Goal: Information Seeking & Learning: Learn about a topic

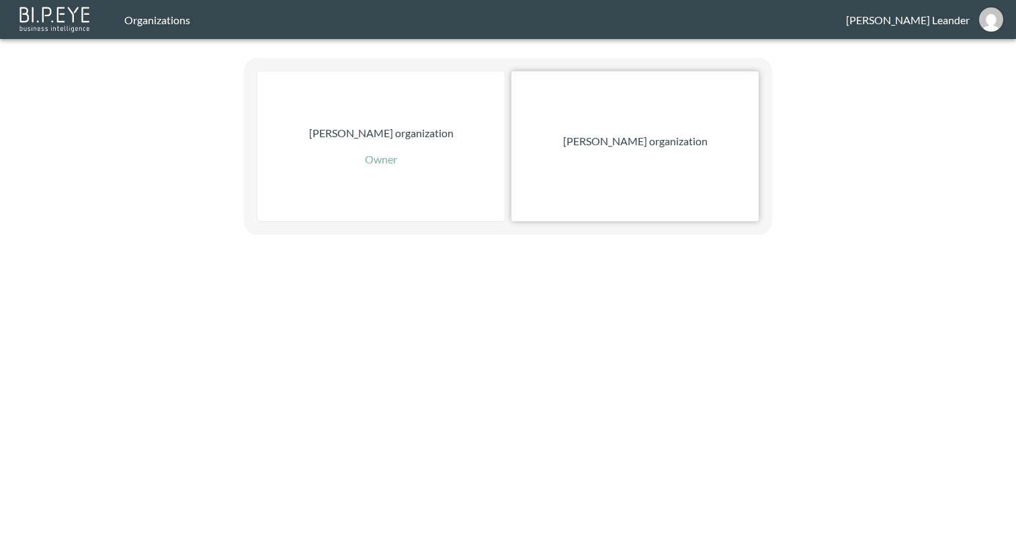
click at [671, 143] on p "[PERSON_NAME] organization" at bounding box center [635, 141] width 145 height 16
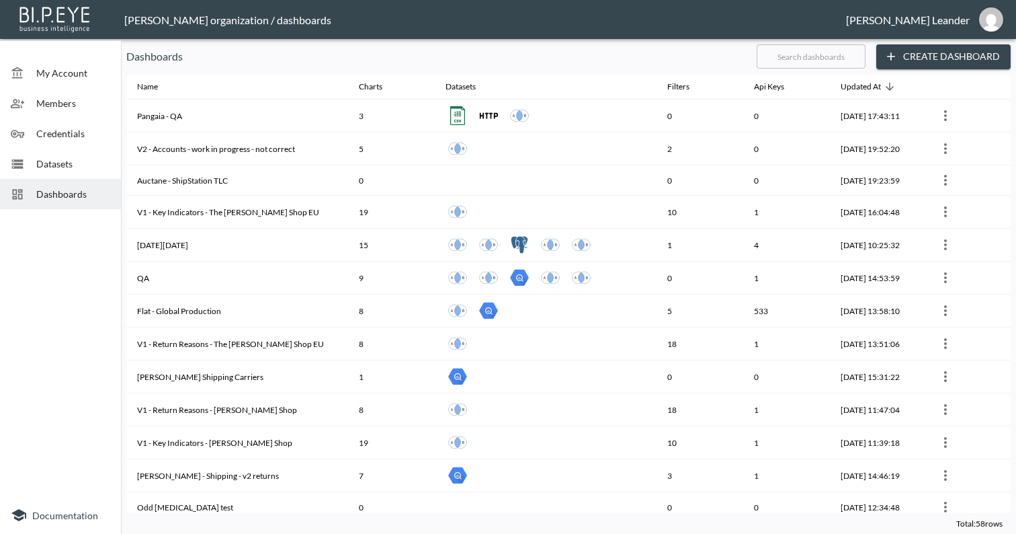
click at [49, 159] on span "Datasets" at bounding box center [73, 164] width 74 height 14
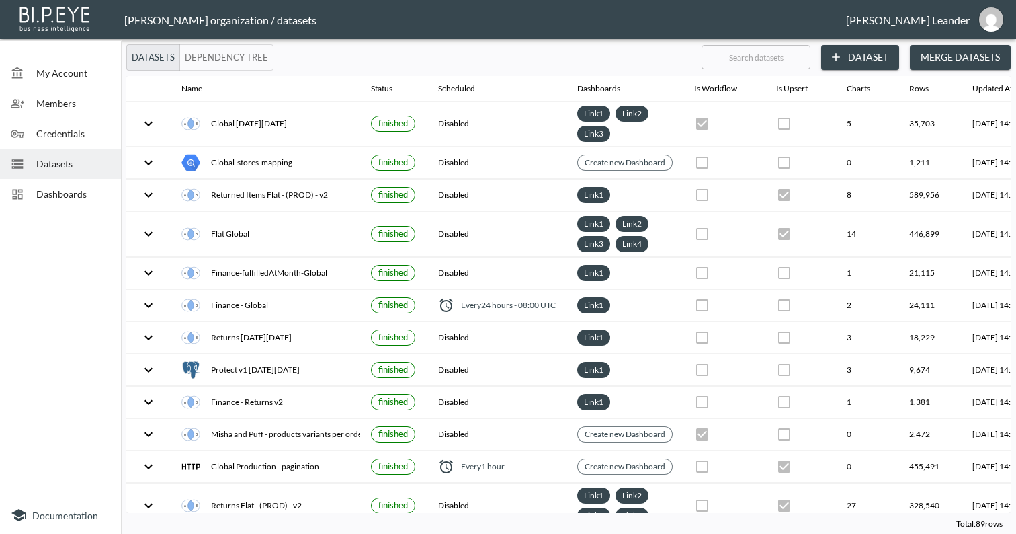
click at [786, 52] on input "text" at bounding box center [756, 57] width 109 height 34
type input "Fi"
checkbox input "false"
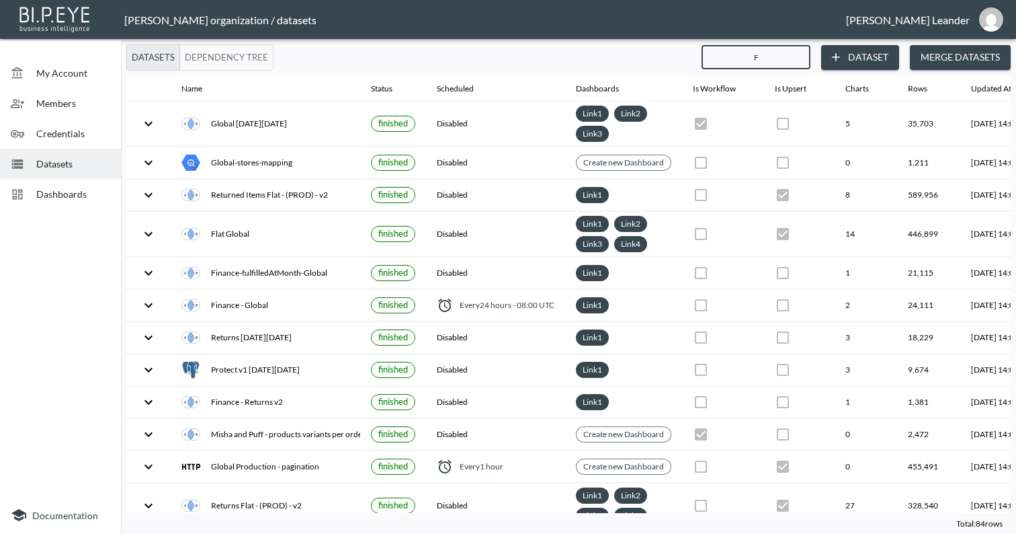
checkbox input "false"
checkbox input "true"
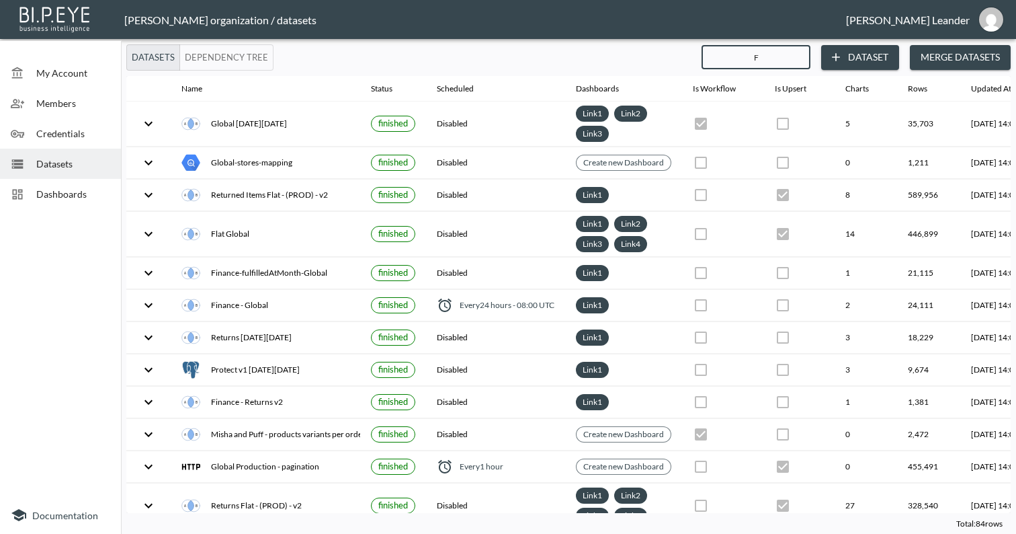
checkbox input "false"
checkbox input "true"
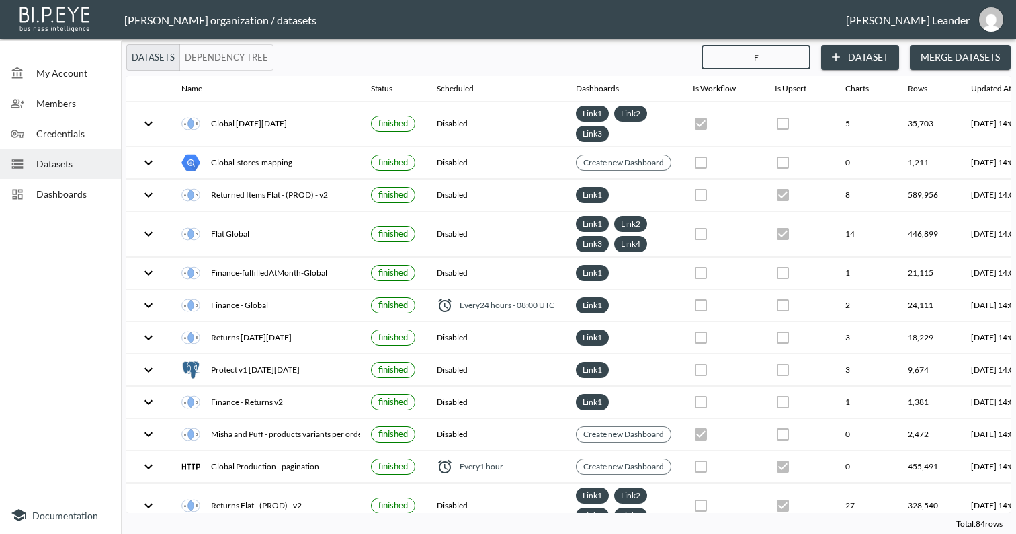
checkbox input "true"
checkbox input "false"
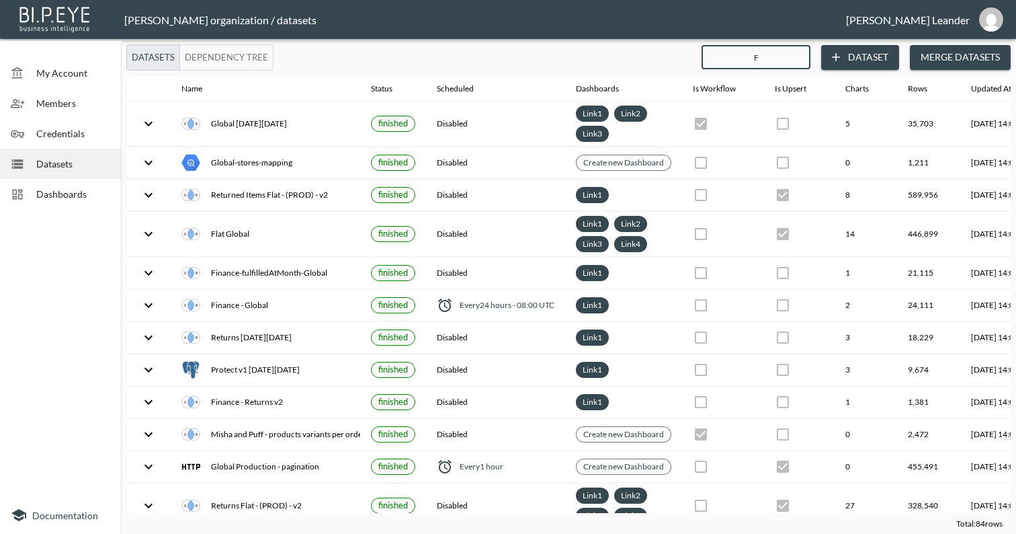
checkbox input "true"
checkbox input "false"
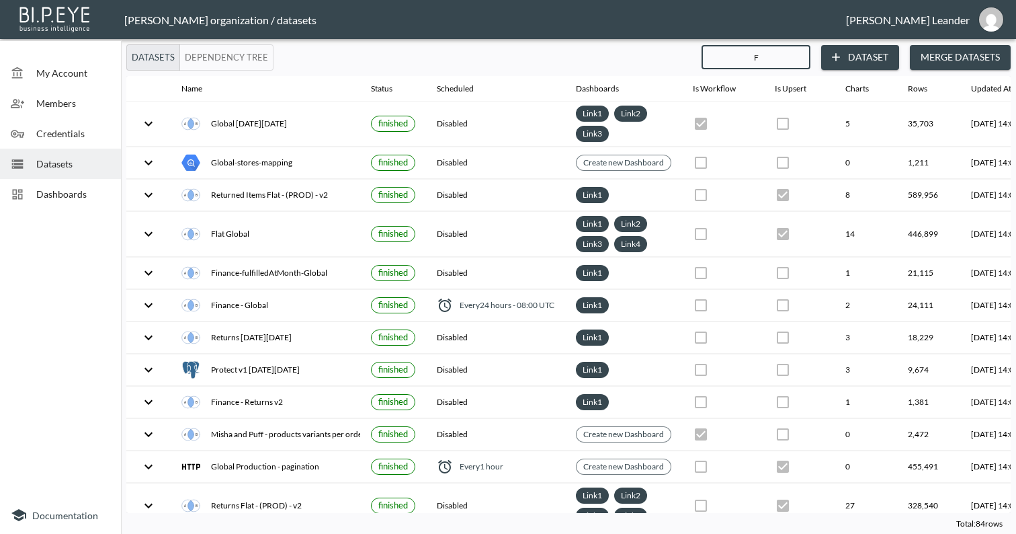
checkbox input "false"
checkbox input "true"
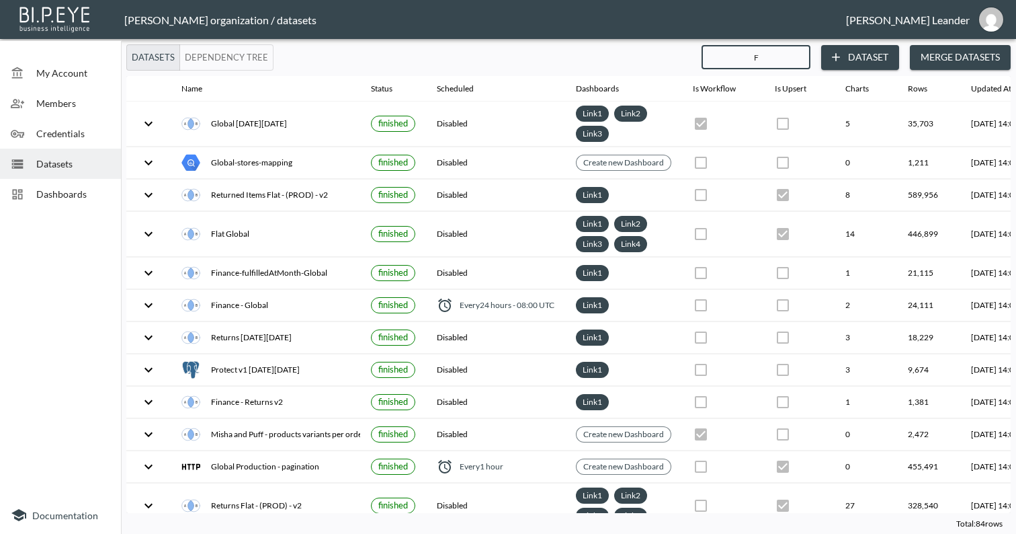
checkbox input "false"
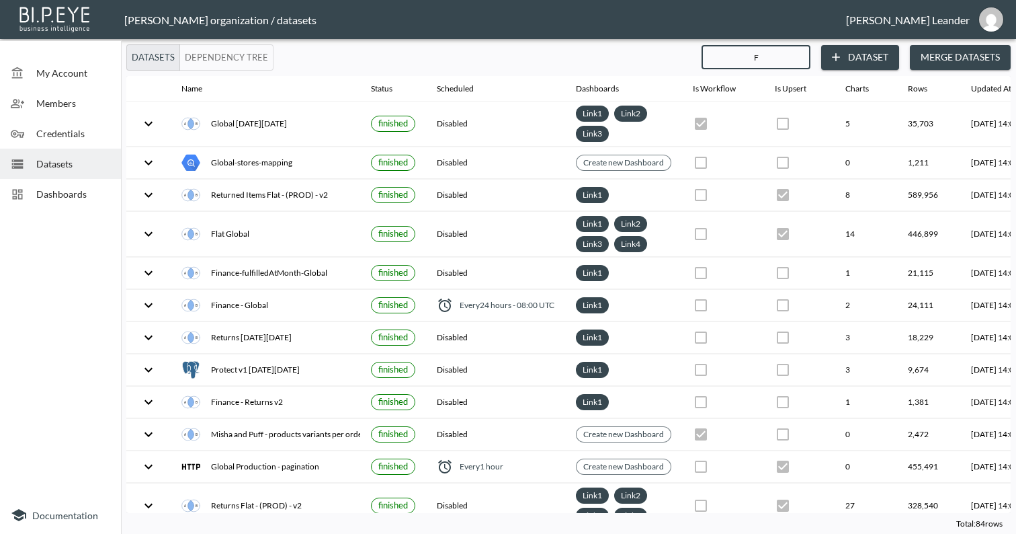
checkbox input "false"
type input "Fina"
checkbox input "false"
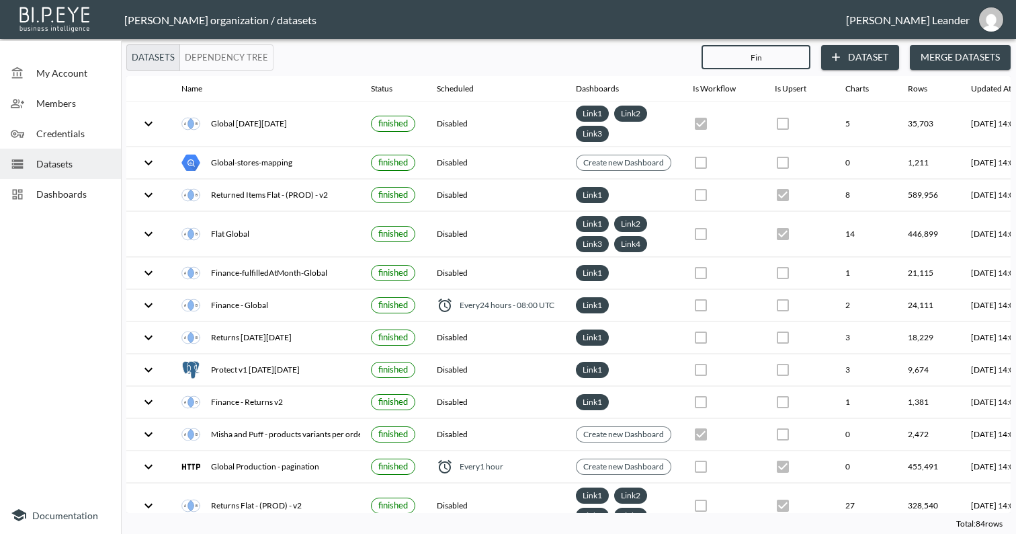
checkbox input "false"
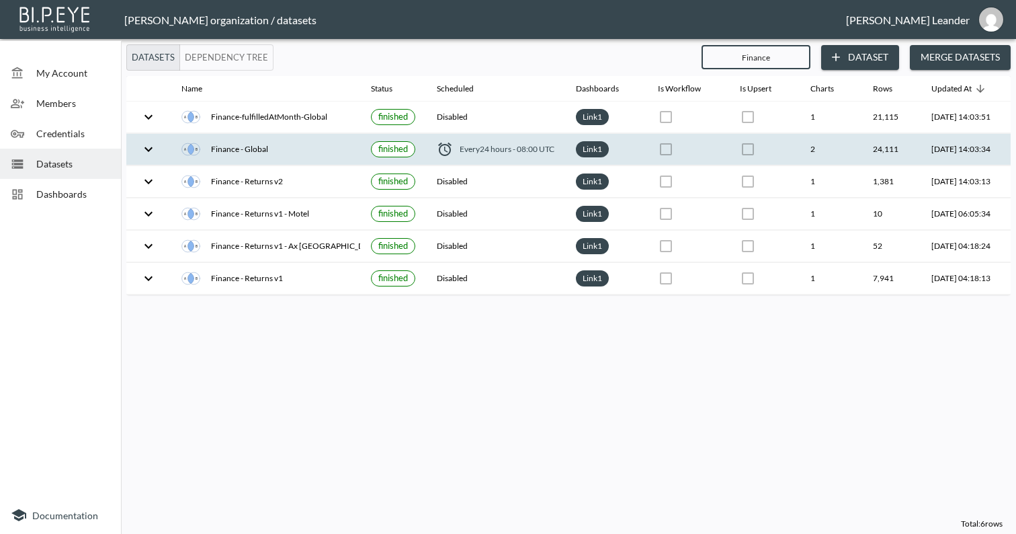
type input "Finance"
click at [143, 147] on icon "expand row" at bounding box center [149, 149] width 16 height 16
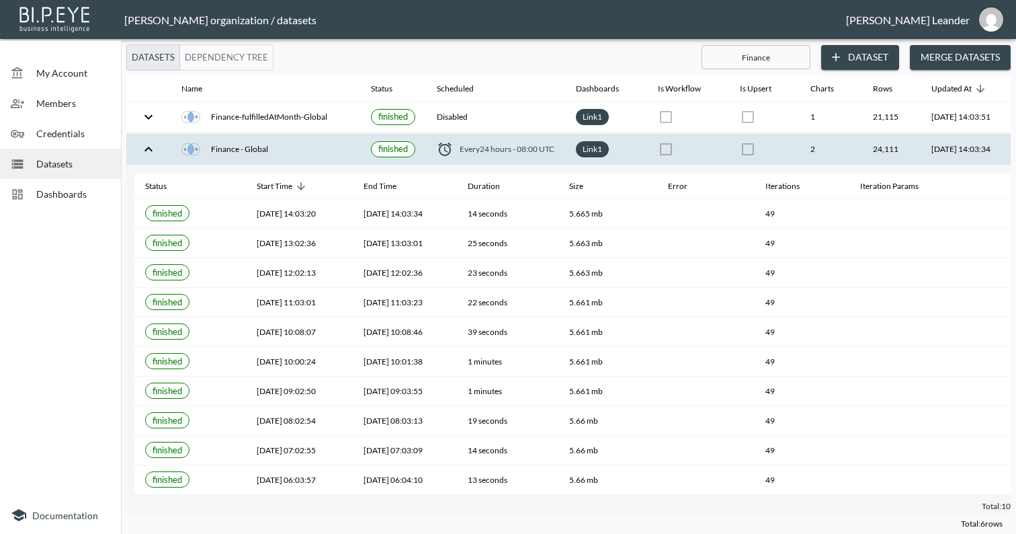
click at [150, 144] on icon "expand row" at bounding box center [149, 149] width 16 height 16
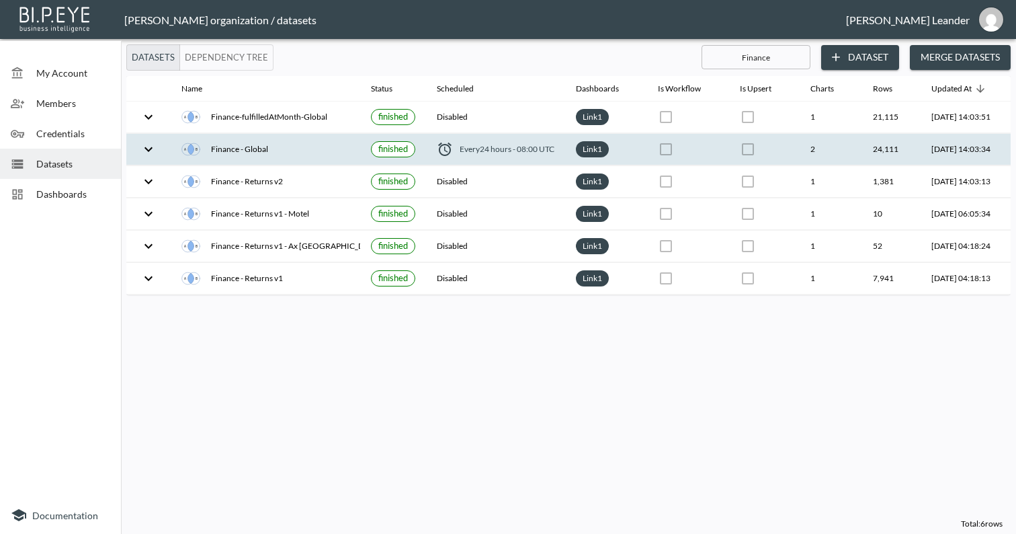
click at [232, 154] on div "Finance - Global" at bounding box center [266, 149] width 168 height 19
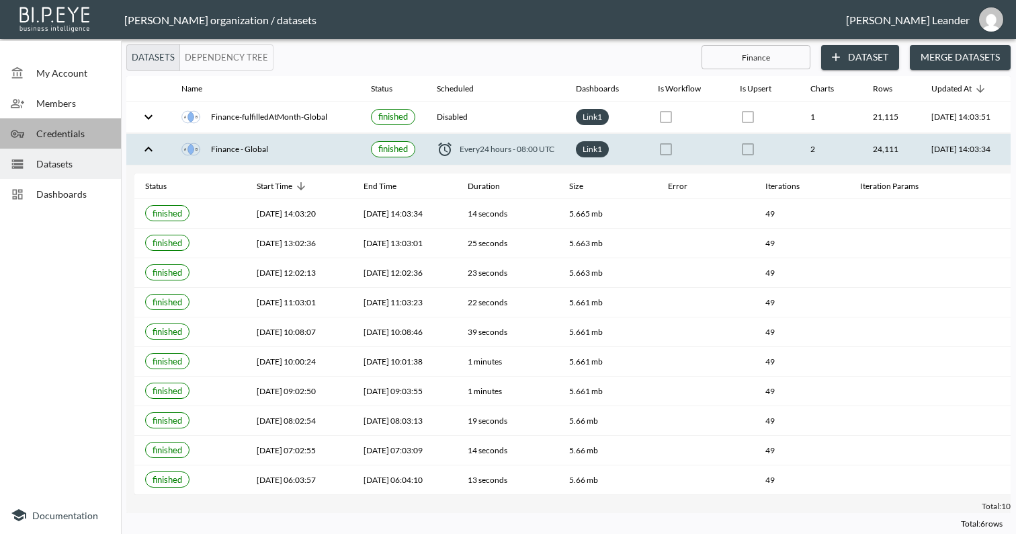
click at [70, 126] on span "Credentials" at bounding box center [73, 133] width 74 height 14
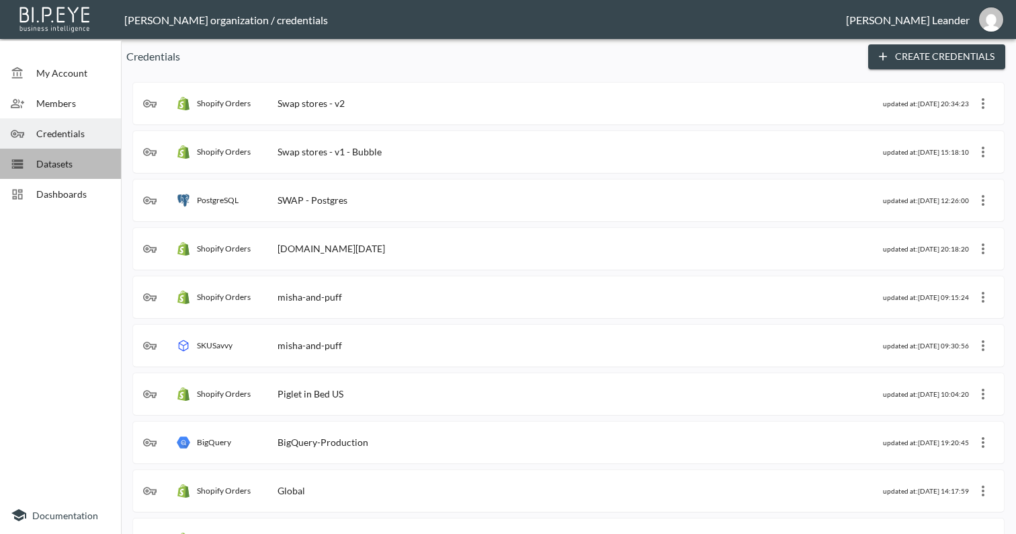
click at [51, 171] on div "Datasets" at bounding box center [60, 164] width 121 height 30
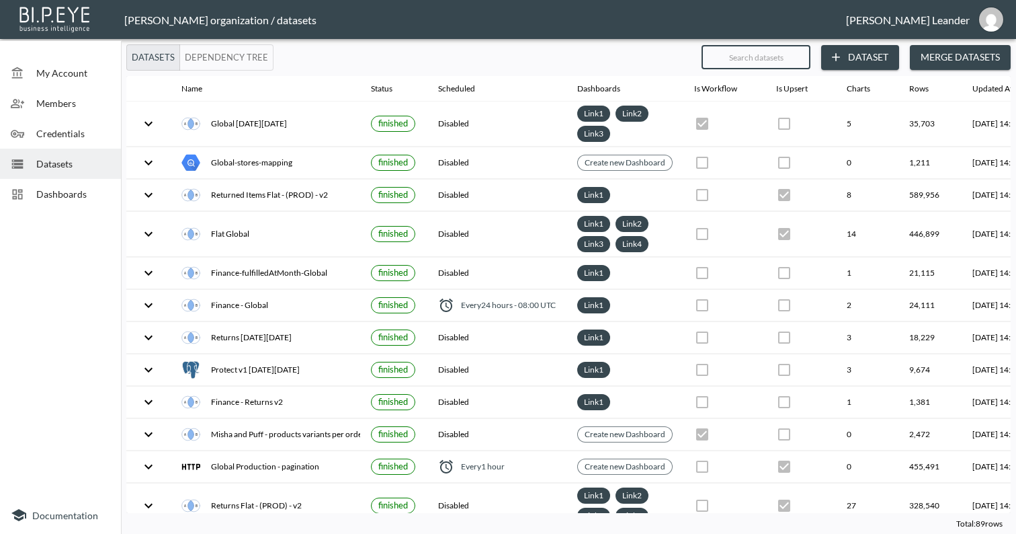
click at [760, 51] on input "text" at bounding box center [756, 57] width 109 height 34
type input "Fi"
checkbox input "false"
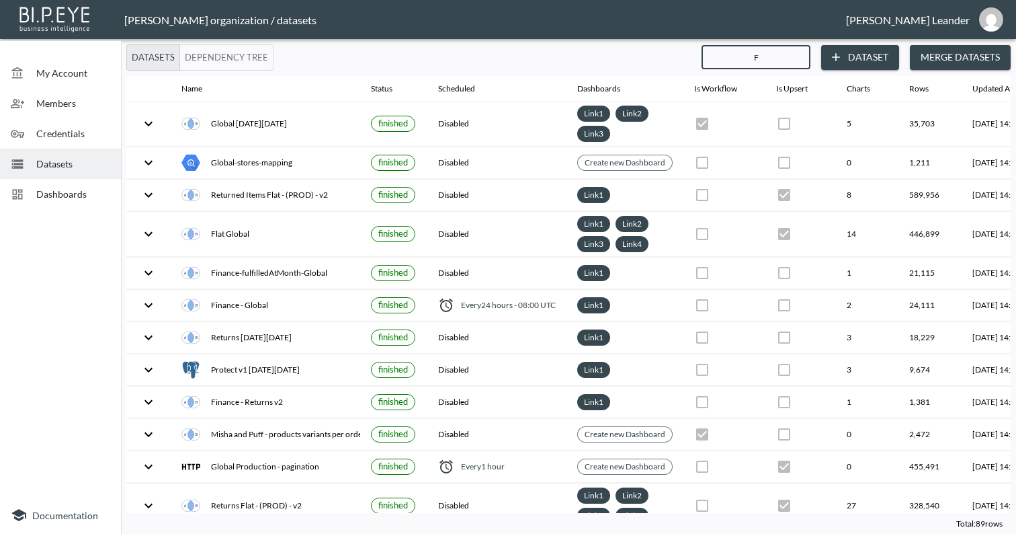
checkbox input "false"
checkbox input "true"
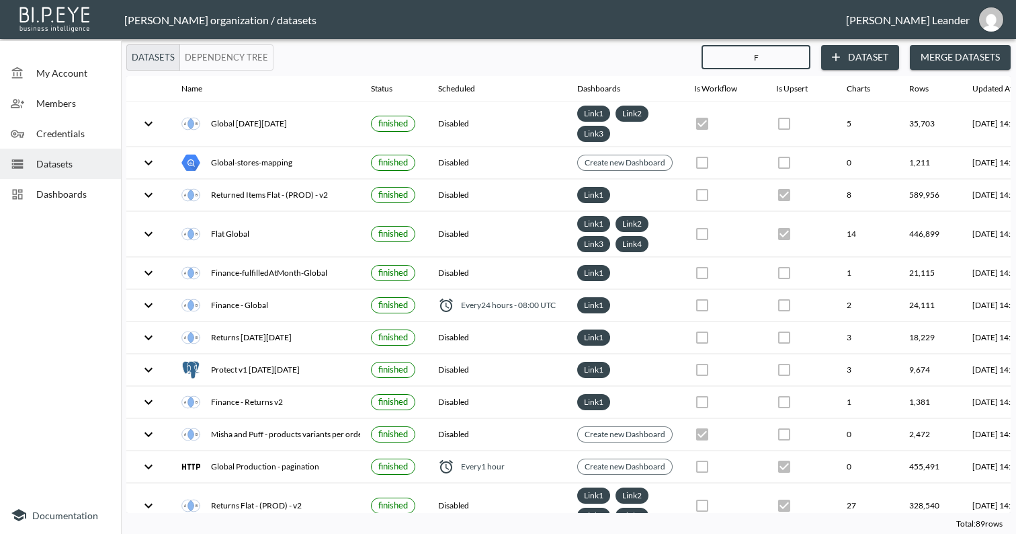
checkbox input "false"
checkbox input "true"
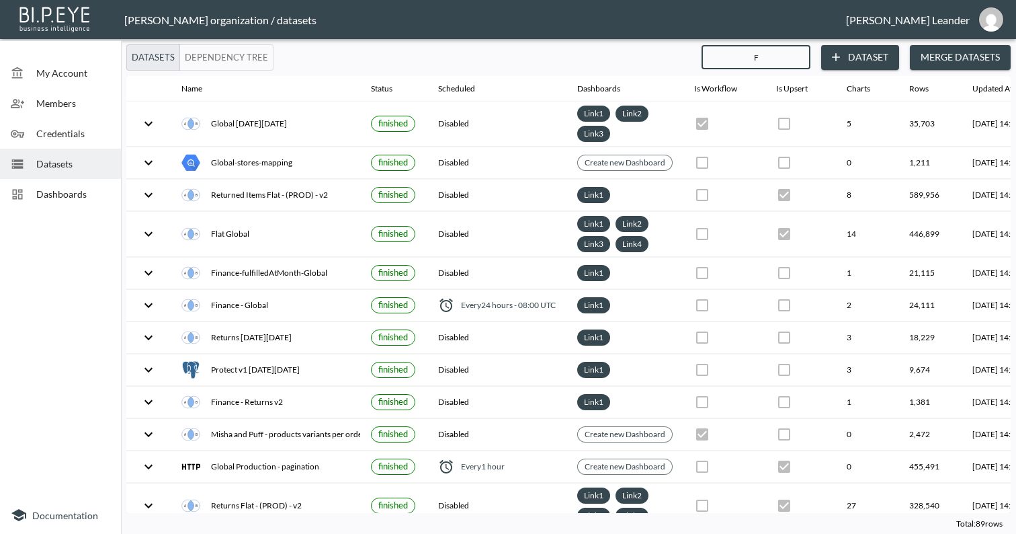
checkbox input "true"
checkbox input "false"
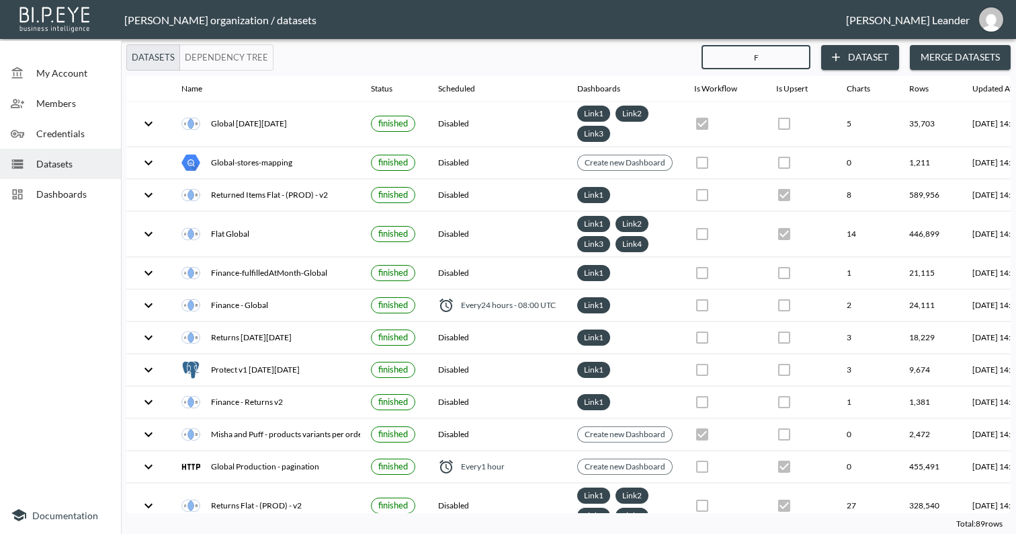
checkbox input "true"
checkbox input "false"
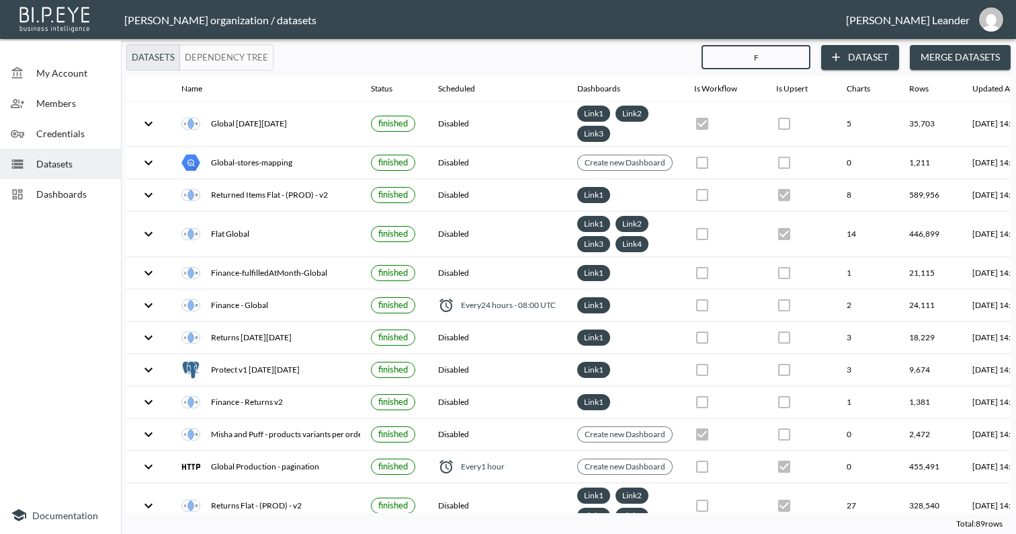
checkbox input "false"
checkbox input "true"
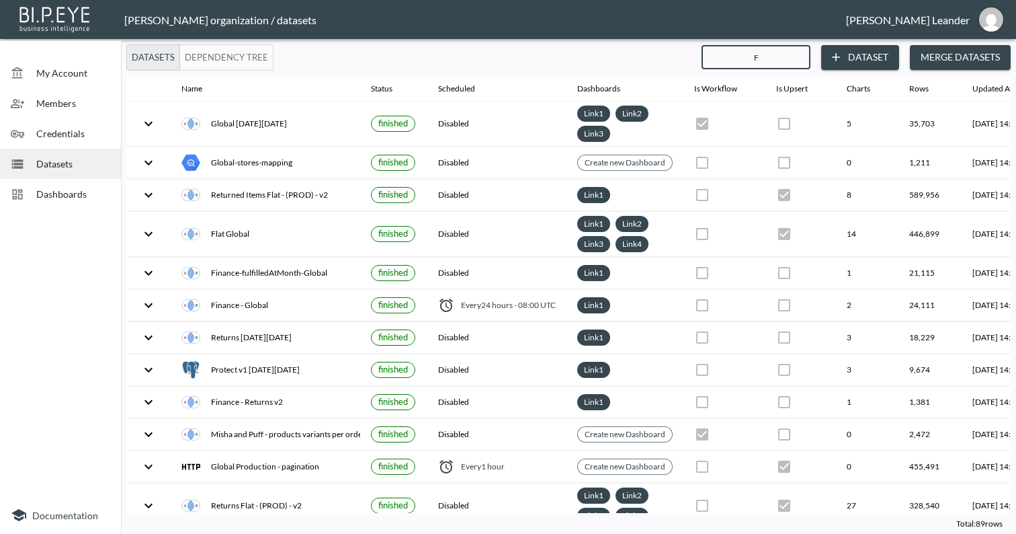
checkbox input "false"
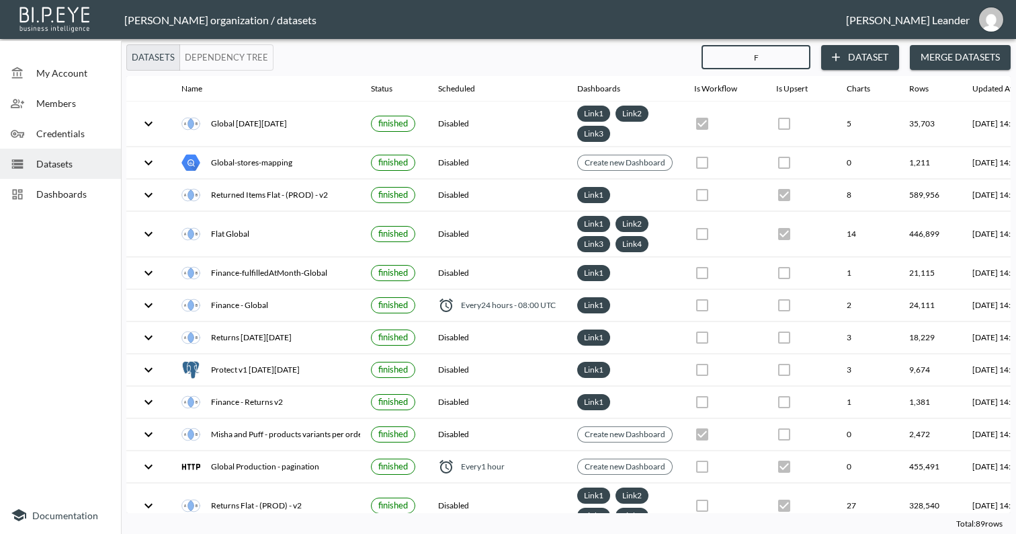
checkbox input "false"
type input "Fina"
checkbox input "false"
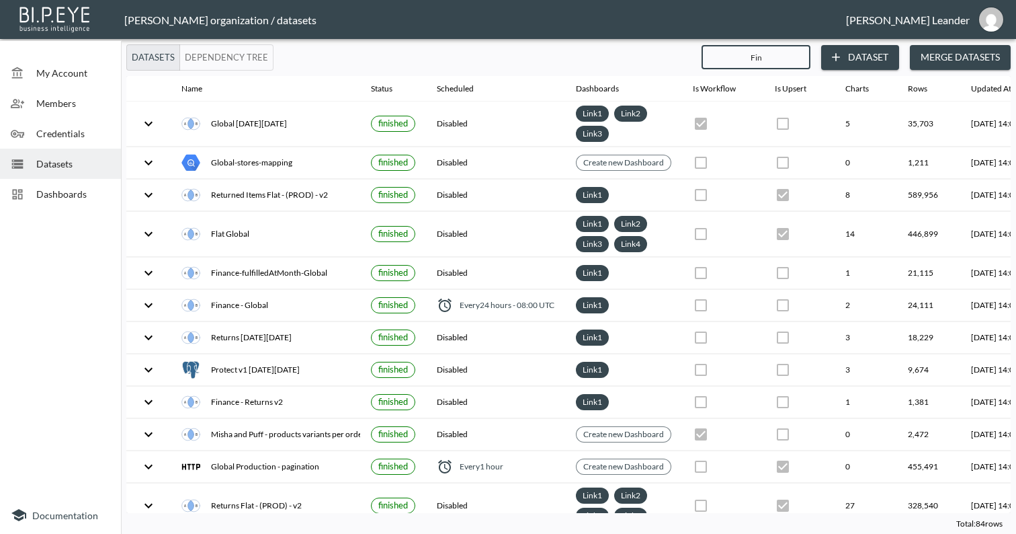
checkbox input "false"
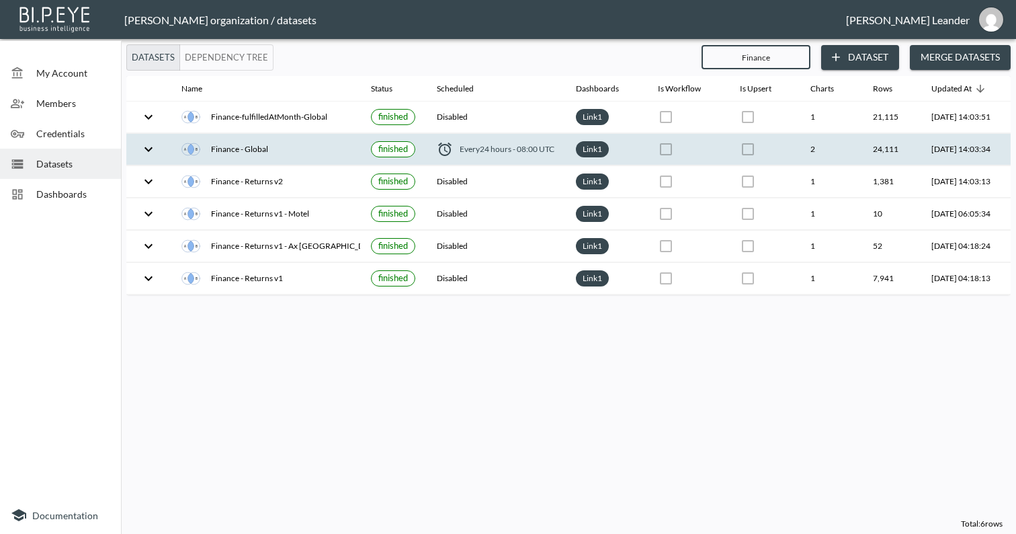
type input "Finance"
click at [143, 149] on icon "expand row" at bounding box center [149, 149] width 16 height 16
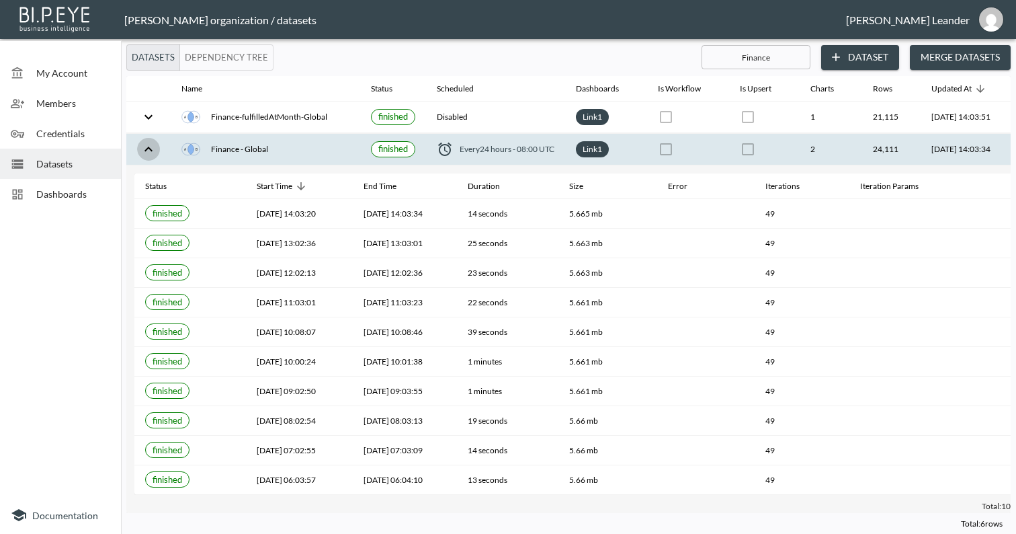
click at [147, 146] on icon "expand row" at bounding box center [149, 149] width 16 height 16
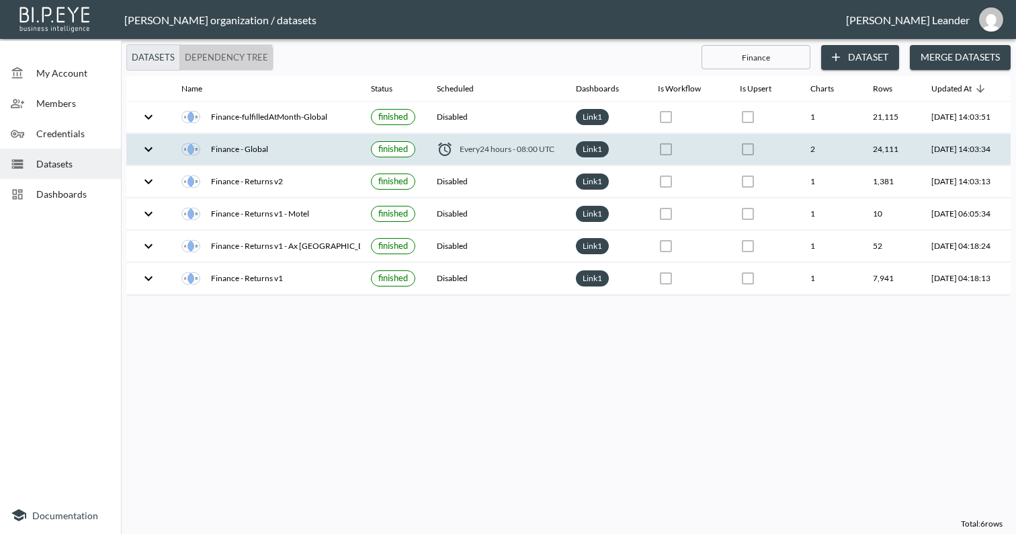
click at [216, 61] on button "Dependency Tree" at bounding box center [226, 57] width 94 height 26
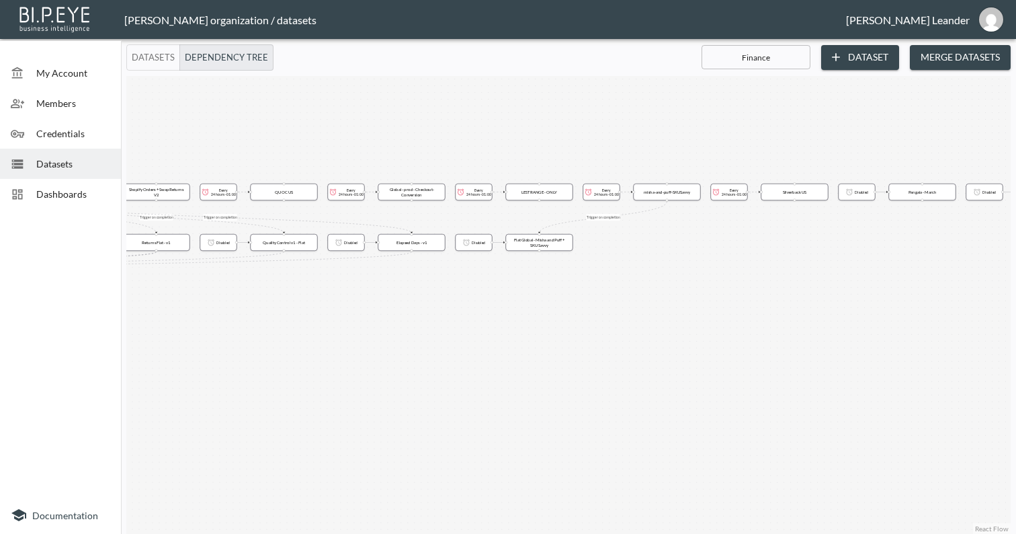
drag, startPoint x: 358, startPoint y: 286, endPoint x: 623, endPoint y: 298, distance: 265.2
click at [623, 298] on div "Trigger on completion Trigger on completion Trigger on completion Trigger on co…" at bounding box center [568, 305] width 885 height 458
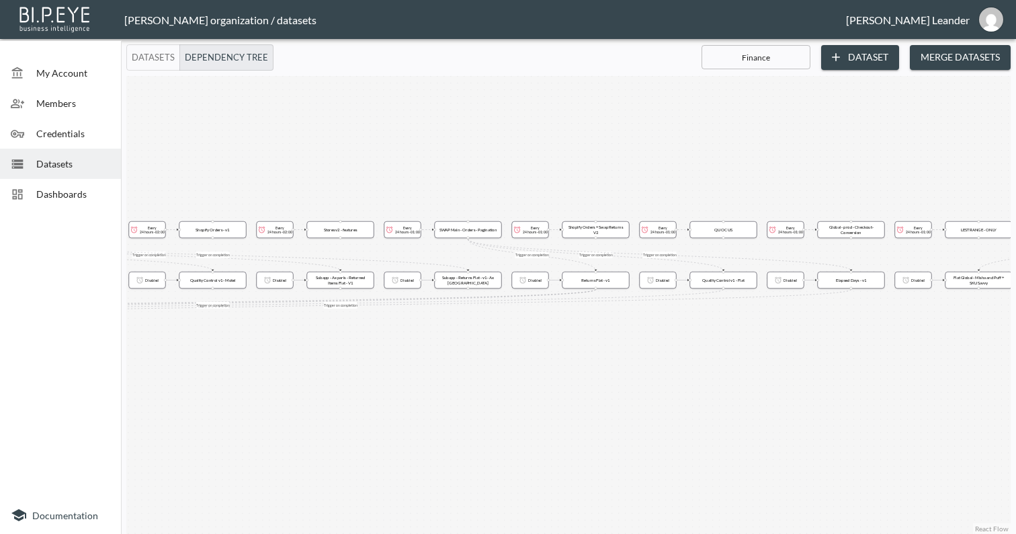
drag, startPoint x: 302, startPoint y: 329, endPoint x: 670, endPoint y: 337, distance: 367.8
click at [670, 337] on div "Trigger on completion Trigger on completion Trigger on completion Trigger on co…" at bounding box center [568, 305] width 885 height 458
drag, startPoint x: 337, startPoint y: 357, endPoint x: 767, endPoint y: 354, distance: 429.6
click at [767, 354] on div "Trigger on completion Trigger on completion Trigger on completion Trigger on co…" at bounding box center [568, 305] width 885 height 458
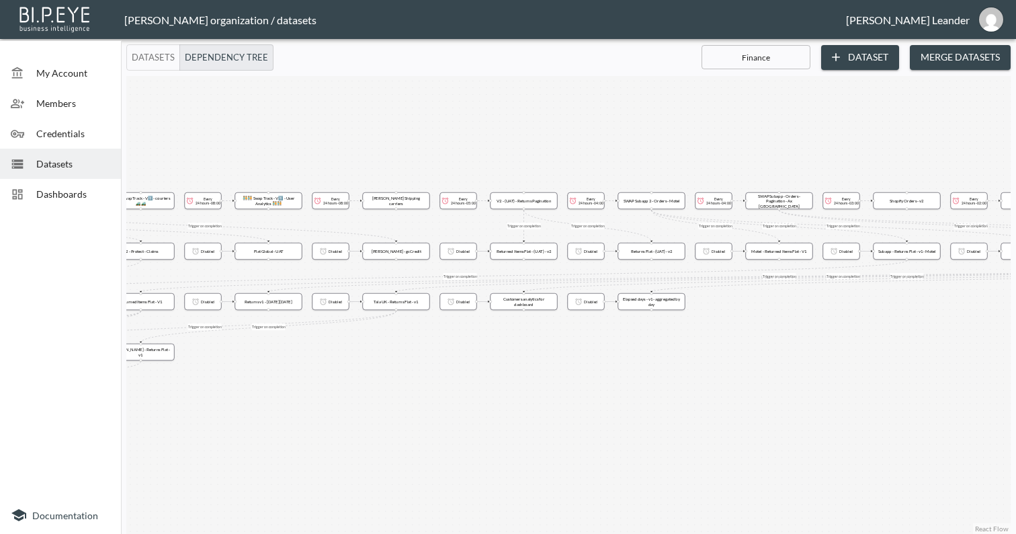
drag, startPoint x: 376, startPoint y: 374, endPoint x: 776, endPoint y: 352, distance: 401.3
click at [776, 352] on div "Trigger on completion Trigger on completion Trigger on completion Trigger on co…" at bounding box center [568, 305] width 885 height 458
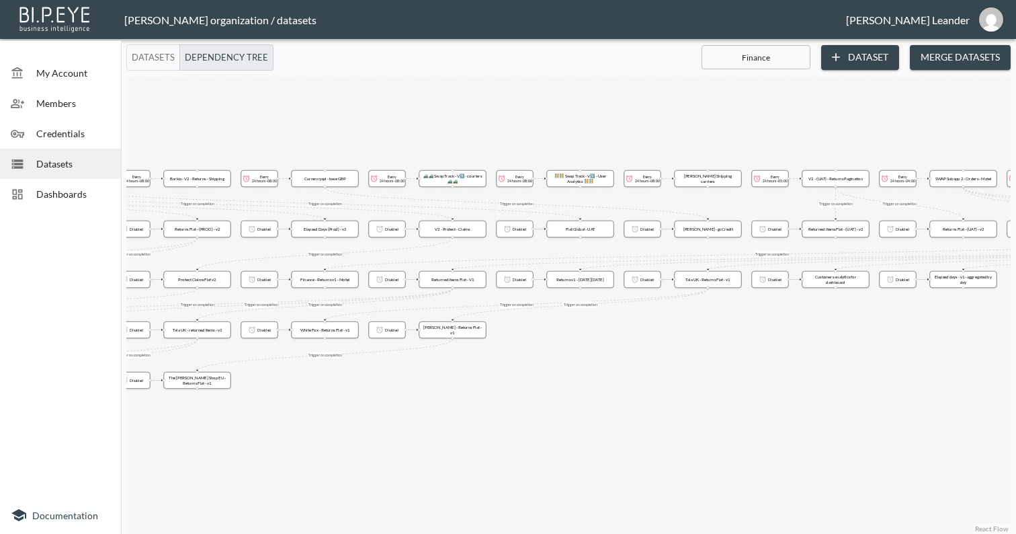
drag, startPoint x: 254, startPoint y: 368, endPoint x: 518, endPoint y: 348, distance: 264.3
click at [518, 348] on div "Trigger on completion Trigger on completion Trigger on completion Trigger on co…" at bounding box center [568, 305] width 885 height 458
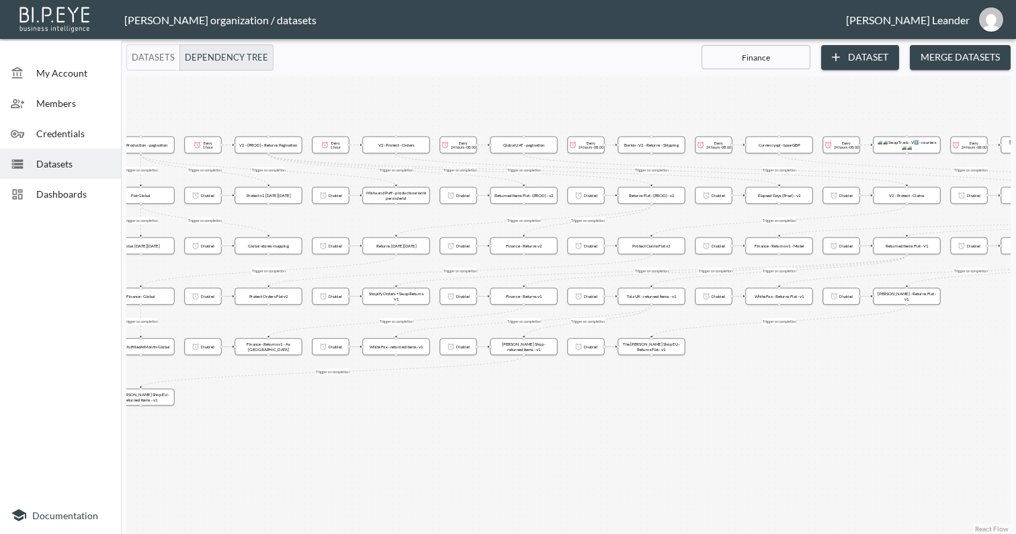
drag, startPoint x: 288, startPoint y: 432, endPoint x: 741, endPoint y: 398, distance: 453.7
click at [741, 398] on div "Trigger on completion Trigger on completion Trigger on completion Trigger on co…" at bounding box center [568, 305] width 885 height 458
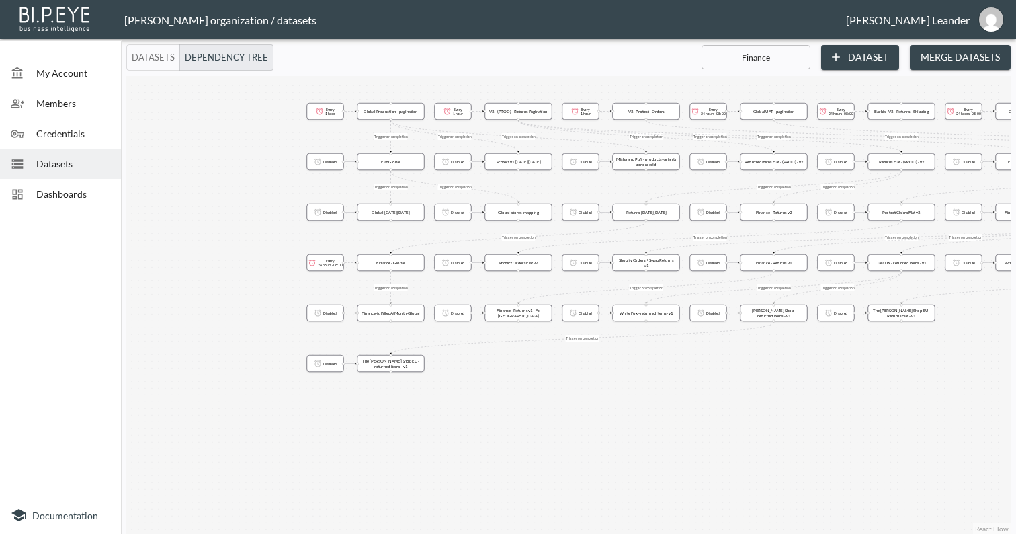
drag, startPoint x: 330, startPoint y: 439, endPoint x: 576, endPoint y: 407, distance: 248.2
click at [576, 407] on div "Trigger on completion Trigger on completion Trigger on completion Trigger on co…" at bounding box center [568, 305] width 885 height 458
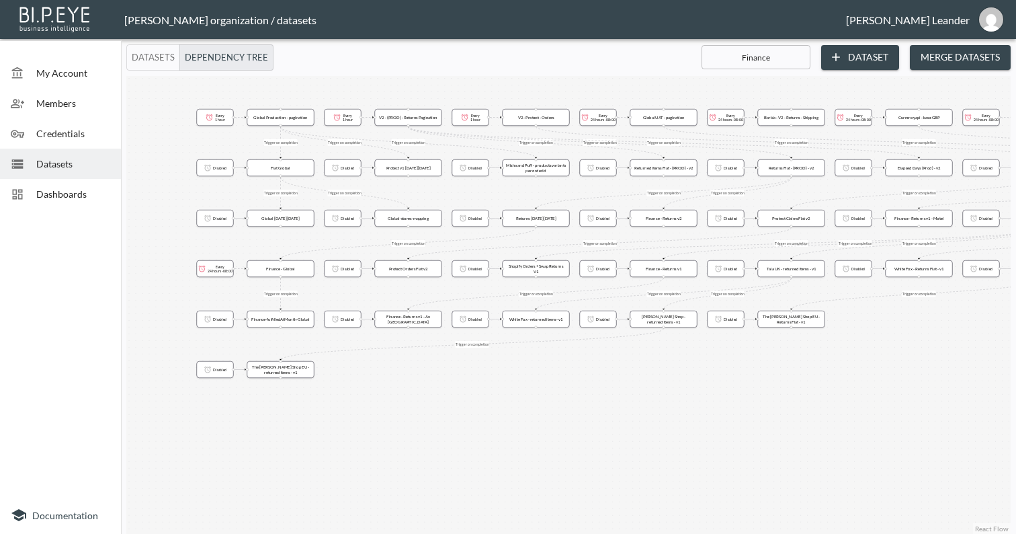
drag, startPoint x: 584, startPoint y: 407, endPoint x: 499, endPoint y: 409, distance: 85.4
click at [499, 409] on div "Trigger on completion Trigger on completion Trigger on completion Trigger on co…" at bounding box center [568, 305] width 885 height 458
click at [58, 163] on span "Datasets" at bounding box center [73, 164] width 74 height 14
click at [65, 133] on span "Credentials" at bounding box center [73, 133] width 74 height 14
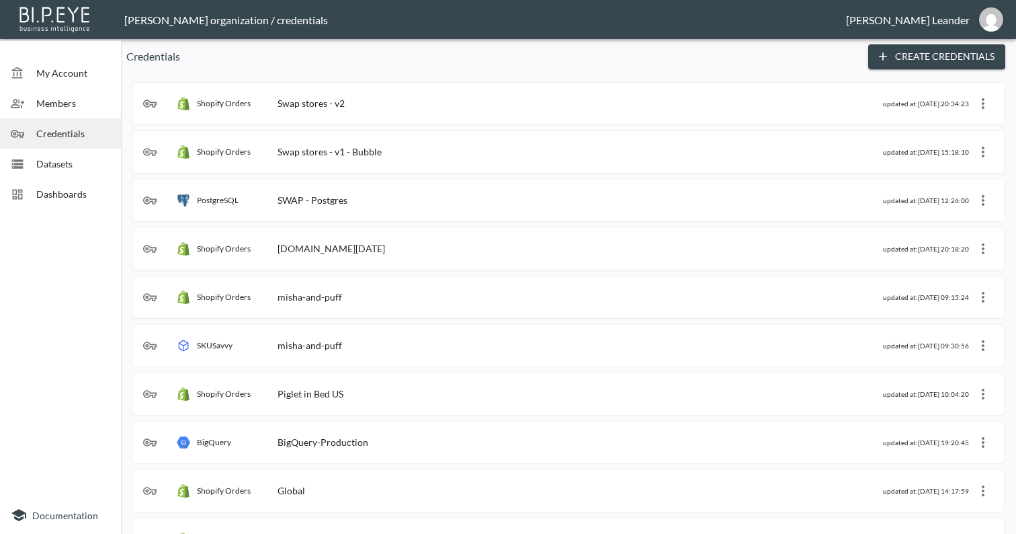
click at [54, 157] on span "Datasets" at bounding box center [73, 164] width 74 height 14
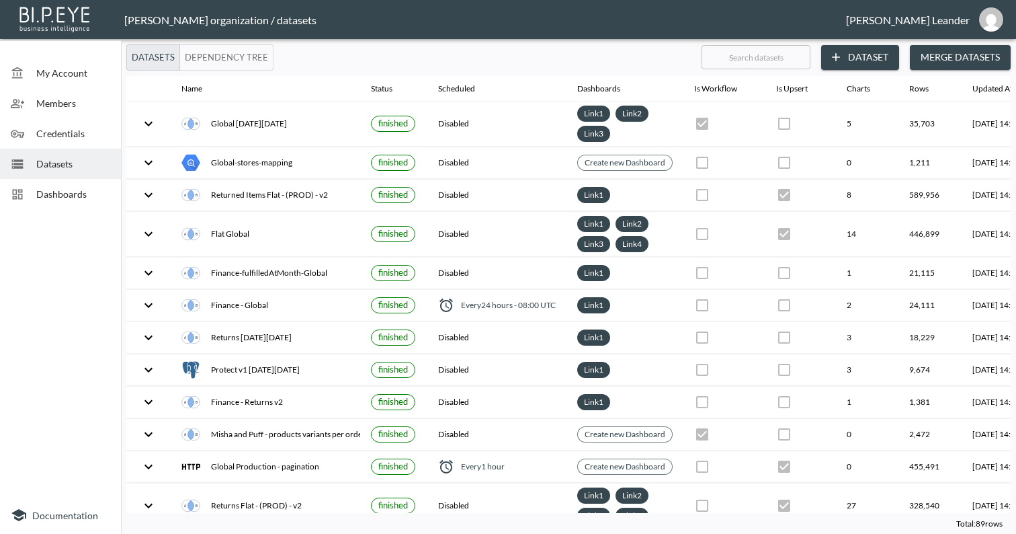
click at [739, 57] on input "text" at bounding box center [756, 57] width 109 height 34
type input "G"
checkbox input "false"
checkbox input "true"
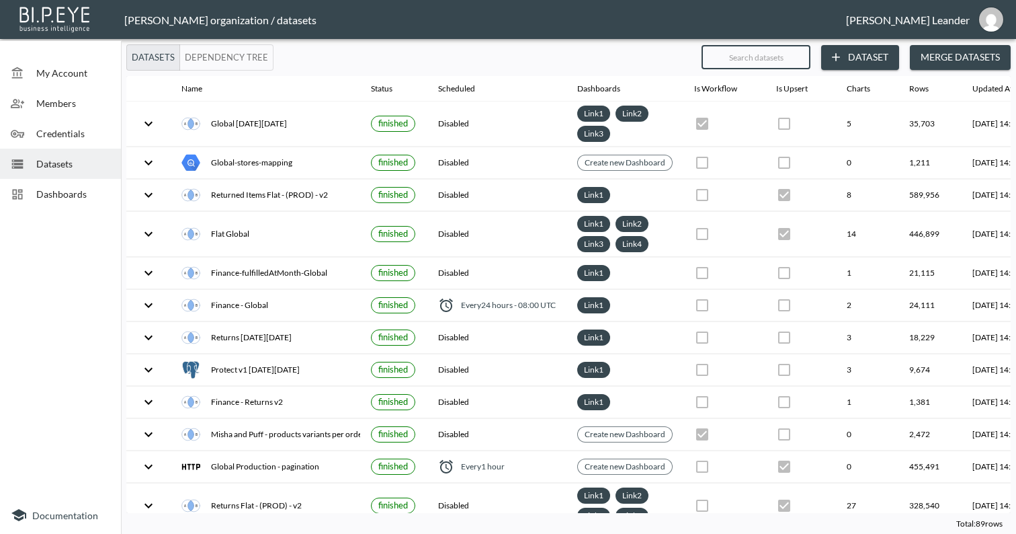
checkbox input "true"
checkbox input "false"
checkbox input "true"
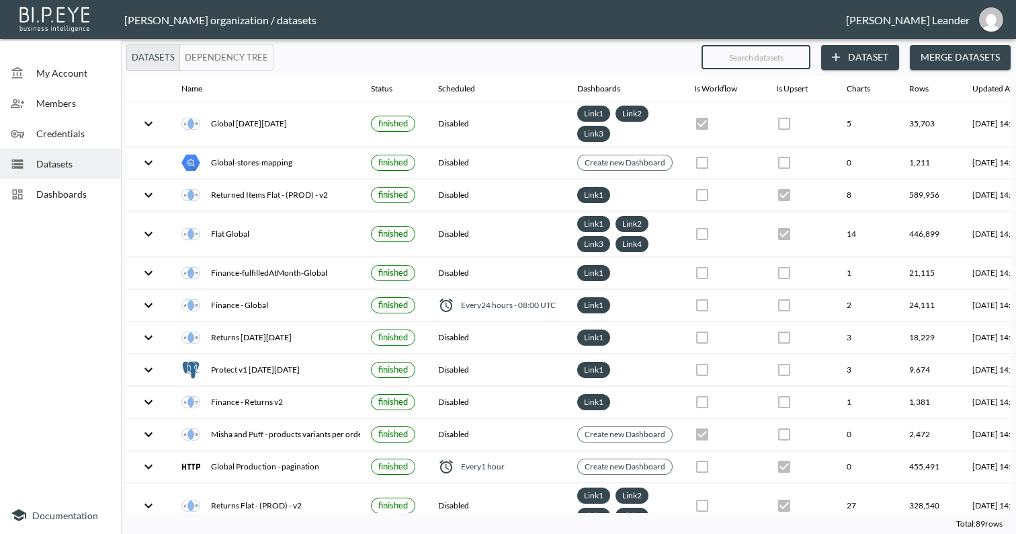
checkbox input "false"
checkbox input "true"
checkbox input "false"
checkbox input "true"
checkbox input "false"
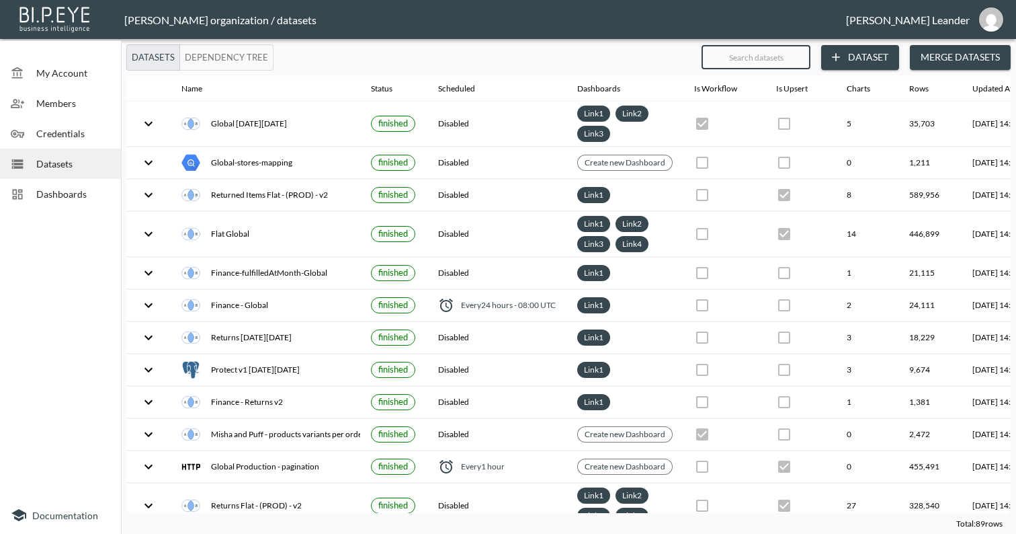
checkbox input "true"
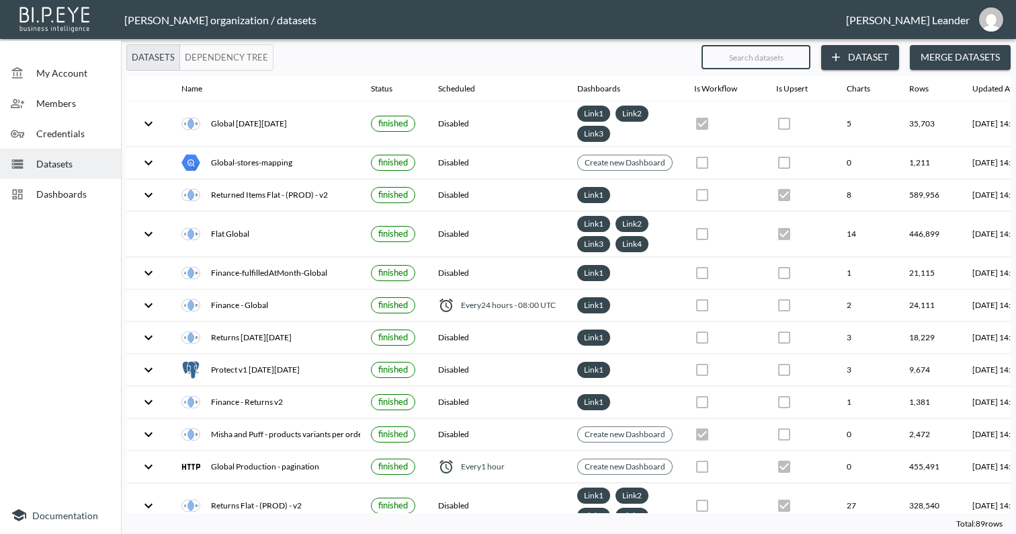
checkbox input "true"
checkbox input "false"
checkbox input "true"
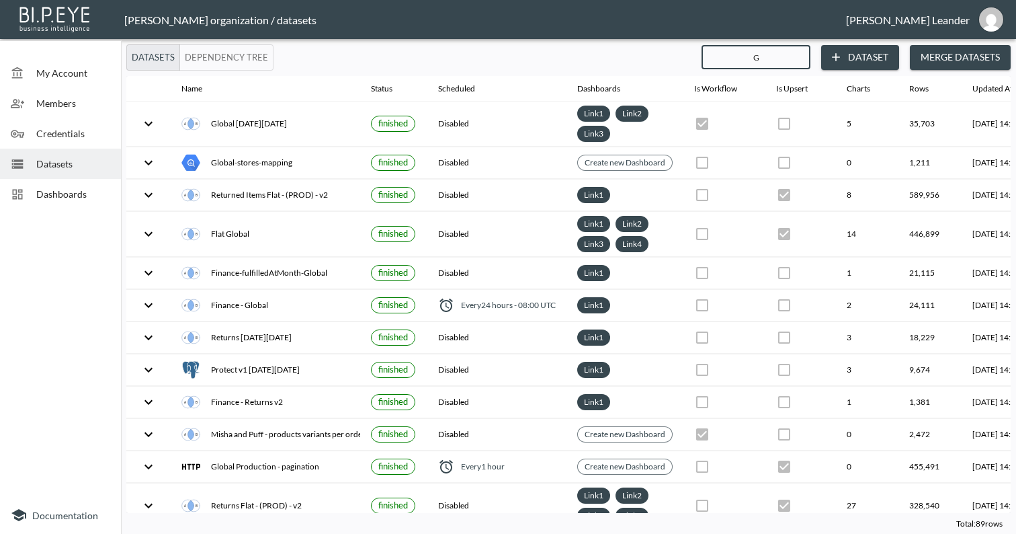
type input "Gl"
checkbox input "false"
checkbox input "true"
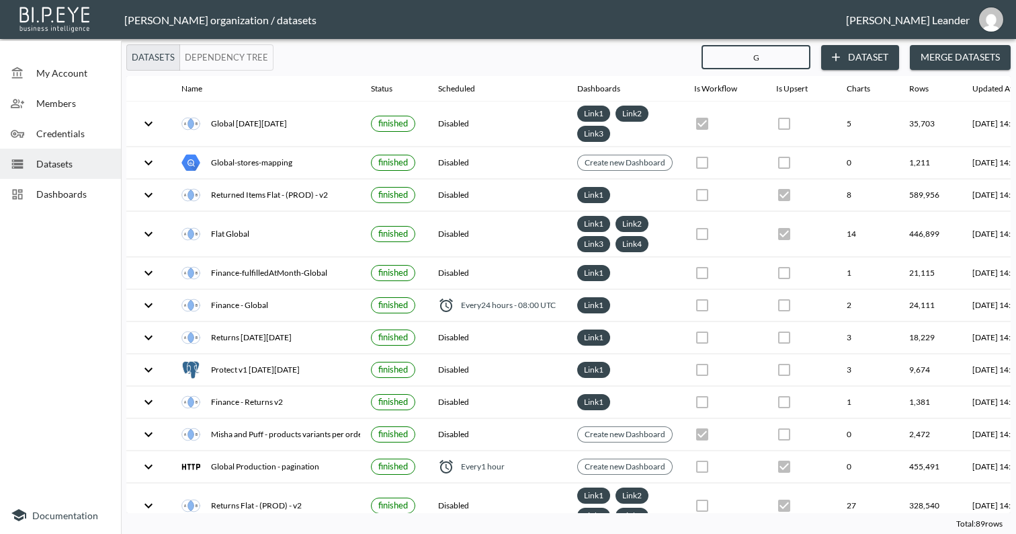
checkbox input "true"
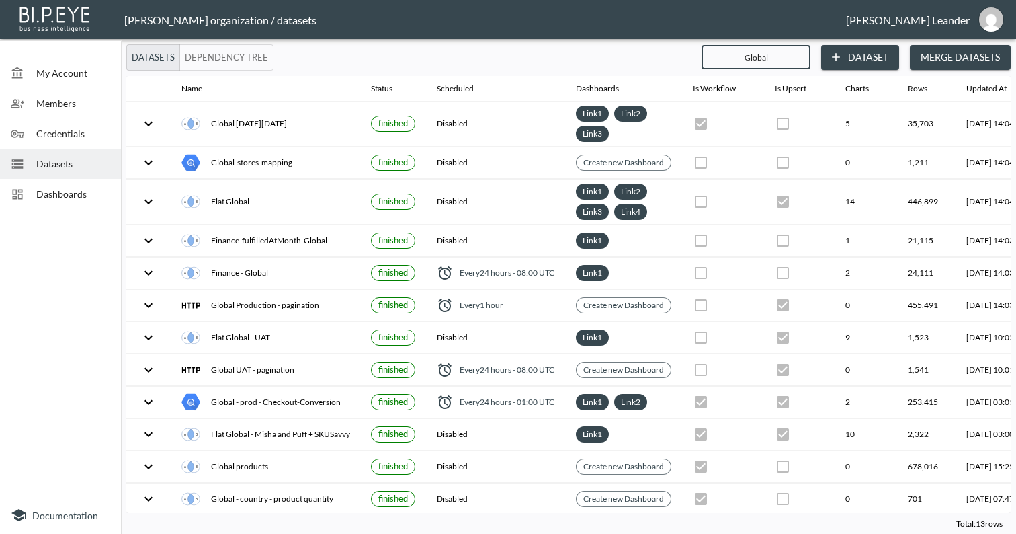
type input "Global"
checkbox input "true"
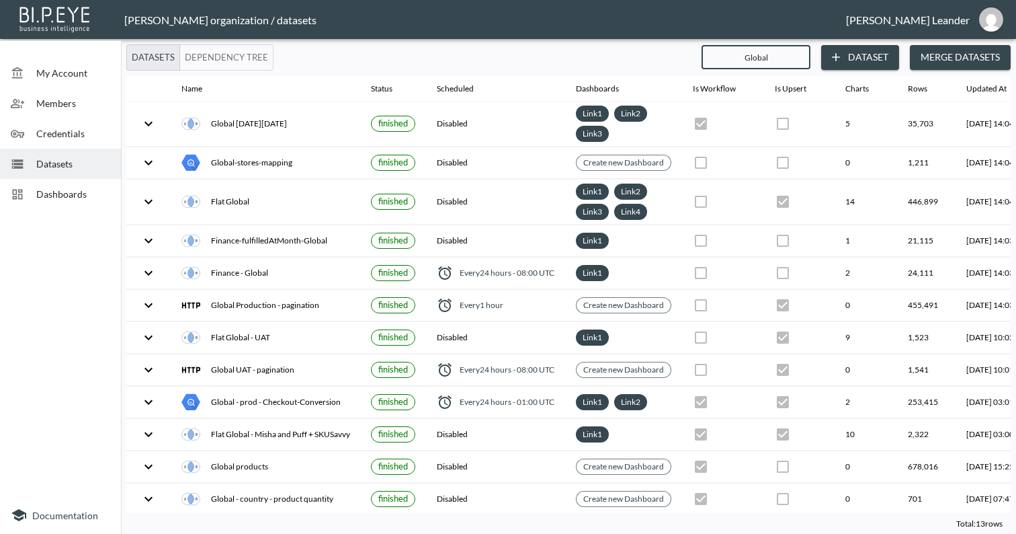
checkbox input "true"
checkbox input "false"
checkbox input "true"
checkbox input "false"
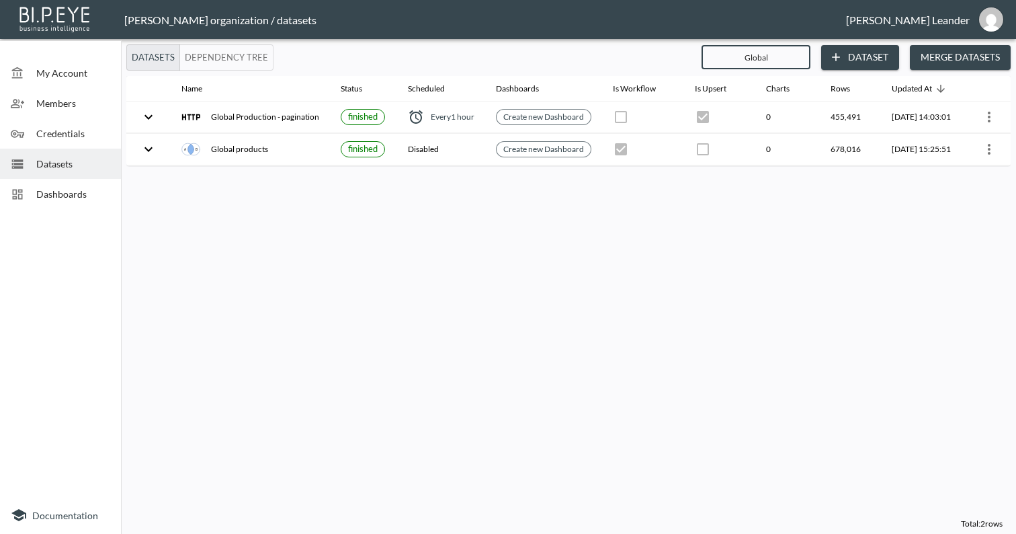
type input "Global P"
checkbox input "false"
checkbox input "true"
checkbox input "false"
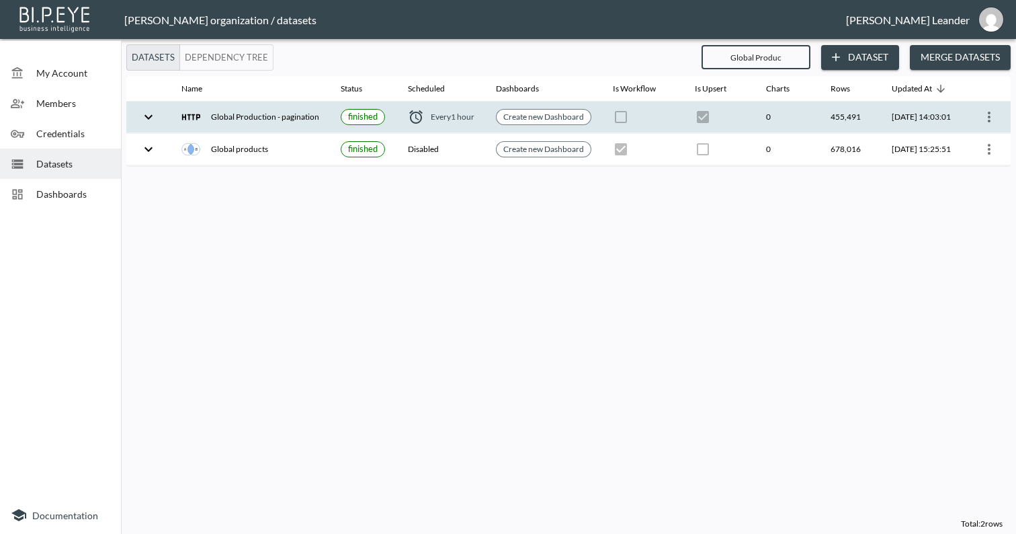
type input "Global Produc"
click at [141, 120] on icon "expand row" at bounding box center [149, 117] width 16 height 16
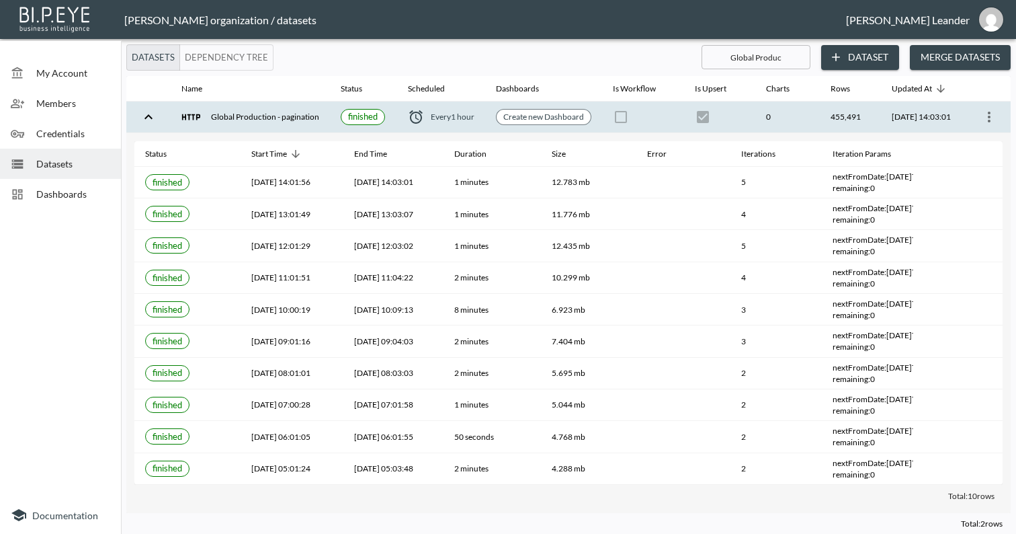
click at [149, 117] on icon "expand row" at bounding box center [149, 117] width 16 height 16
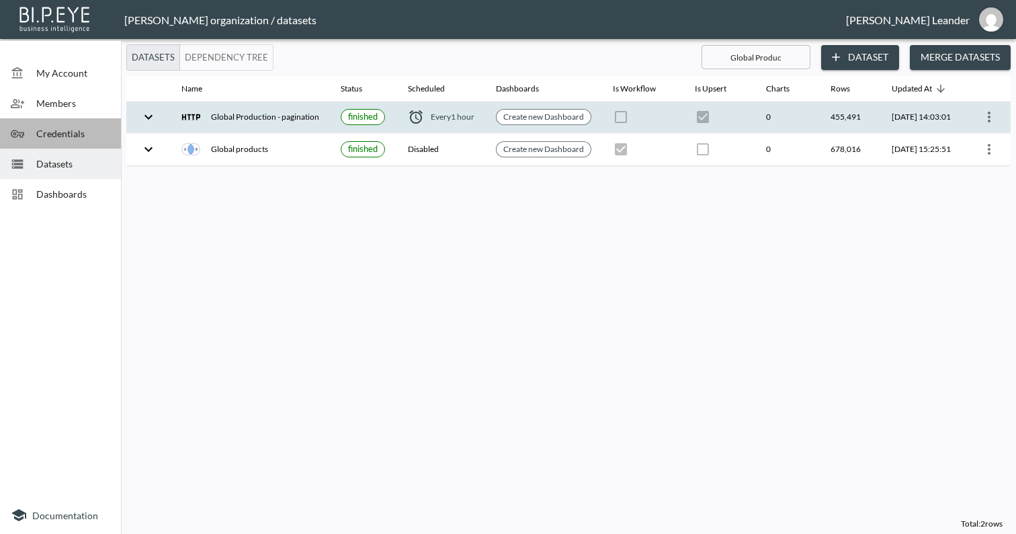
click at [75, 142] on div "Credentials" at bounding box center [60, 133] width 121 height 30
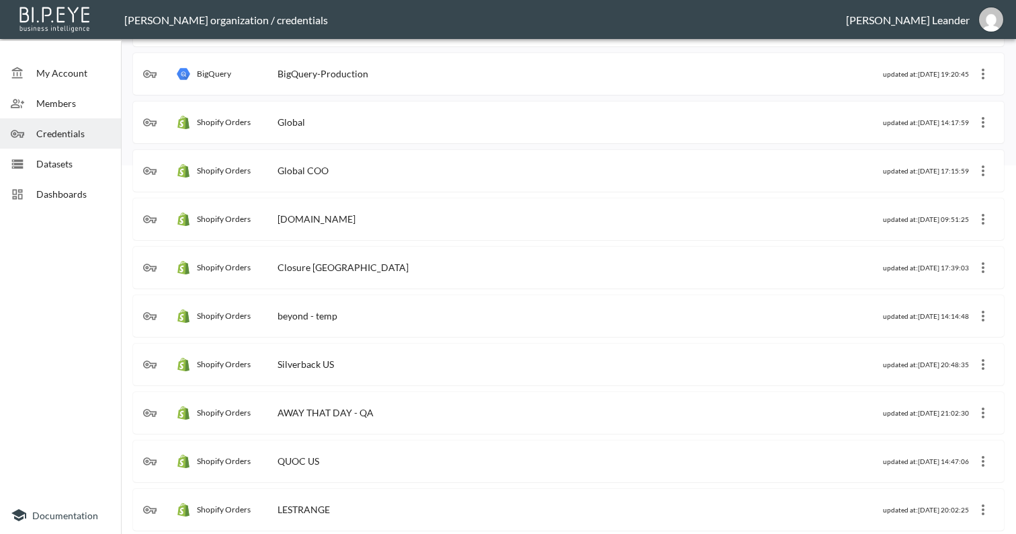
scroll to position [371, 0]
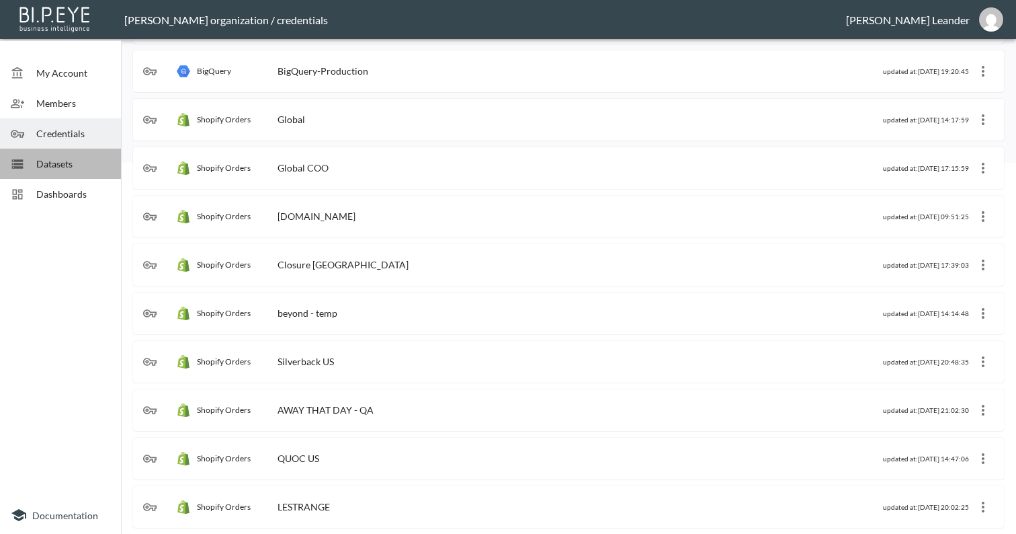
click at [70, 159] on span "Datasets" at bounding box center [73, 164] width 74 height 14
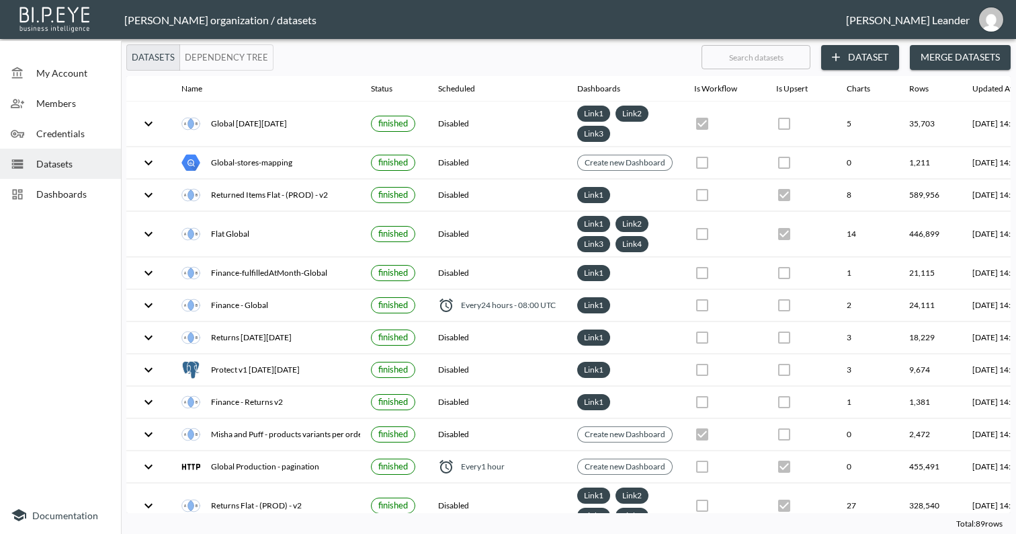
click at [748, 65] on input "text" at bounding box center [756, 57] width 109 height 34
type input "Fi"
checkbox input "false"
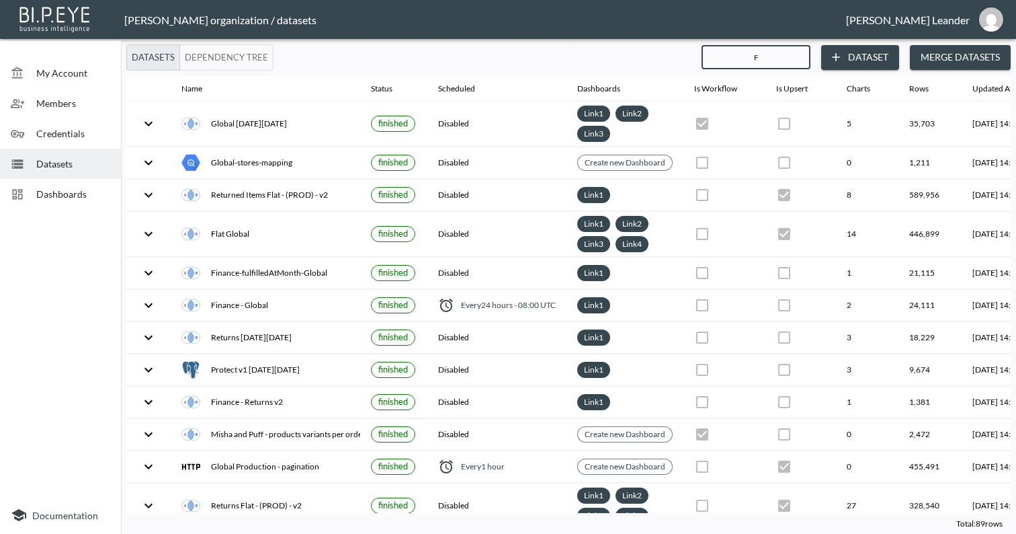
checkbox input "false"
checkbox input "true"
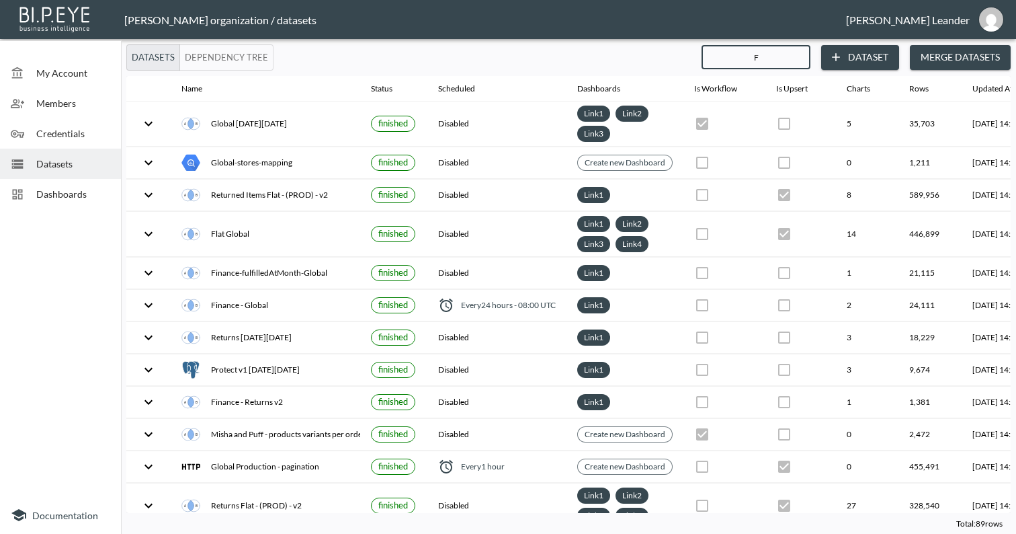
checkbox input "false"
checkbox input "true"
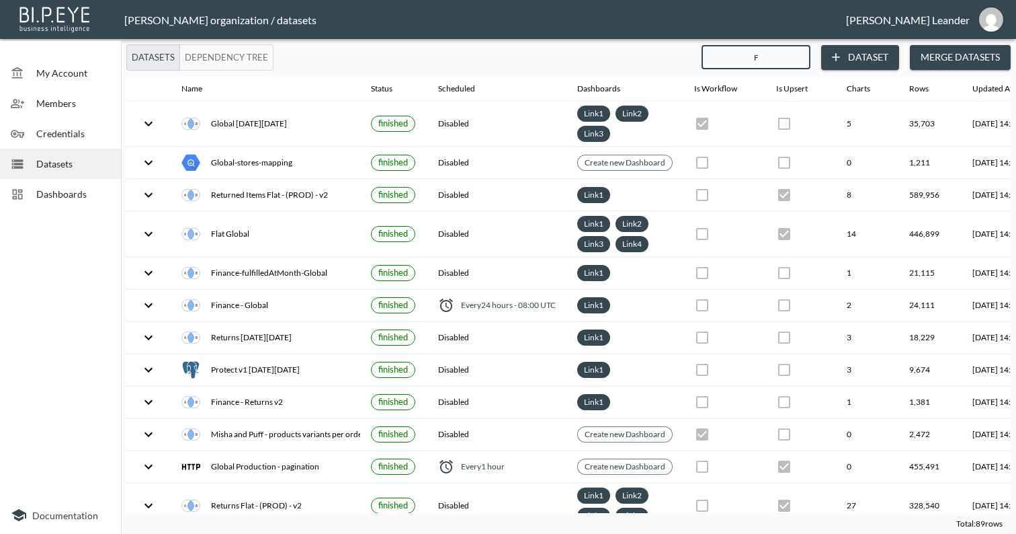
checkbox input "true"
checkbox input "false"
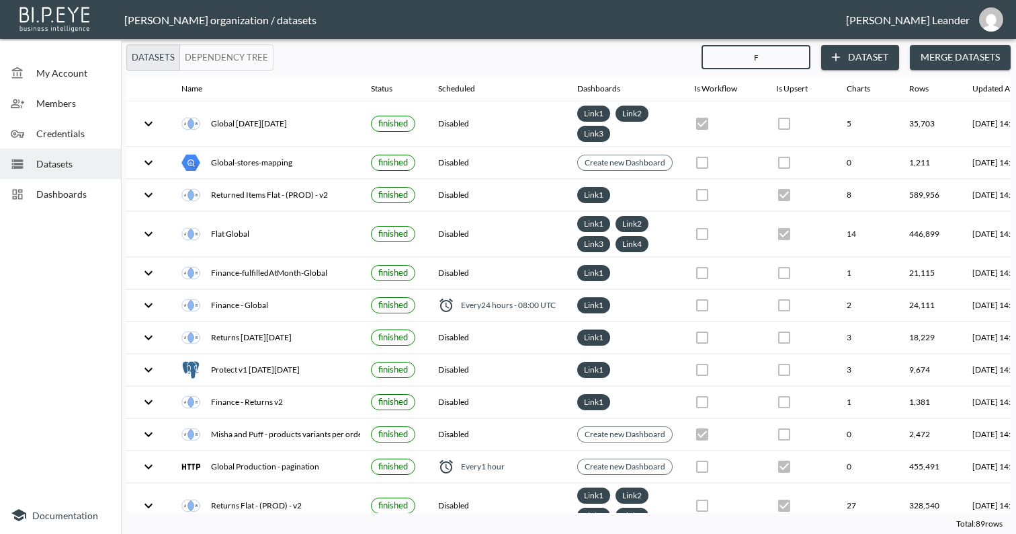
checkbox input "true"
checkbox input "false"
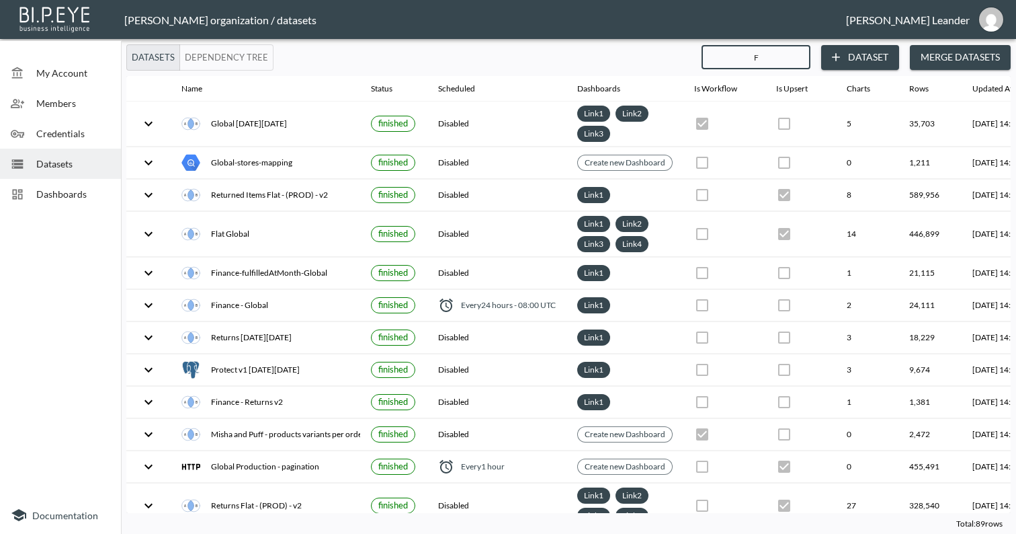
checkbox input "false"
checkbox input "true"
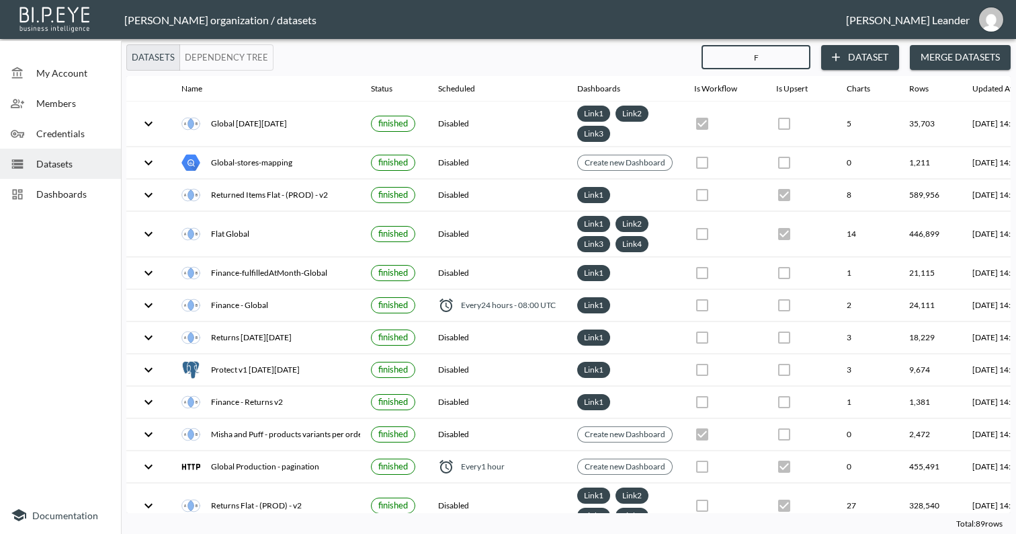
checkbox input "false"
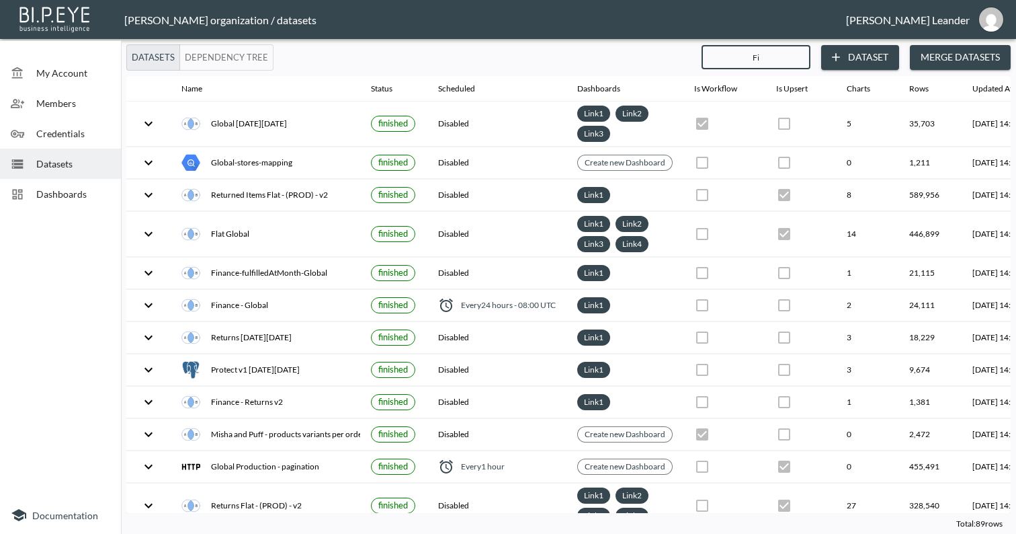
checkbox input "false"
type input "Fina"
checkbox input "false"
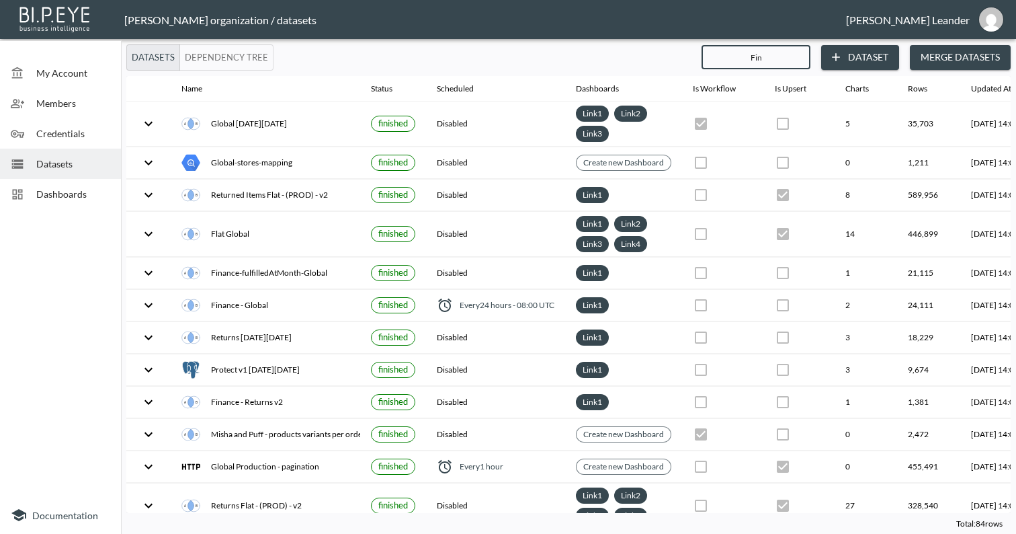
checkbox input "false"
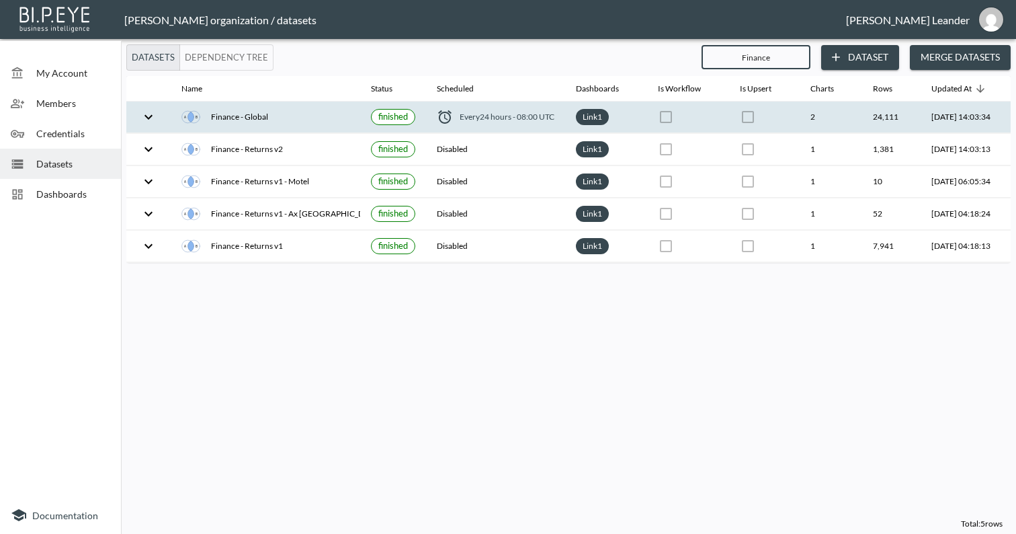
type input "Finance"
click at [149, 114] on icon "expand row" at bounding box center [149, 117] width 16 height 16
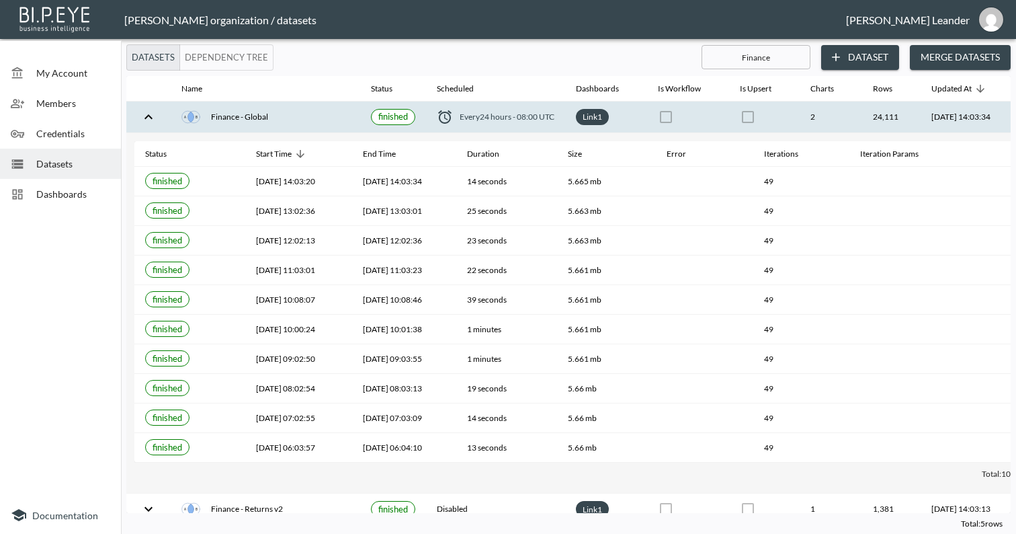
click at [223, 53] on button "Dependency Tree" at bounding box center [226, 57] width 94 height 26
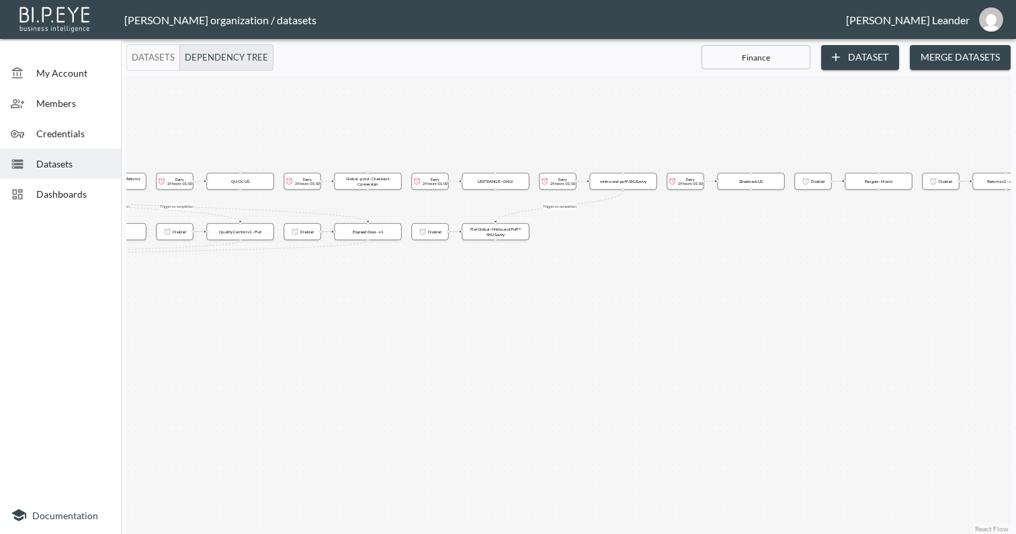
drag, startPoint x: 394, startPoint y: 281, endPoint x: 929, endPoint y: 223, distance: 538.3
click at [929, 223] on div "Trigger on completion Trigger on completion Trigger on completion Trigger on co…" at bounding box center [568, 305] width 885 height 458
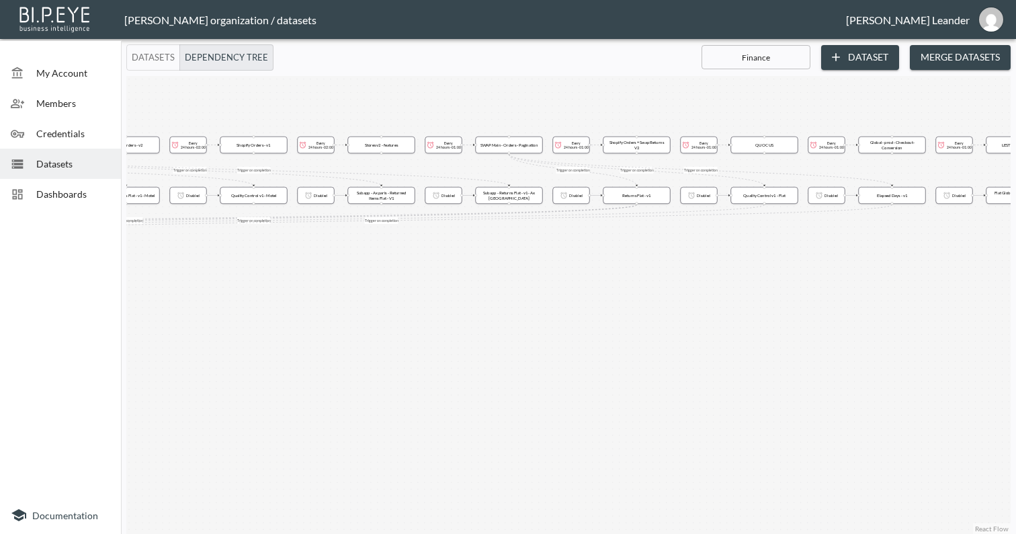
drag, startPoint x: 358, startPoint y: 252, endPoint x: 852, endPoint y: 237, distance: 495.0
click at [852, 237] on div "Trigger on completion Trigger on completion Trigger on completion Trigger on co…" at bounding box center [568, 305] width 885 height 458
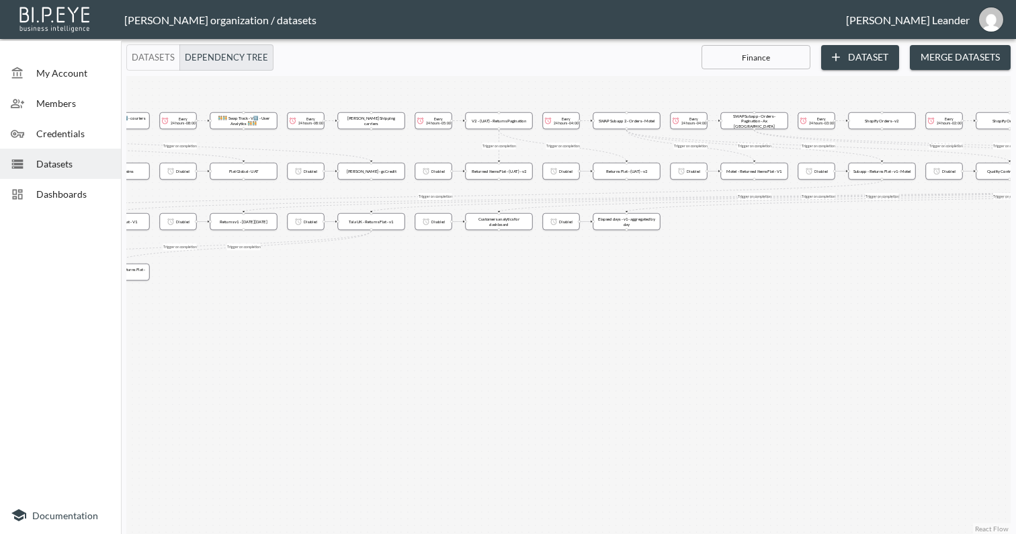
drag, startPoint x: 221, startPoint y: 233, endPoint x: 771, endPoint y: 223, distance: 550.7
click at [771, 223] on div "Trigger on completion Trigger on completion Trigger on completion Trigger on co…" at bounding box center [568, 305] width 885 height 458
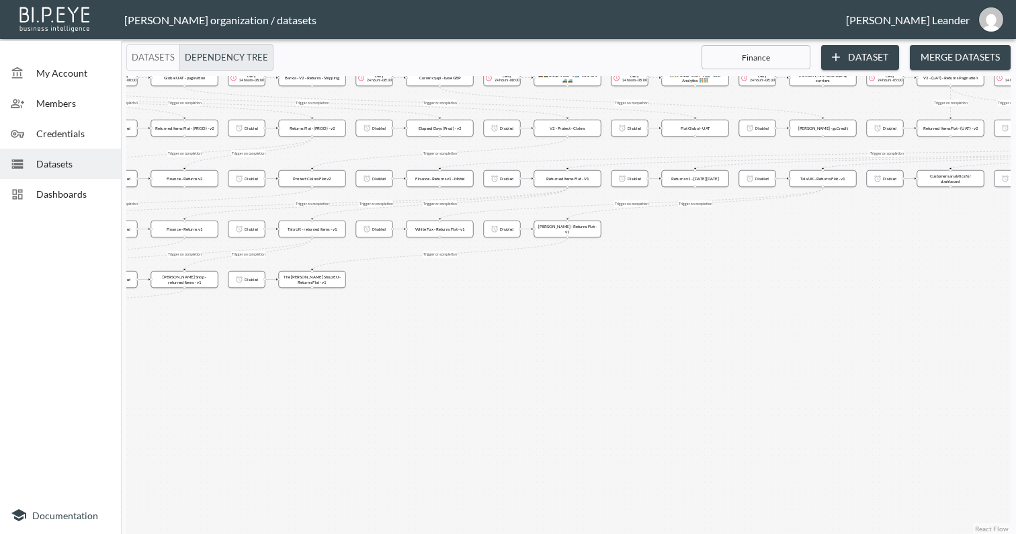
drag, startPoint x: 311, startPoint y: 310, endPoint x: 690, endPoint y: 282, distance: 380.2
click at [690, 282] on div "Trigger on completion Trigger on completion Trigger on completion Trigger on co…" at bounding box center [568, 305] width 885 height 458
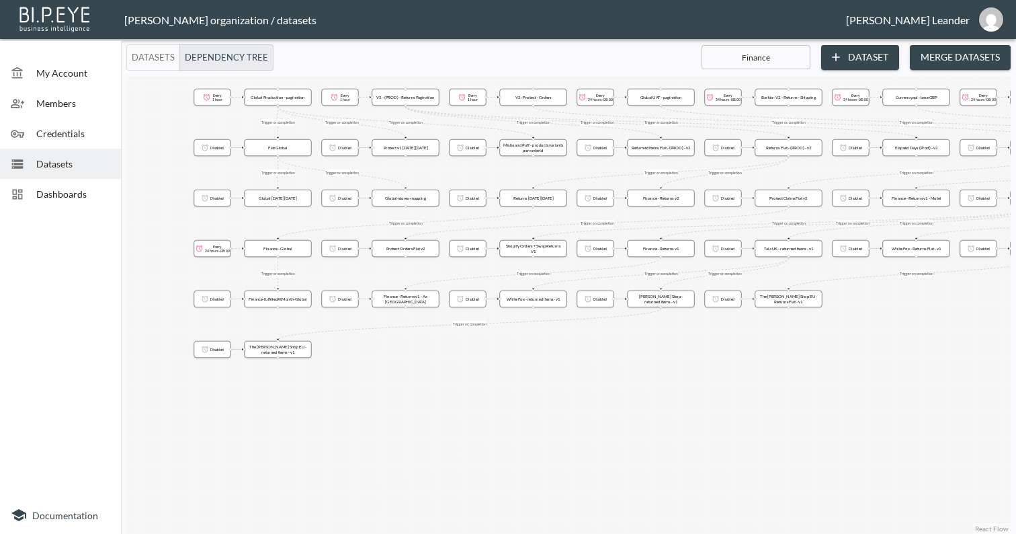
drag, startPoint x: 286, startPoint y: 331, endPoint x: 740, endPoint y: 350, distance: 454.1
click at [740, 350] on div "Trigger on completion Trigger on completion Trigger on completion Trigger on co…" at bounding box center [568, 305] width 885 height 458
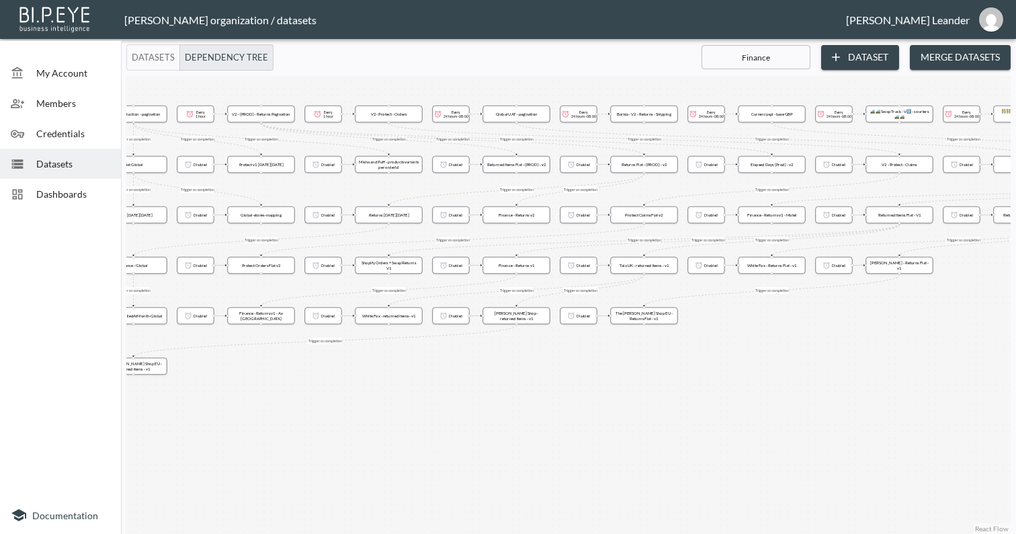
drag, startPoint x: 580, startPoint y: 216, endPoint x: 426, endPoint y: 236, distance: 155.8
click at [426, 236] on div "Trigger on completion Trigger on completion Trigger on completion Trigger on co…" at bounding box center [568, 305] width 885 height 458
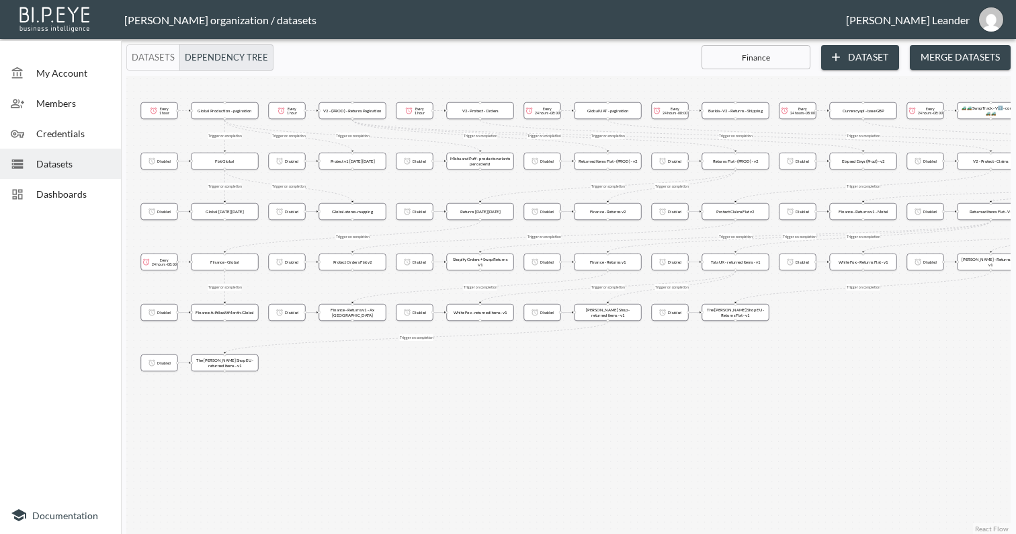
drag, startPoint x: 296, startPoint y: 97, endPoint x: 387, endPoint y: 93, distance: 91.5
click at [387, 93] on div "Trigger on completion Trigger on completion Trigger on completion Trigger on co…" at bounding box center [568, 305] width 885 height 458
click at [63, 192] on span "Dashboards" at bounding box center [73, 194] width 74 height 14
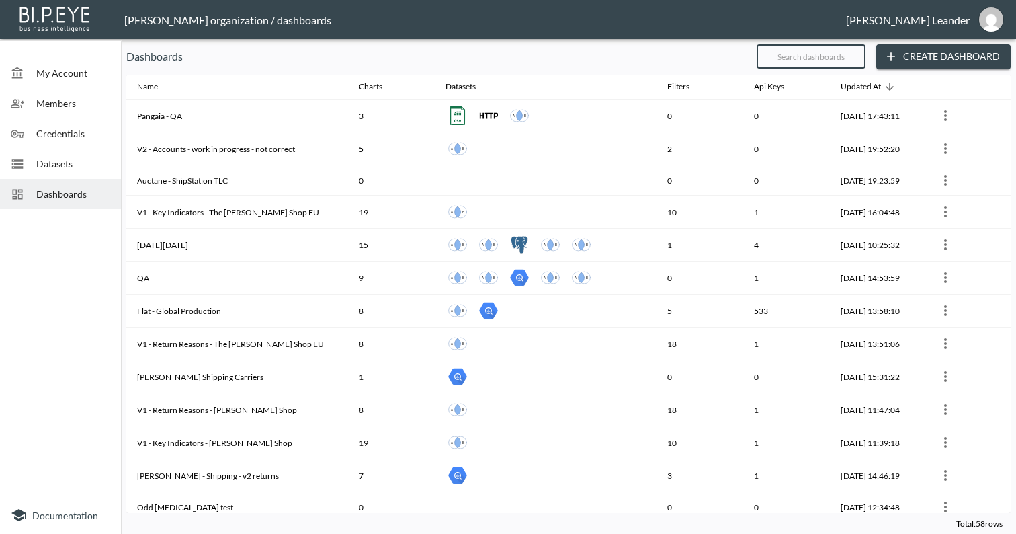
click at [791, 58] on input "text" at bounding box center [811, 57] width 109 height 34
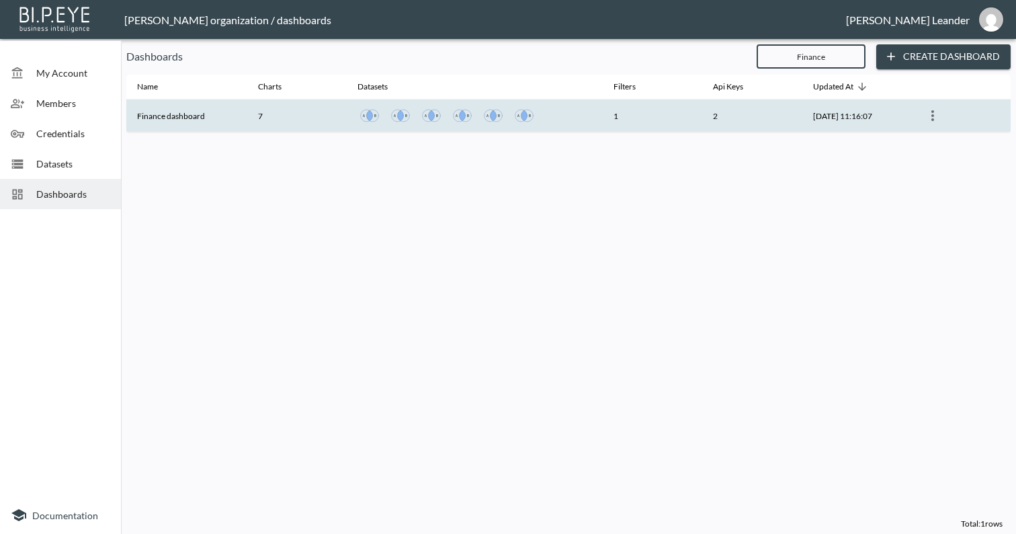
type input "Finance"
click at [212, 118] on th "Finance dashboard" at bounding box center [186, 115] width 121 height 33
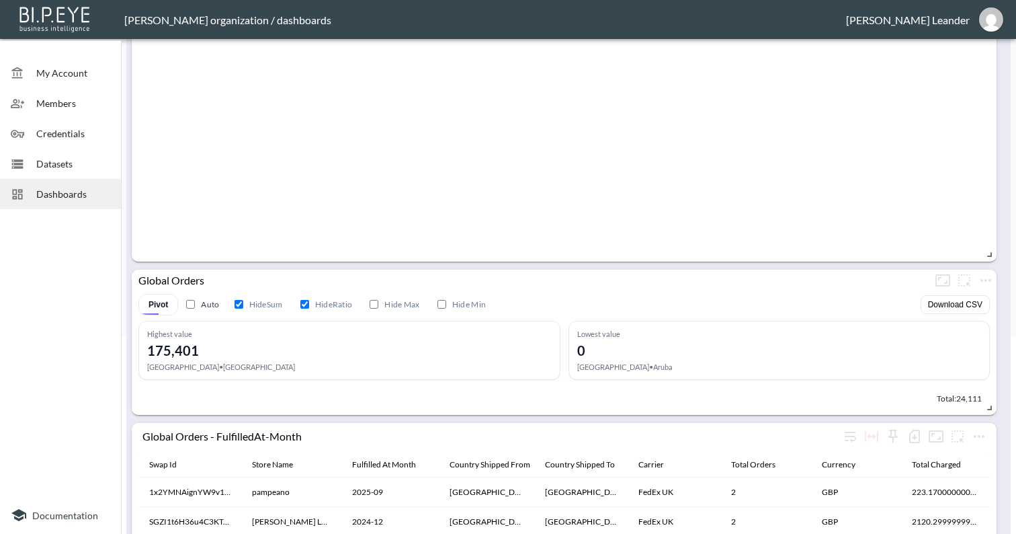
scroll to position [282, 0]
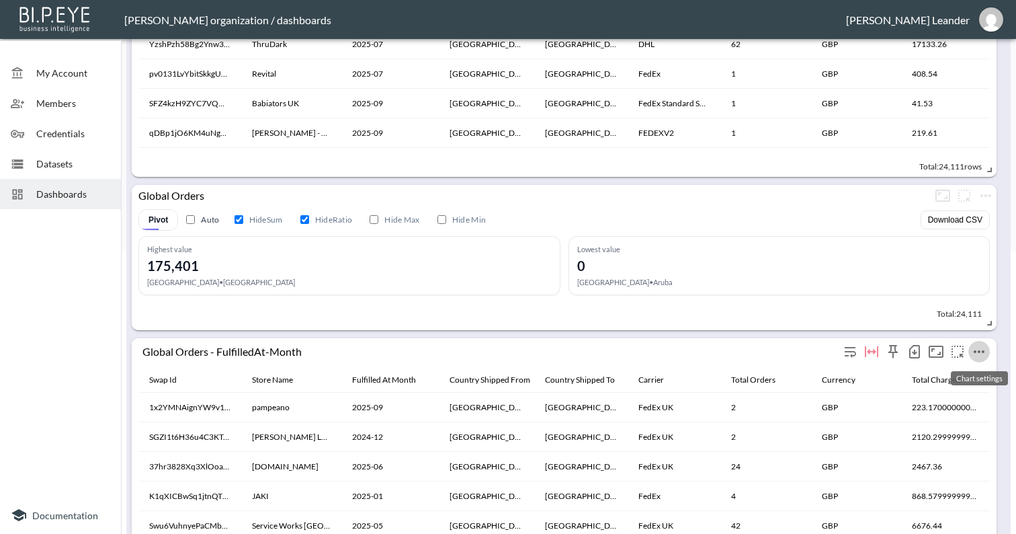
click at [979, 350] on icon "more" at bounding box center [979, 352] width 16 height 16
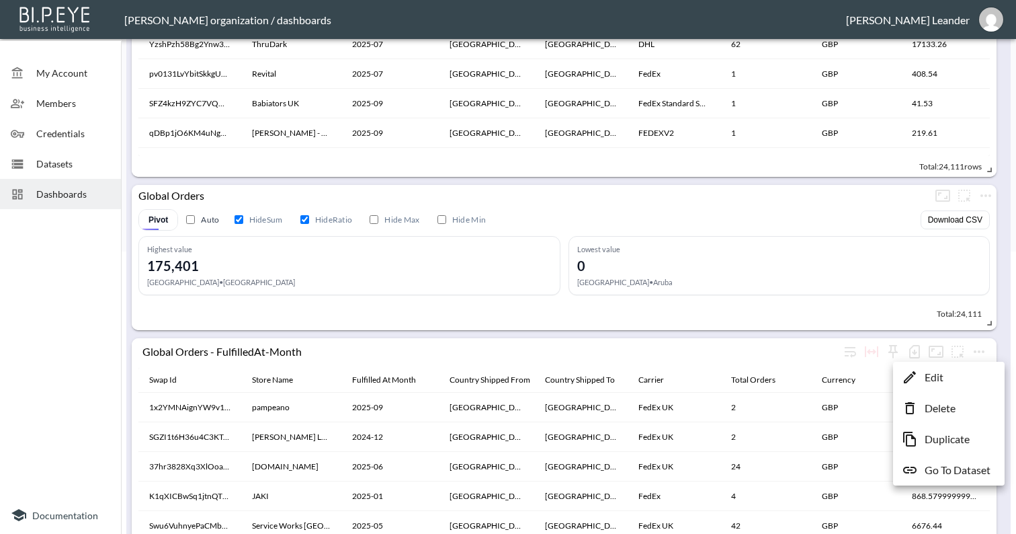
click at [979, 473] on p "Go To Dataset" at bounding box center [958, 470] width 66 height 16
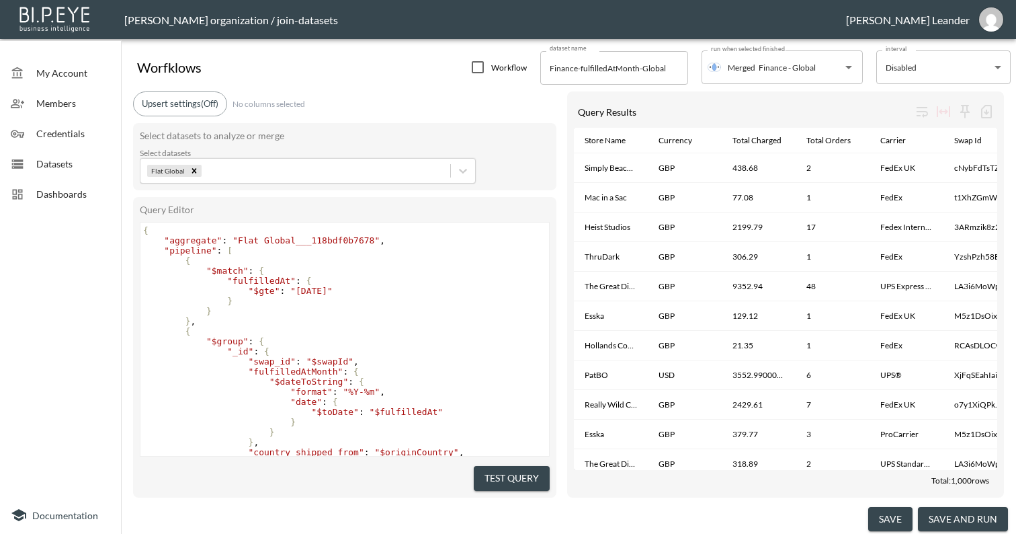
click at [67, 200] on span "Dashboards" at bounding box center [73, 194] width 74 height 14
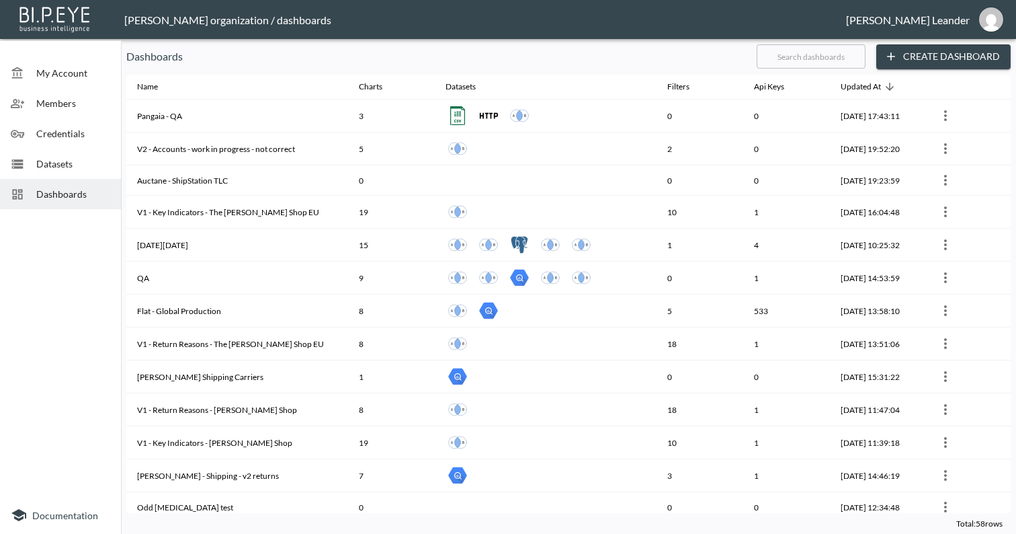
click at [823, 69] on input "text" at bounding box center [811, 57] width 109 height 34
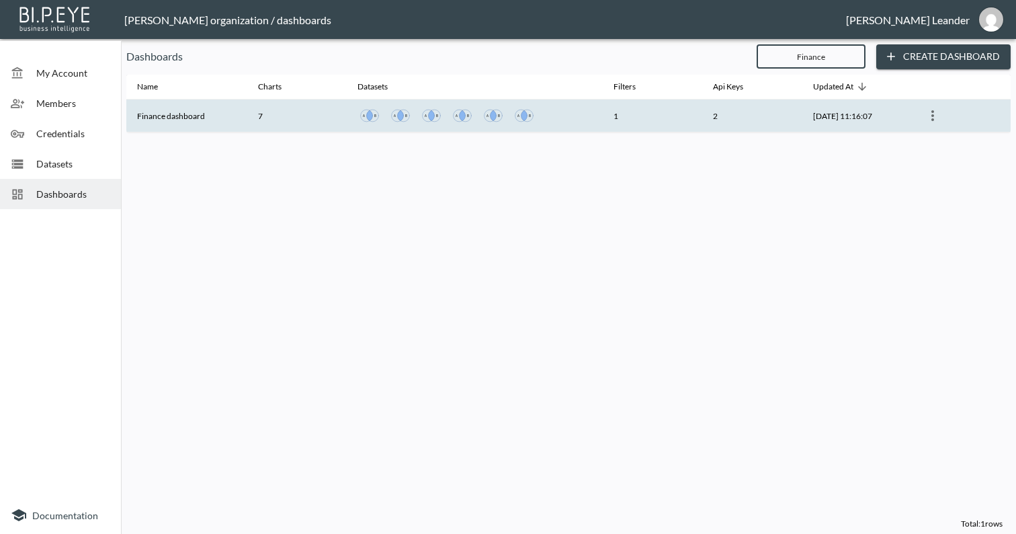
type input "Finance"
click at [213, 118] on th "Finance dashboard" at bounding box center [186, 115] width 121 height 33
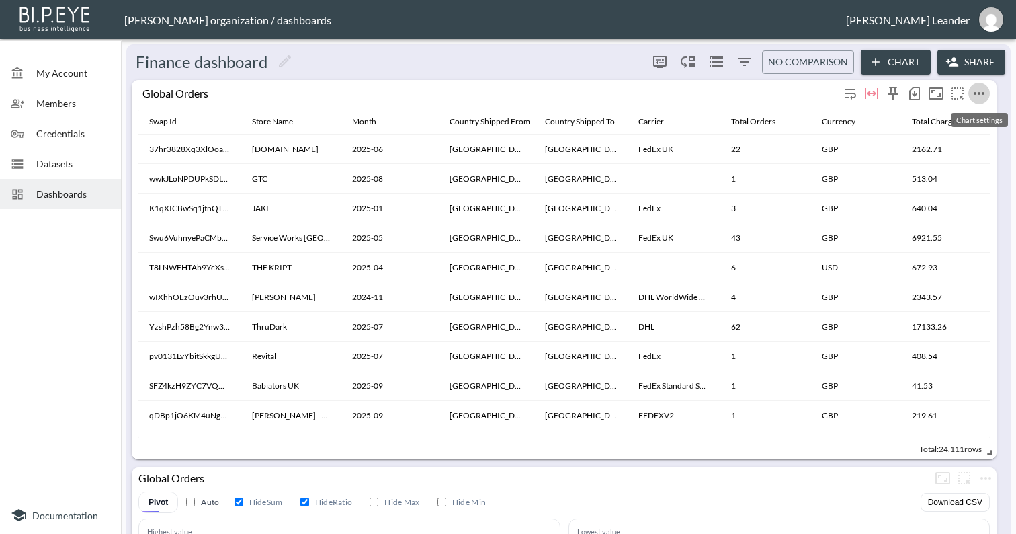
click at [983, 92] on icon "more" at bounding box center [979, 93] width 11 height 3
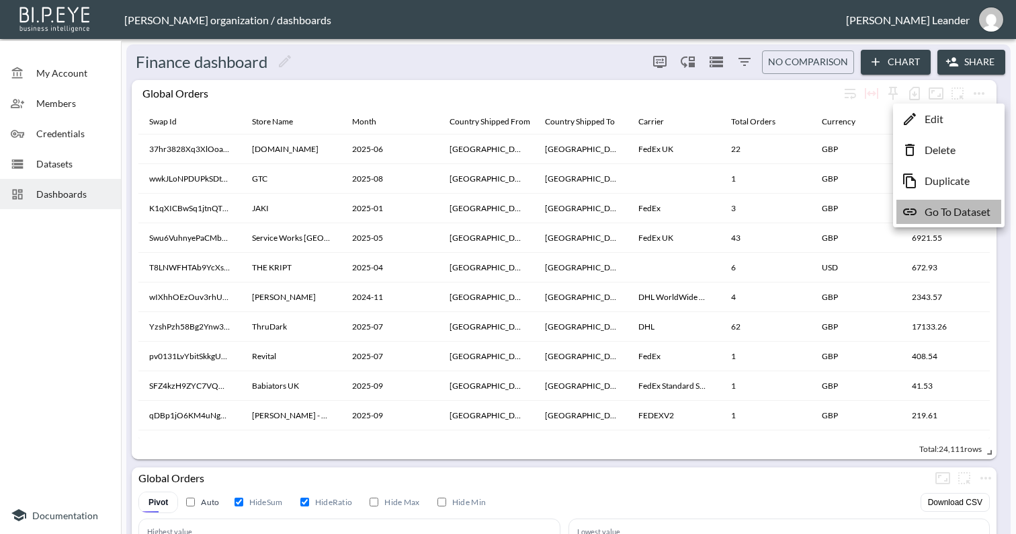
click at [971, 221] on li "Go To Dataset" at bounding box center [949, 212] width 105 height 24
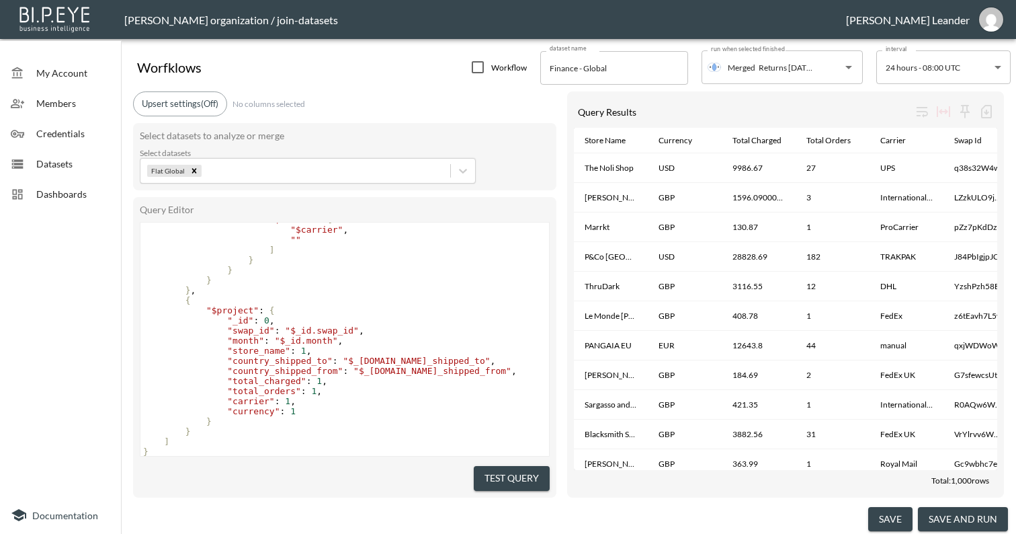
click at [56, 204] on div "Dashboards" at bounding box center [60, 194] width 121 height 30
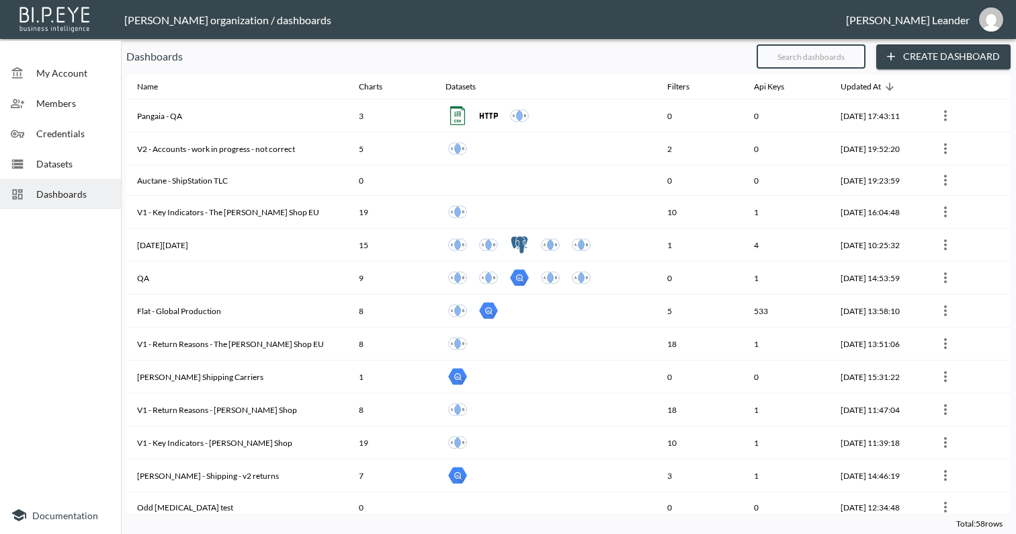
click at [793, 44] on input "text" at bounding box center [811, 57] width 109 height 34
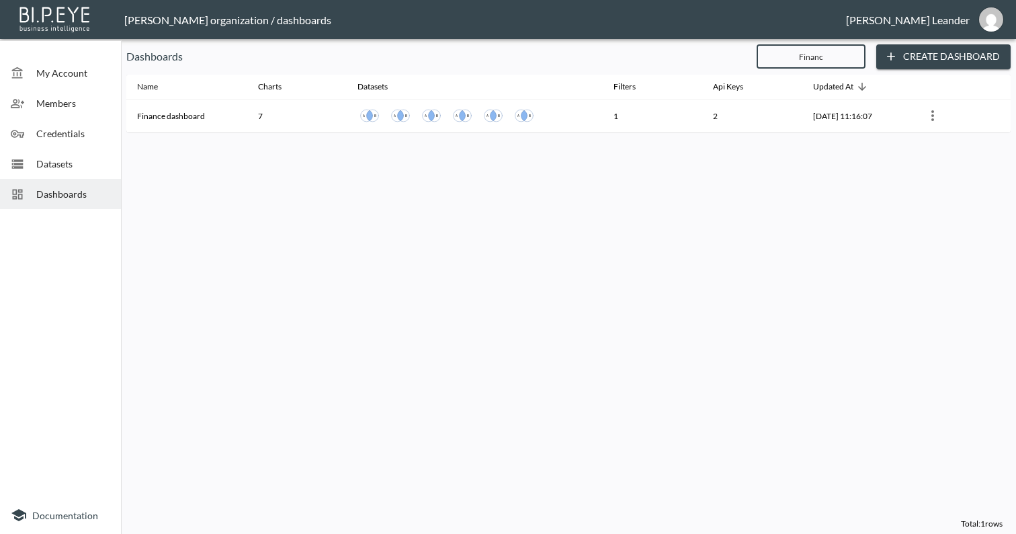
type input "Finance"
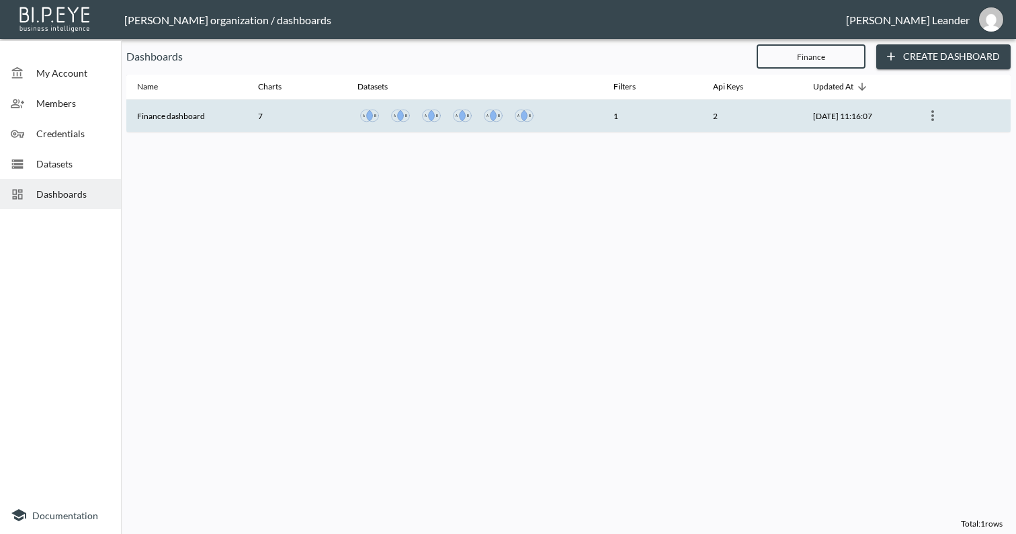
click at [188, 114] on th "Finance dashboard" at bounding box center [186, 115] width 121 height 33
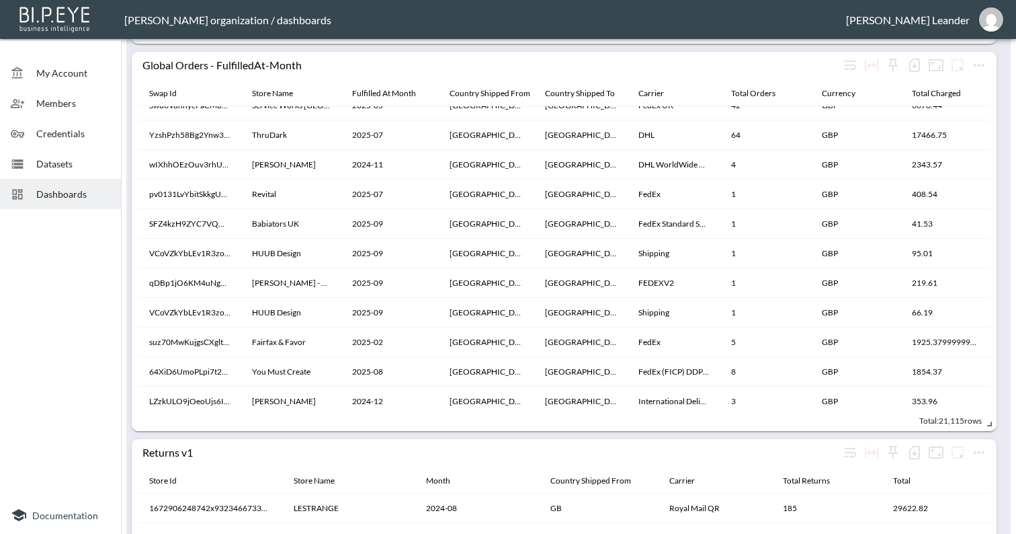
scroll to position [518, 0]
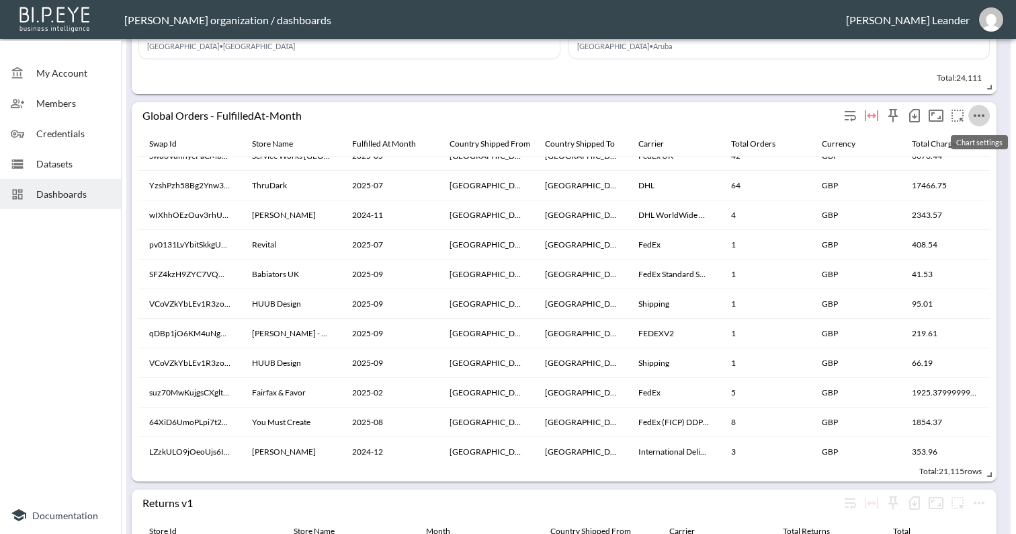
click at [982, 120] on icon "more" at bounding box center [979, 116] width 16 height 16
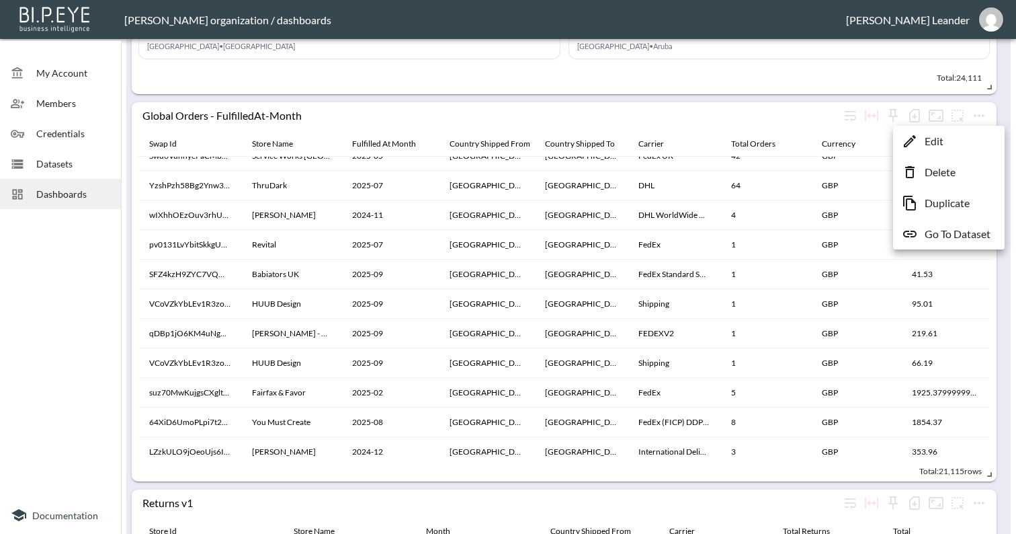
click at [967, 136] on li "Edit" at bounding box center [949, 141] width 105 height 24
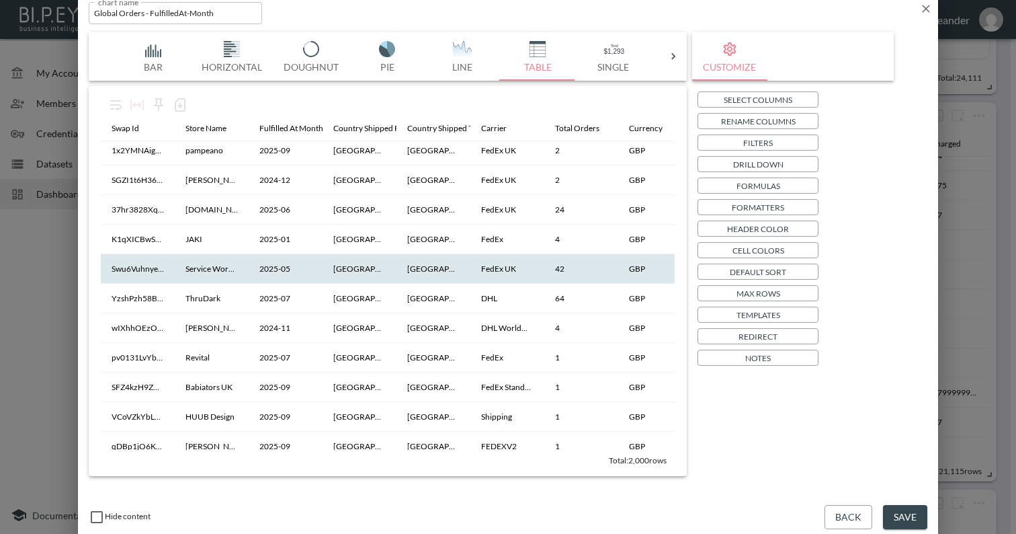
scroll to position [8, 0]
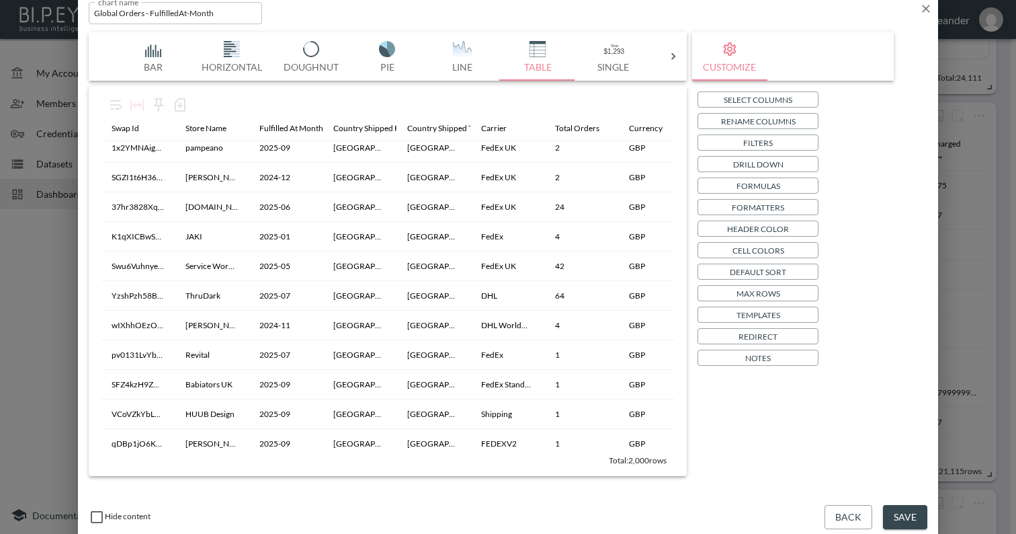
click at [924, 7] on icon "button" at bounding box center [926, 9] width 8 height 8
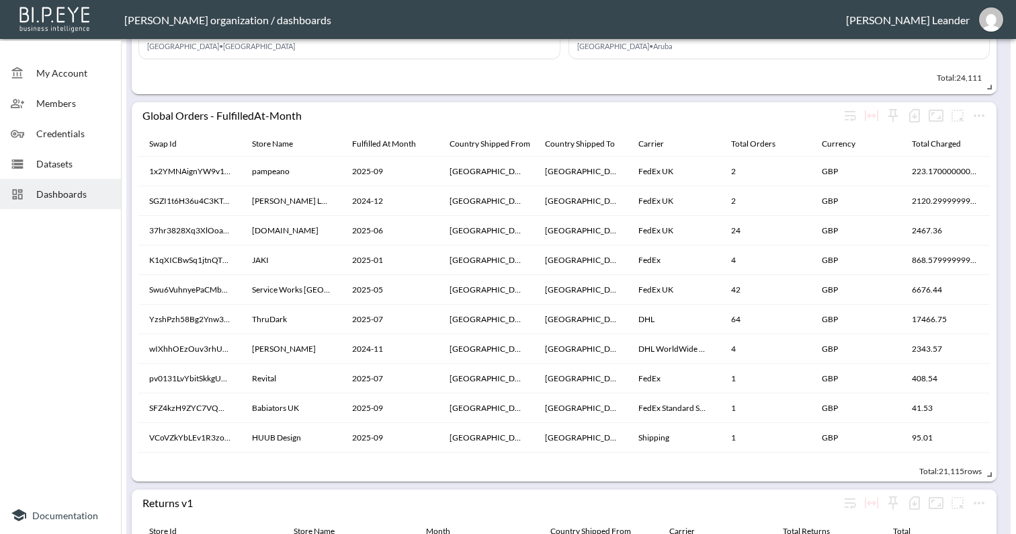
scroll to position [314, 0]
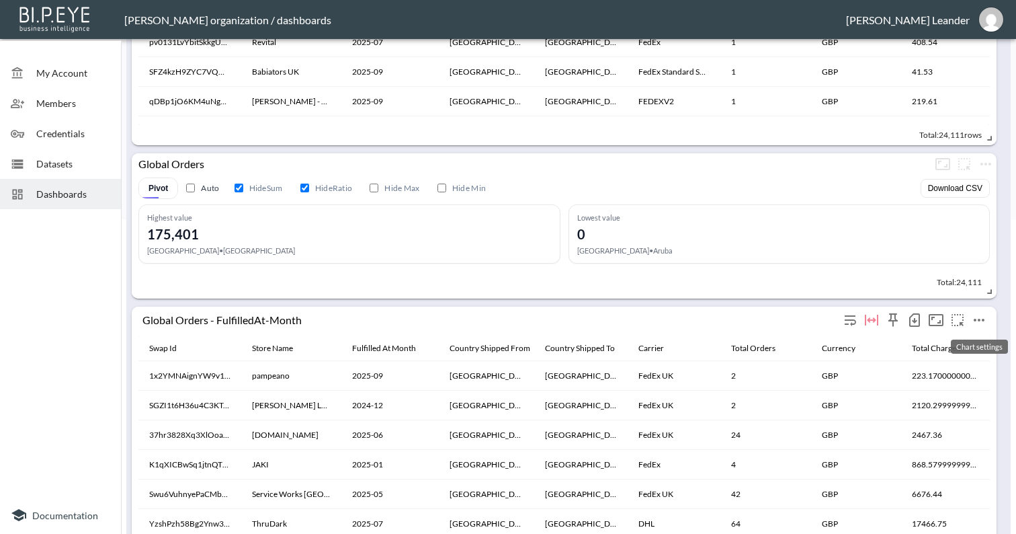
click at [975, 323] on icon "more" at bounding box center [979, 320] width 16 height 16
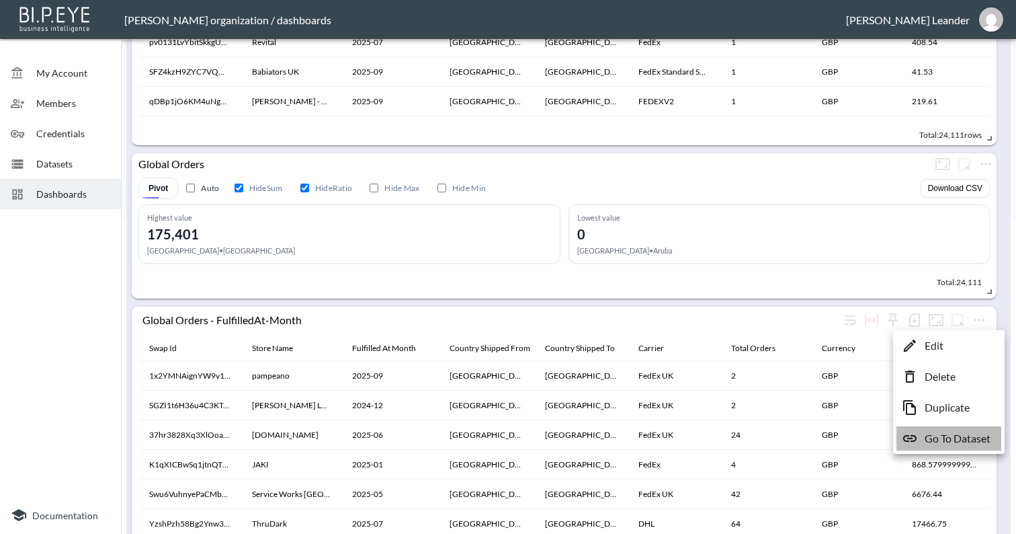
click at [992, 444] on li "Go To Dataset" at bounding box center [949, 438] width 105 height 24
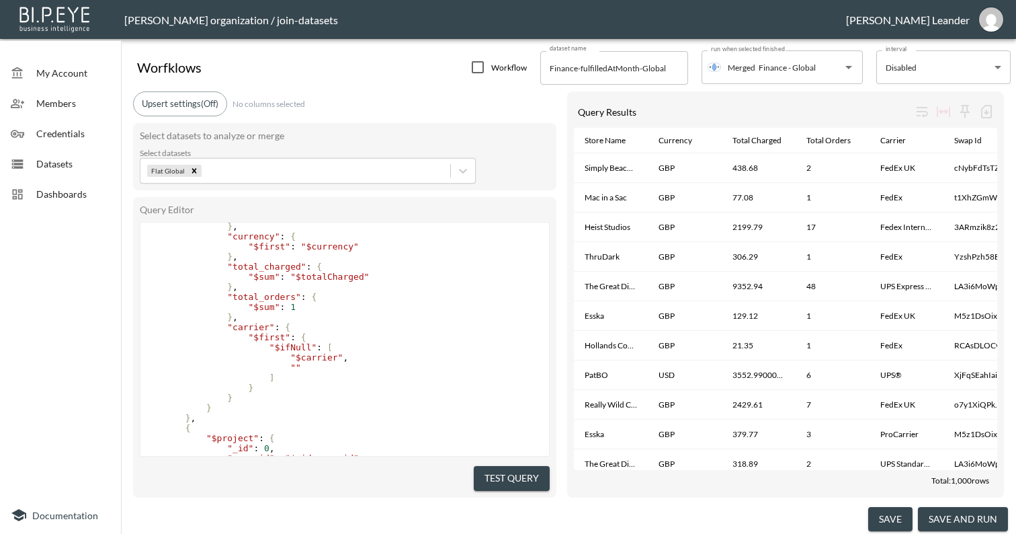
scroll to position [276, 0]
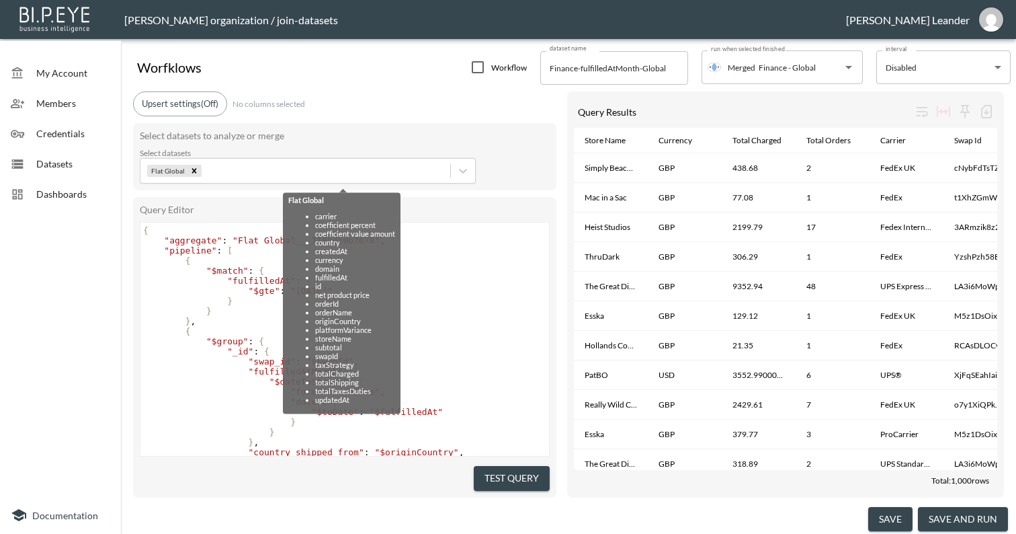
click at [376, 99] on div "Upsert settings (Off) No columns selected" at bounding box center [345, 103] width 424 height 25
click at [220, 310] on pre "}" at bounding box center [345, 311] width 409 height 10
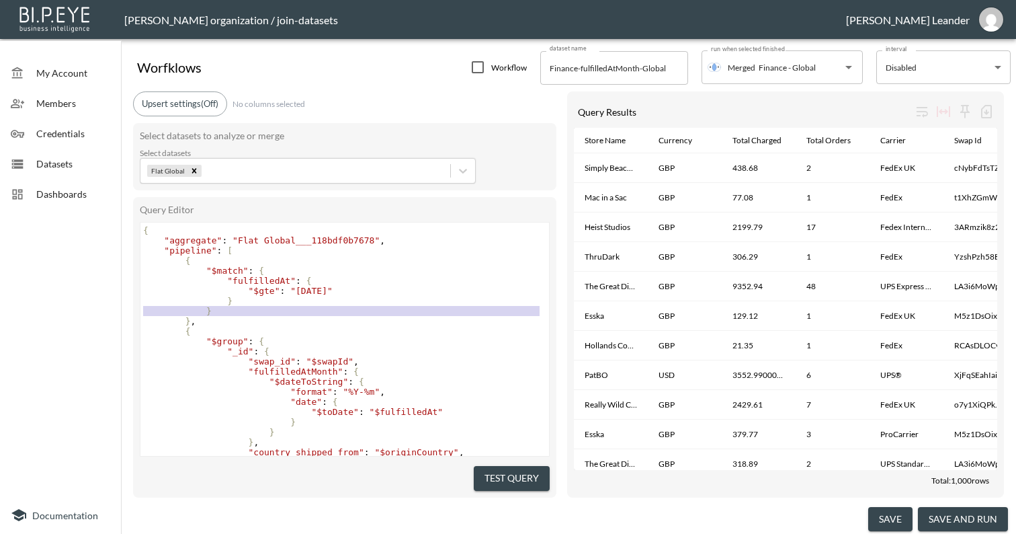
type textarea "{ "aggregate": "Flat Global___118bdf0b7678", "pipeline": [ { "$match": { "fulfi…"
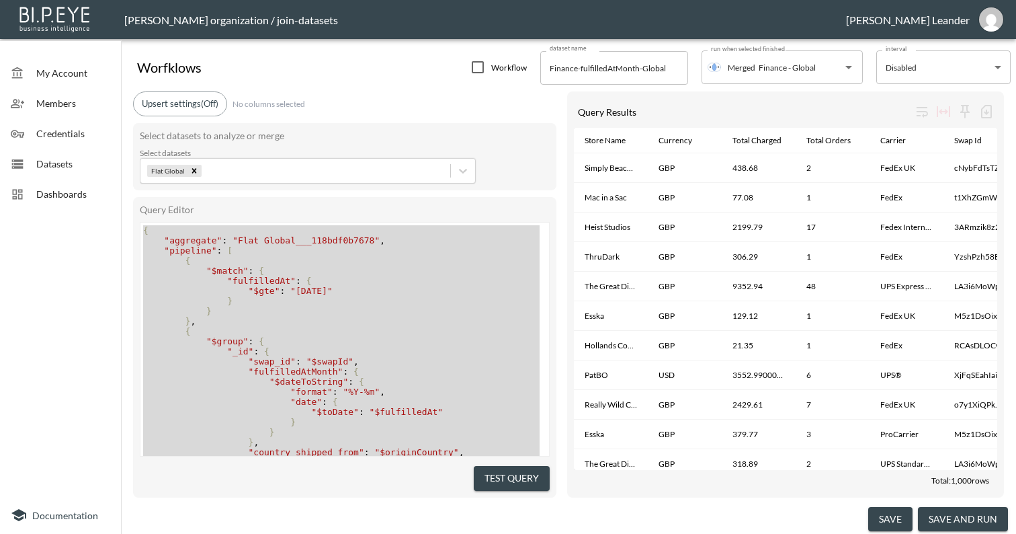
click at [329, 64] on div "Worfklows Workflow dataset name Finance-fulfilledAtMonth-Global dataset name ru…" at bounding box center [568, 64] width 885 height 40
click at [55, 169] on span "Datasets" at bounding box center [73, 164] width 74 height 14
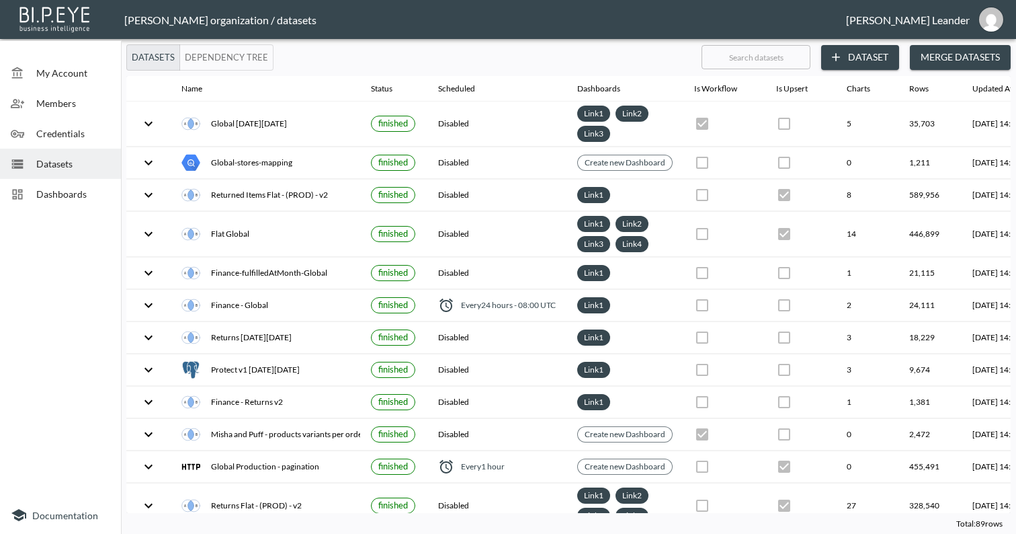
click at [795, 56] on input "text" at bounding box center [756, 57] width 109 height 34
type input "Fl"
checkbox input "false"
checkbox input "true"
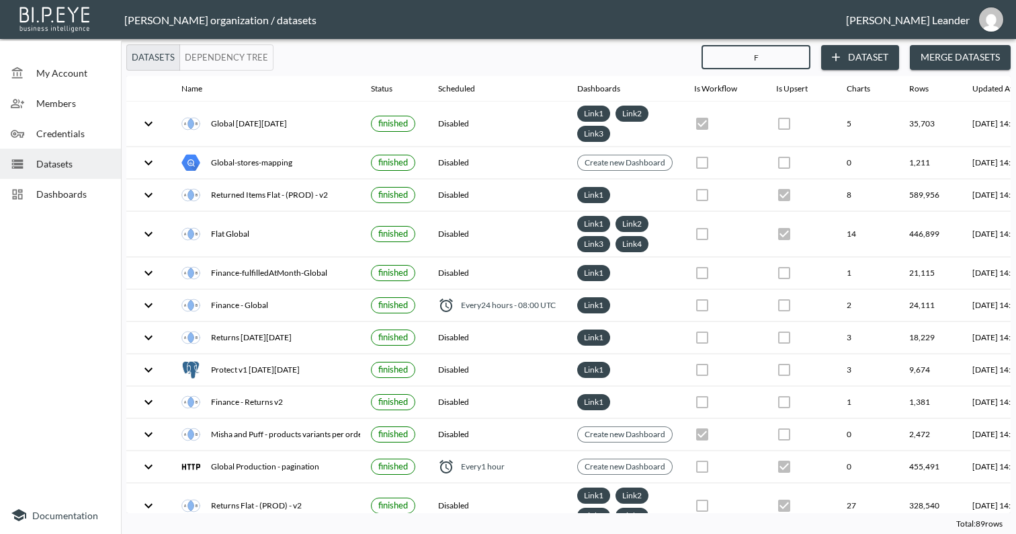
checkbox input "true"
checkbox input "false"
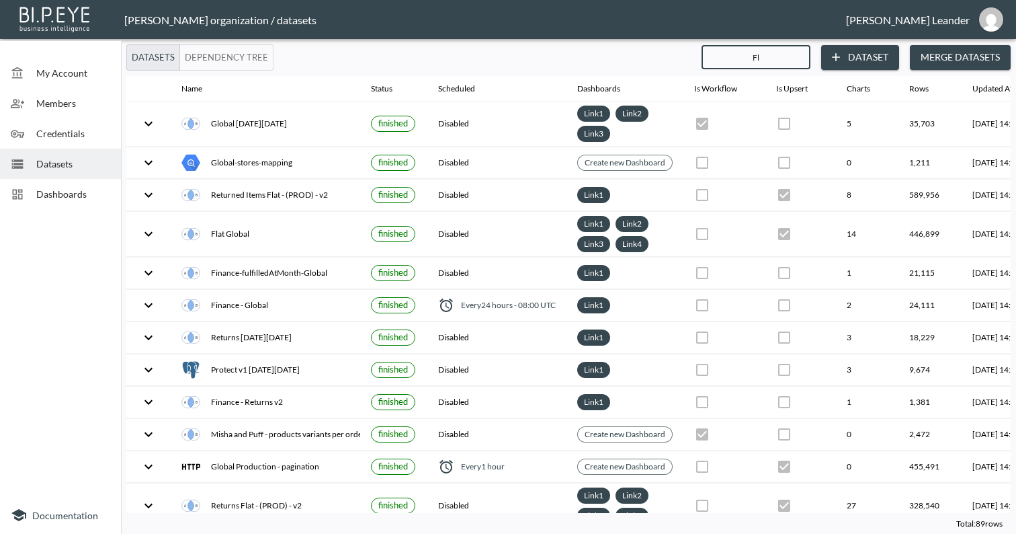
checkbox input "true"
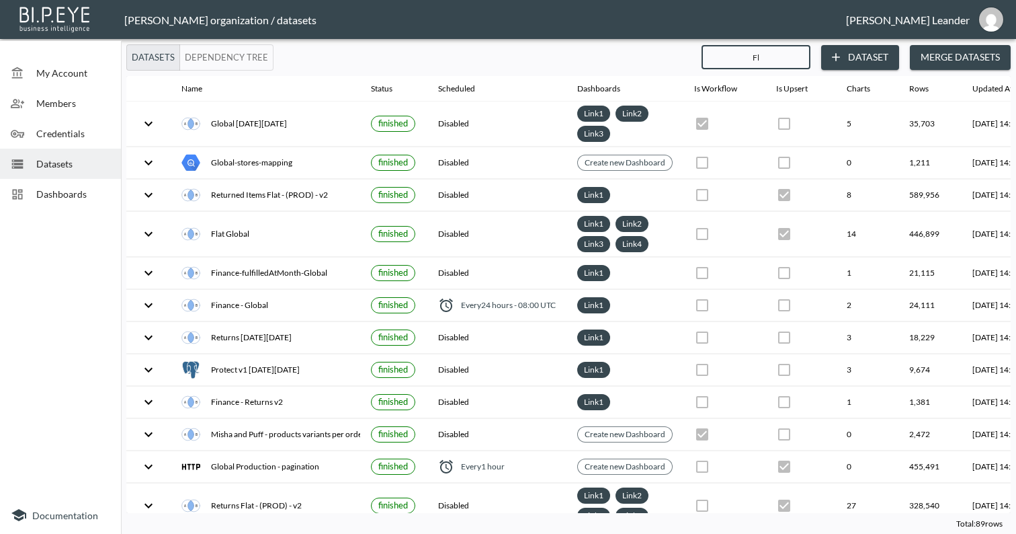
checkbox input "false"
checkbox input "true"
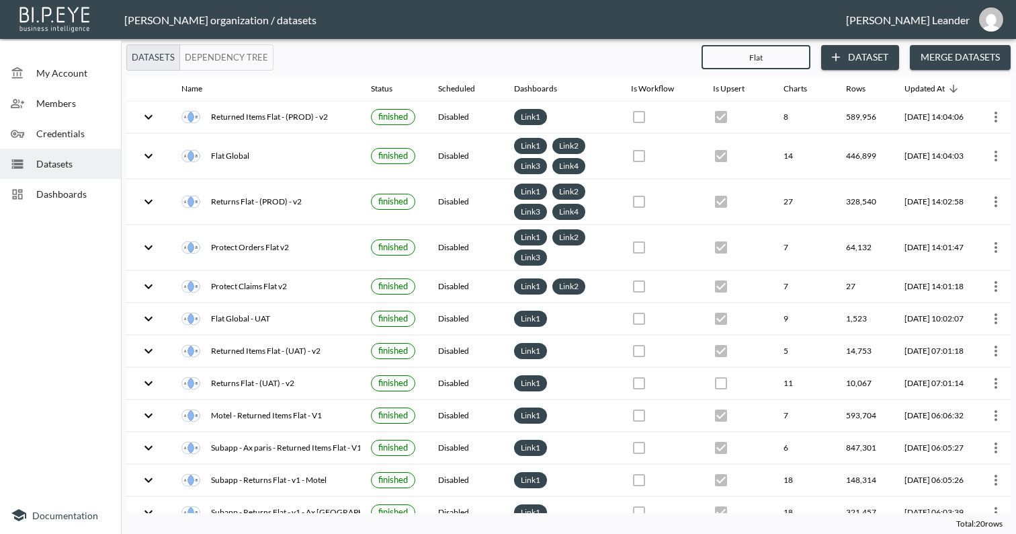
type input "Flat"
checkbox input "true"
type input "Flat G"
checkbox input "true"
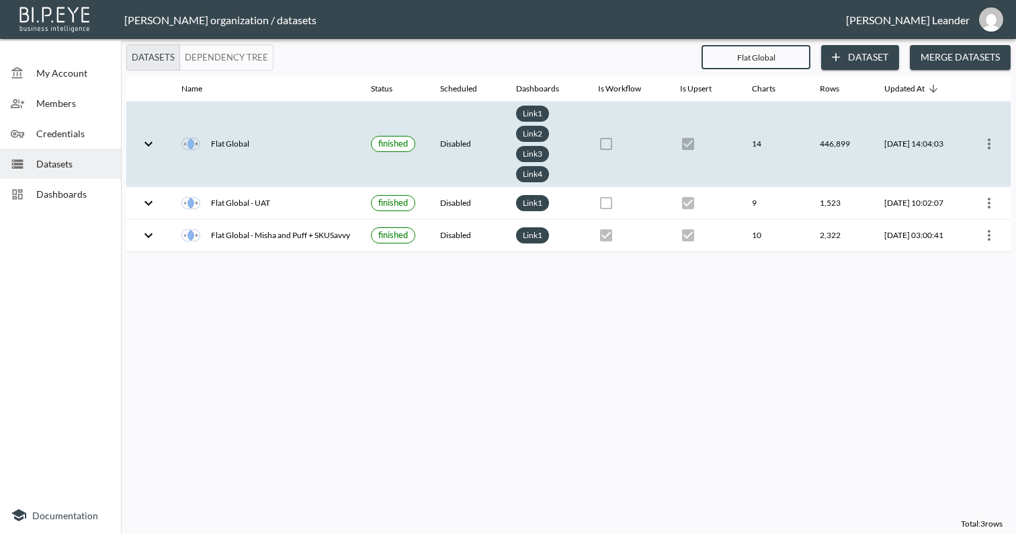
type input "Flat Global"
click at [149, 143] on icon "expand row" at bounding box center [149, 144] width 16 height 16
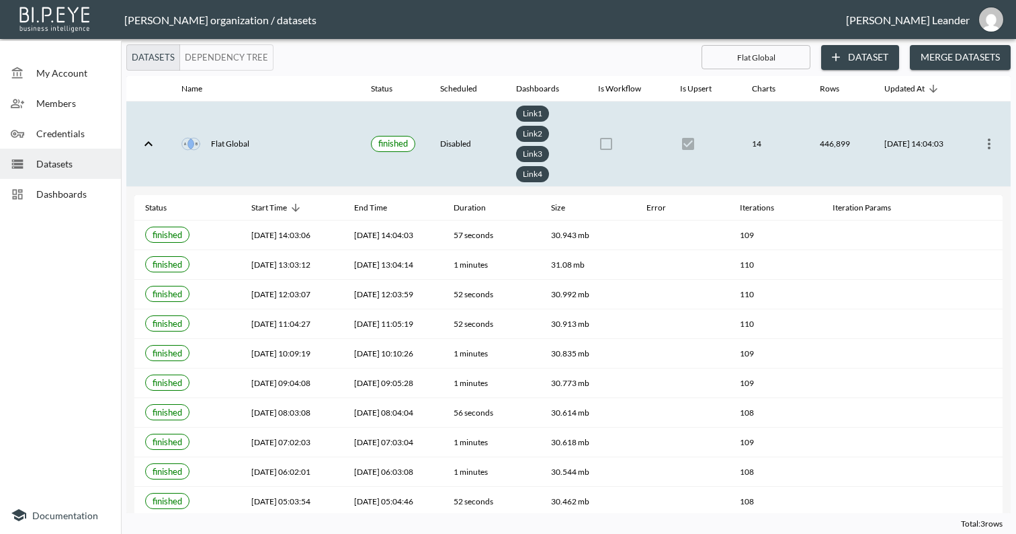
click at [990, 139] on icon "more" at bounding box center [990, 144] width 16 height 16
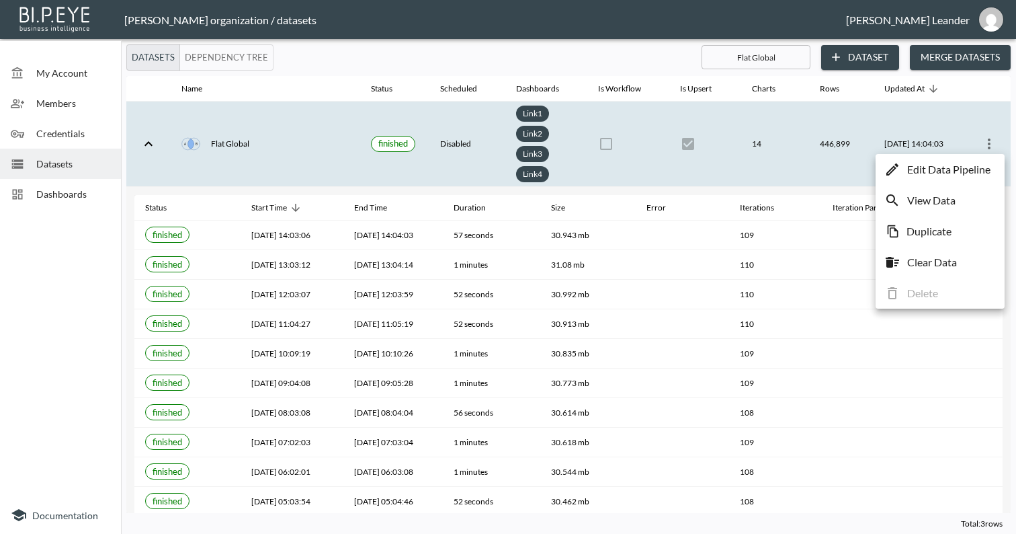
click at [947, 199] on p "View Data" at bounding box center [932, 200] width 48 height 16
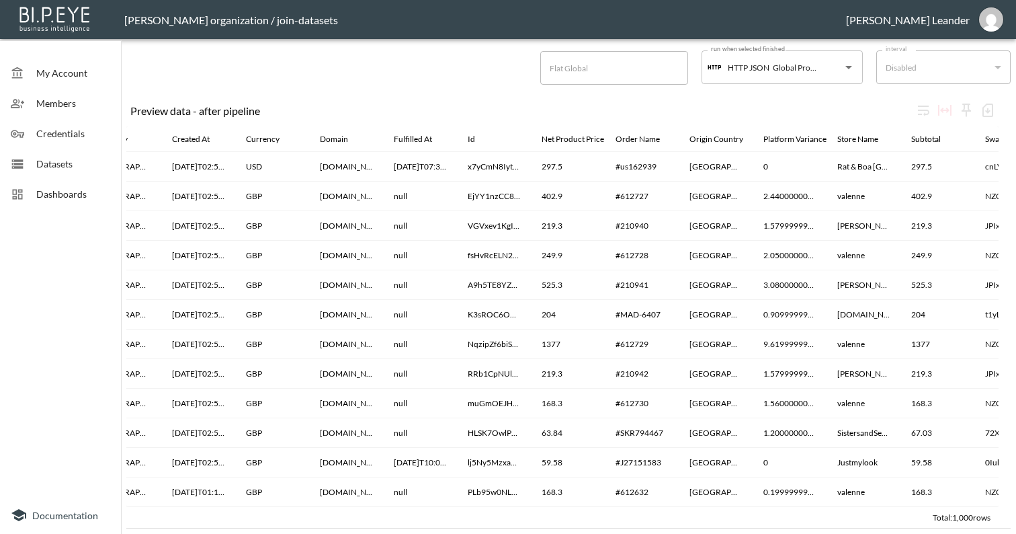
scroll to position [23968, 0]
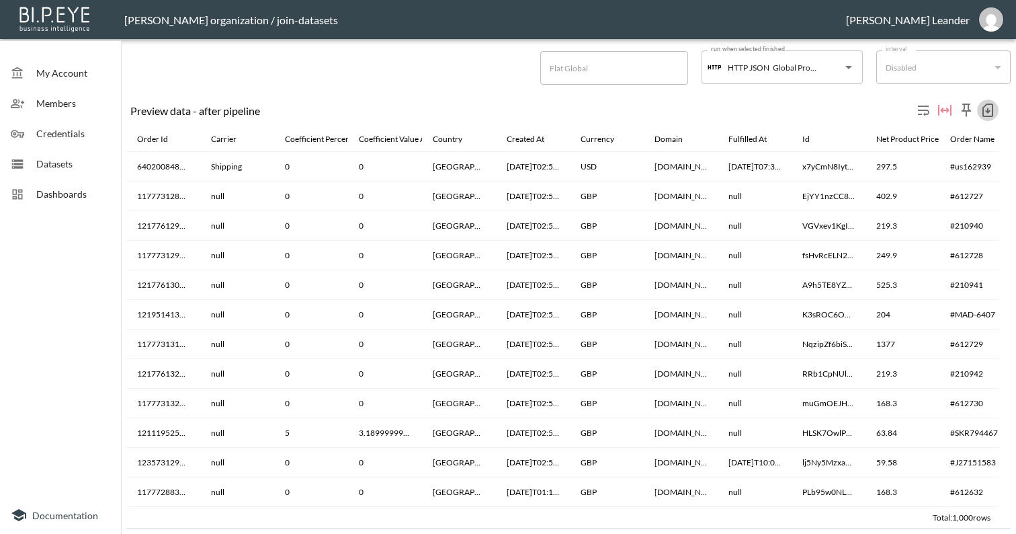
click at [986, 114] on icon "button" at bounding box center [988, 110] width 16 height 16
click at [945, 131] on li "Download CSV ( 1,000 Rows )" at bounding box center [912, 138] width 172 height 24
click at [71, 176] on div "Datasets" at bounding box center [60, 164] width 121 height 30
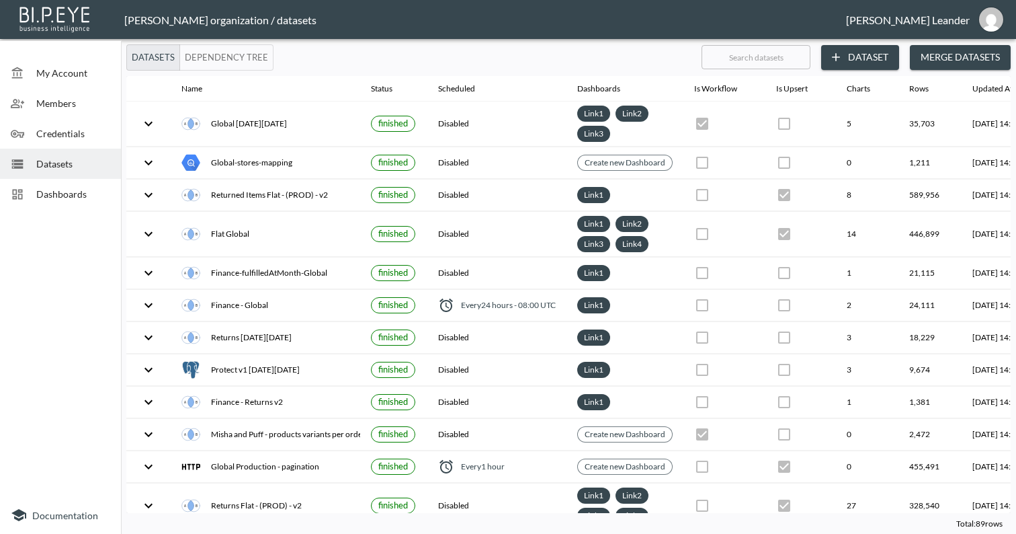
click at [210, 49] on button "Dependency Tree" at bounding box center [226, 57] width 94 height 26
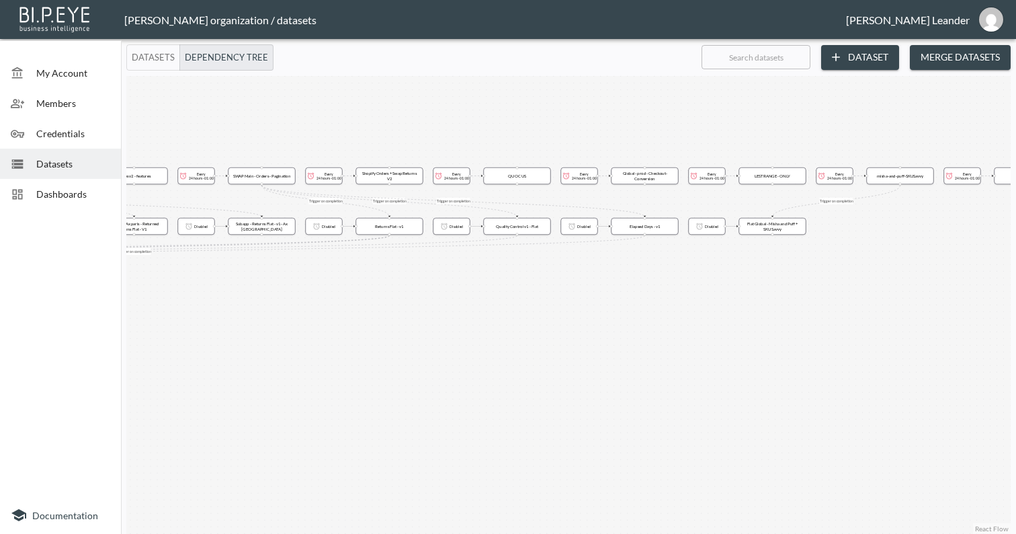
drag, startPoint x: 324, startPoint y: 328, endPoint x: 1016, endPoint y: 315, distance: 691.9
click at [1016, 315] on div "Datasets Dependency Tree ​ Dataset Merge Datasets Trigger on completion Trigger…" at bounding box center [568, 288] width 895 height 489
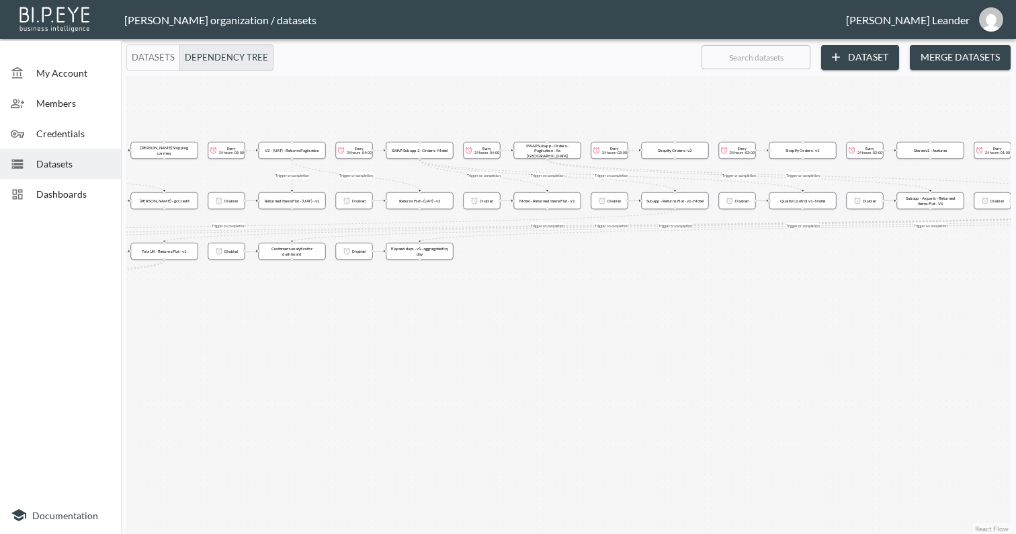
drag, startPoint x: 294, startPoint y: 319, endPoint x: 856, endPoint y: 297, distance: 562.5
click at [856, 297] on div "Trigger on completion Trigger on completion Trigger on completion Trigger on co…" at bounding box center [568, 305] width 885 height 458
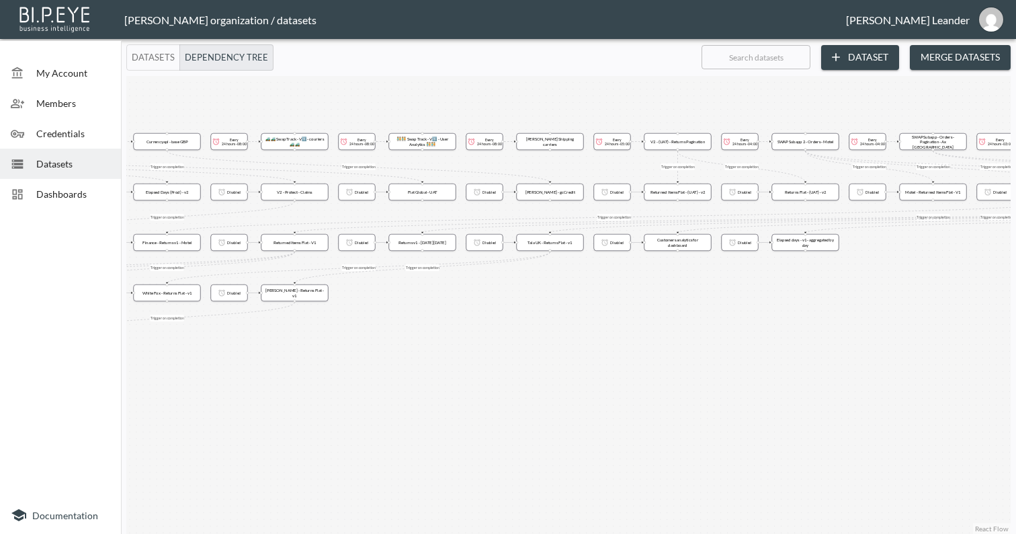
drag, startPoint x: 209, startPoint y: 315, endPoint x: 525, endPoint y: 307, distance: 316.1
click at [597, 305] on div "Trigger on completion Trigger on completion Trigger on completion Trigger on co…" at bounding box center [568, 305] width 885 height 458
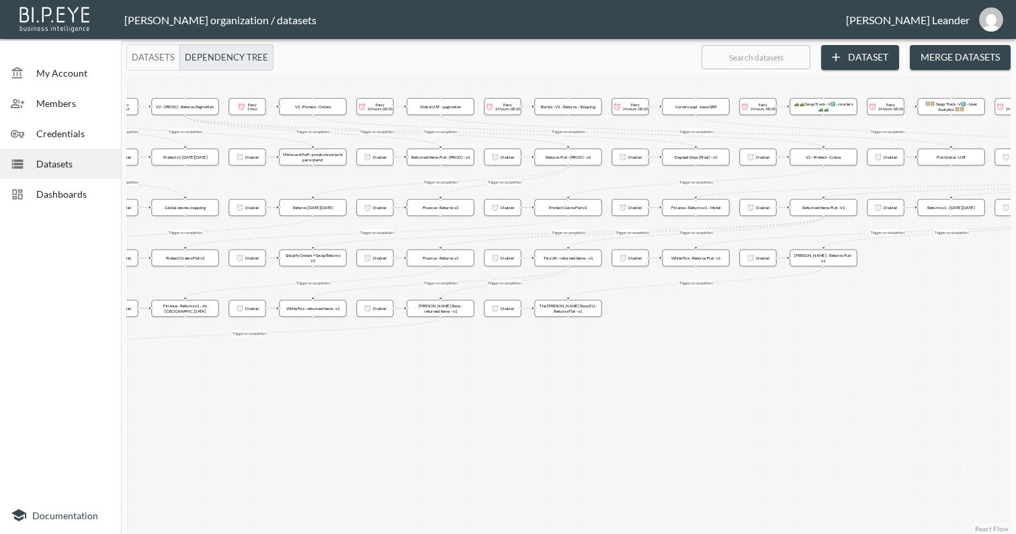
drag, startPoint x: 185, startPoint y: 341, endPoint x: 712, endPoint y: 307, distance: 528.2
click at [712, 307] on div "Trigger on completion Trigger on completion Trigger on completion Trigger on co…" at bounding box center [568, 305] width 885 height 458
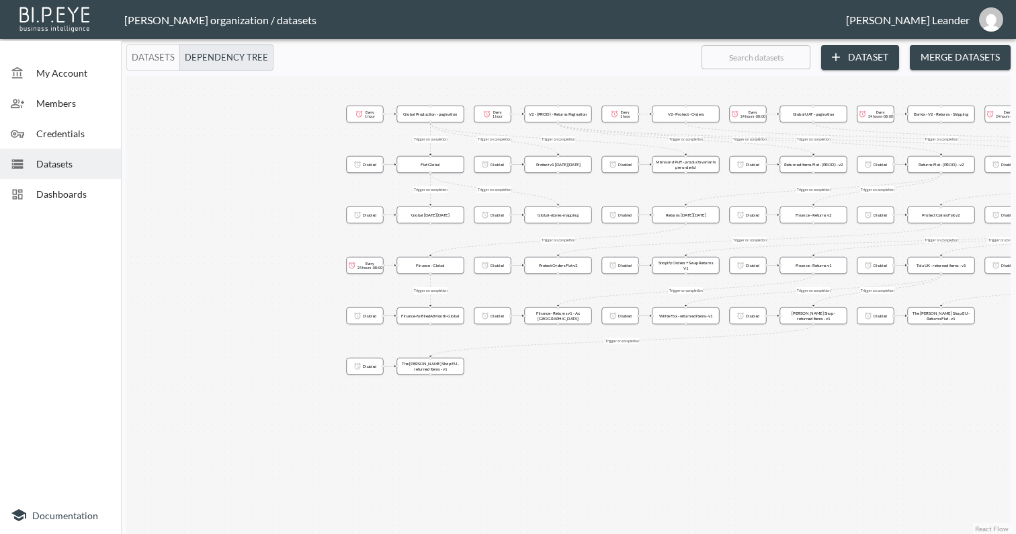
drag, startPoint x: 168, startPoint y: 358, endPoint x: 534, endPoint y: 365, distance: 366.5
click at [541, 365] on div "Trigger on completion Trigger on completion Trigger on completion Trigger on co…" at bounding box center [568, 305] width 885 height 458
click at [44, 157] on span "Datasets" at bounding box center [73, 164] width 74 height 14
click at [71, 132] on span "Credentials" at bounding box center [73, 133] width 74 height 14
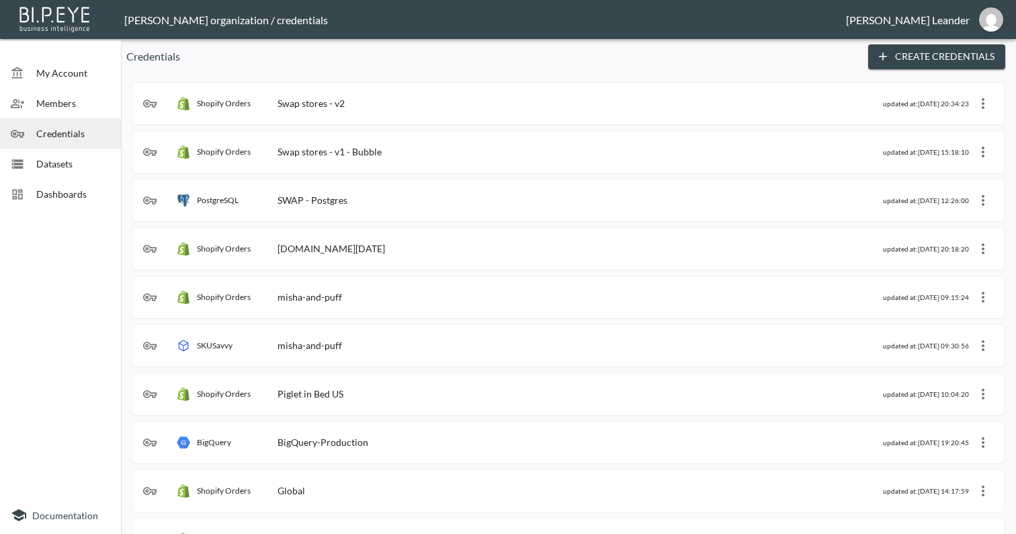
click at [65, 160] on span "Datasets" at bounding box center [73, 164] width 74 height 14
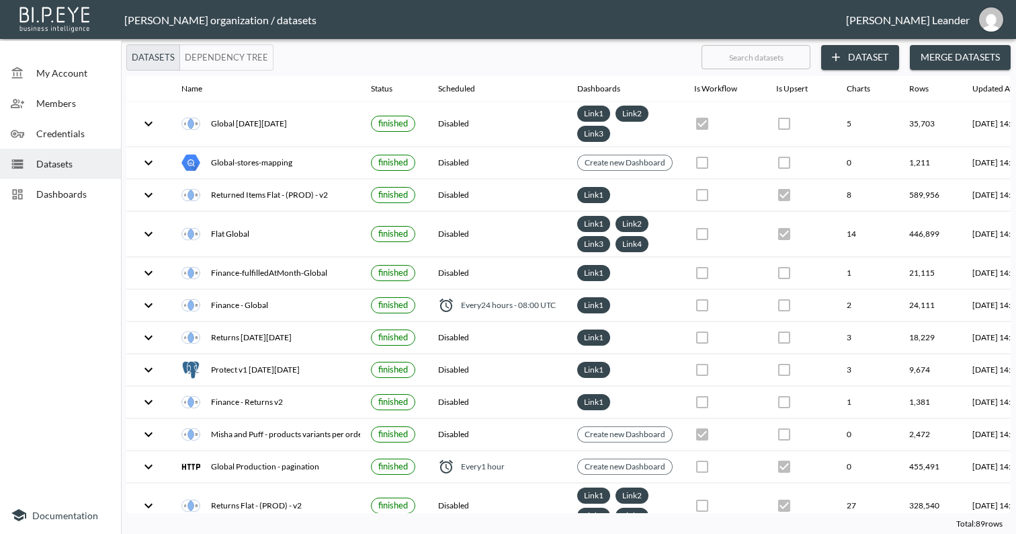
click at [782, 52] on input "text" at bounding box center [756, 57] width 109 height 34
type input "G"
checkbox input "false"
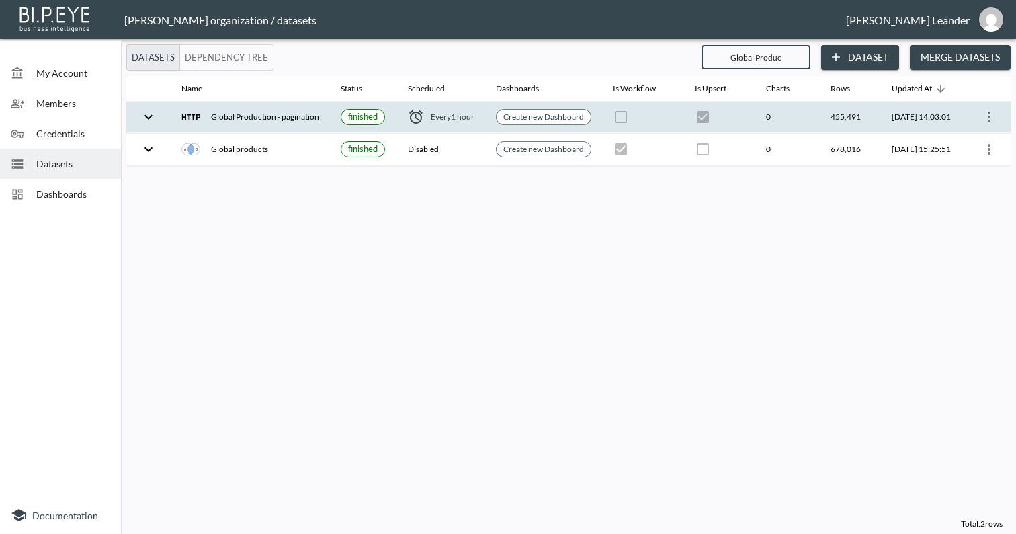
click at [991, 116] on icon "more" at bounding box center [989, 117] width 3 height 11
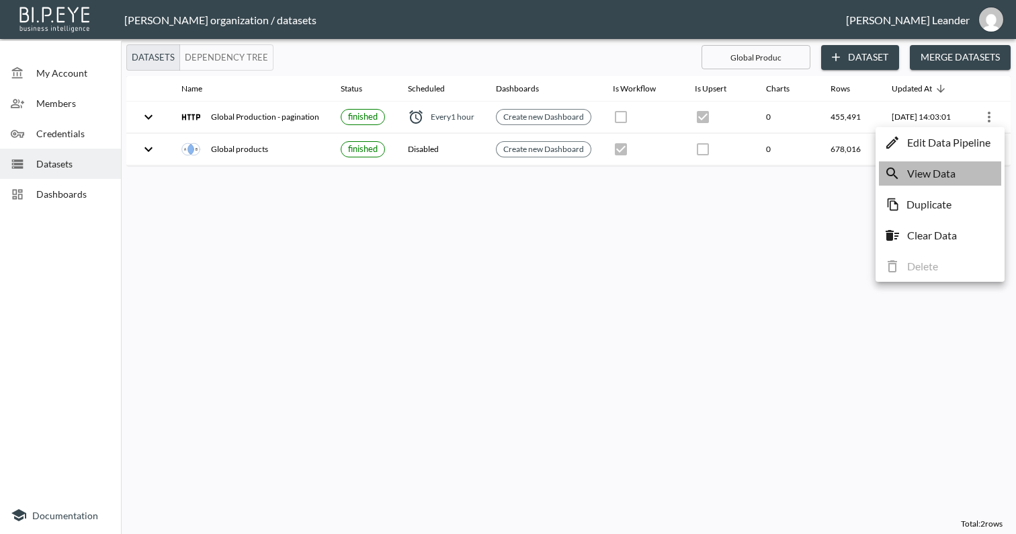
click at [958, 175] on li "View Data" at bounding box center [940, 173] width 122 height 24
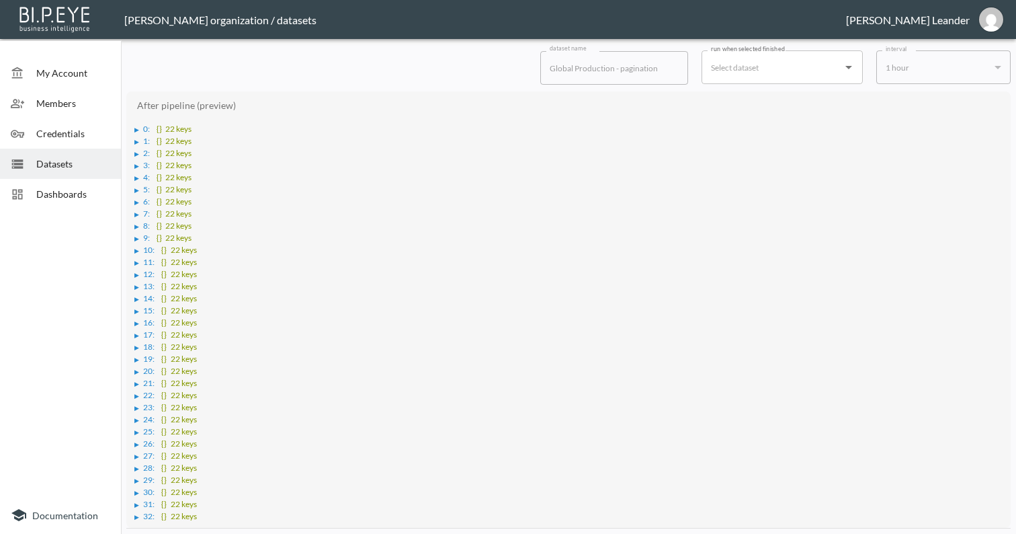
click at [136, 131] on div "▶" at bounding box center [136, 129] width 5 height 7
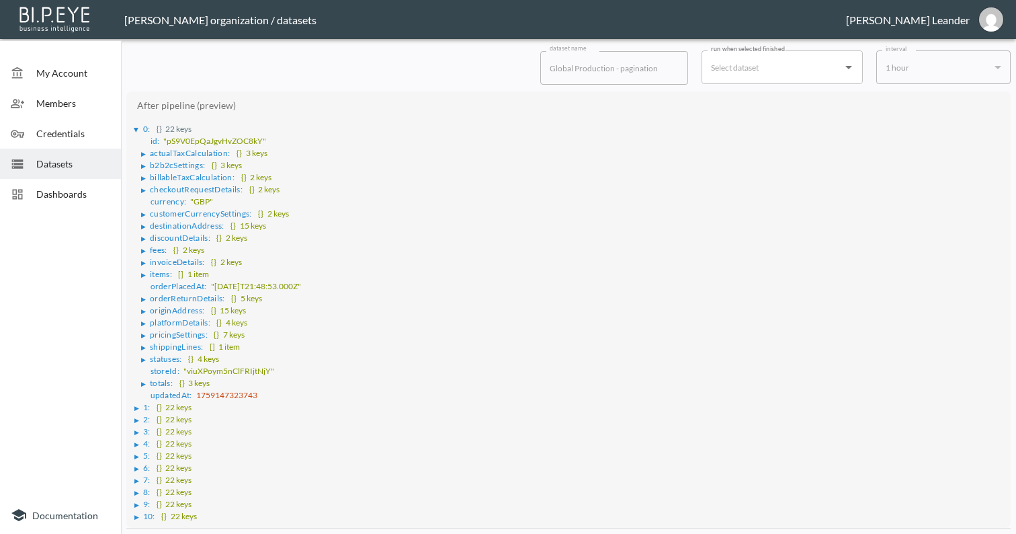
click at [134, 132] on div "▶" at bounding box center [136, 130] width 7 height 5
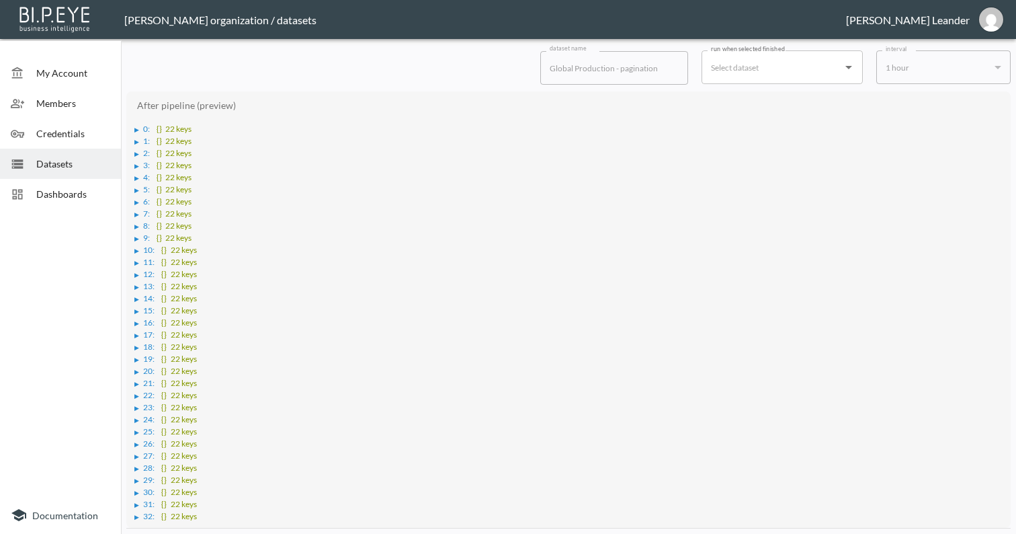
click at [65, 159] on span "Datasets" at bounding box center [73, 164] width 74 height 14
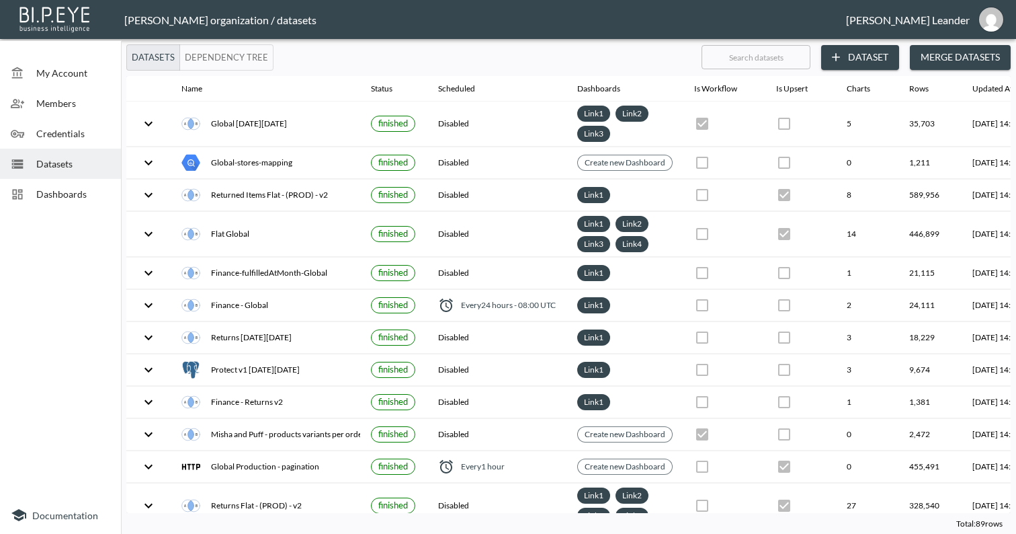
click at [238, 61] on button "Dependency Tree" at bounding box center [226, 57] width 94 height 26
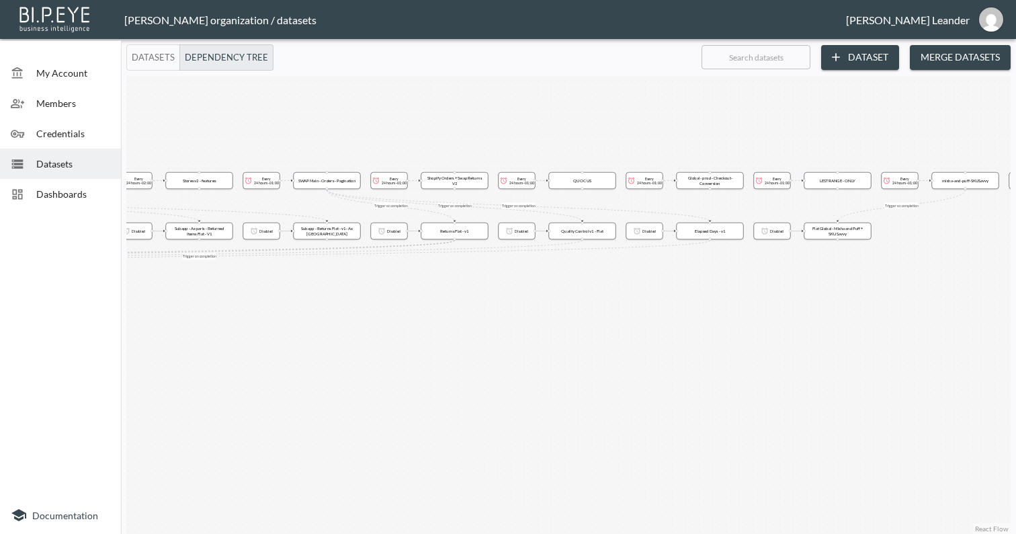
drag, startPoint x: 428, startPoint y: 231, endPoint x: 839, endPoint y: 208, distance: 411.4
click at [839, 208] on div "Trigger on completion Trigger on completion Trigger on completion Trigger on co…" at bounding box center [568, 305] width 885 height 458
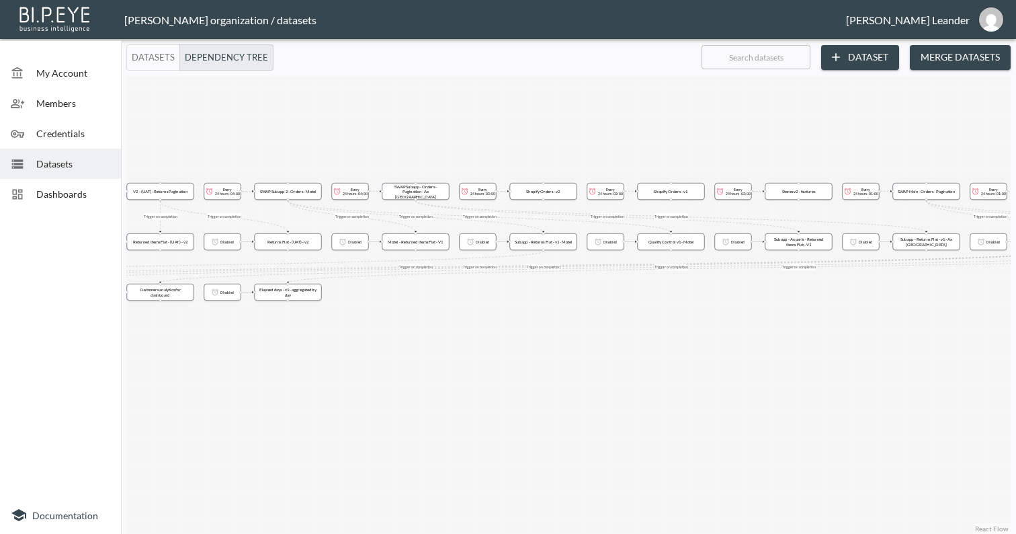
drag, startPoint x: 268, startPoint y: 272, endPoint x: 856, endPoint y: 282, distance: 588.3
click at [856, 282] on div "Trigger on completion Trigger on completion Trigger on completion Trigger on co…" at bounding box center [568, 305] width 885 height 458
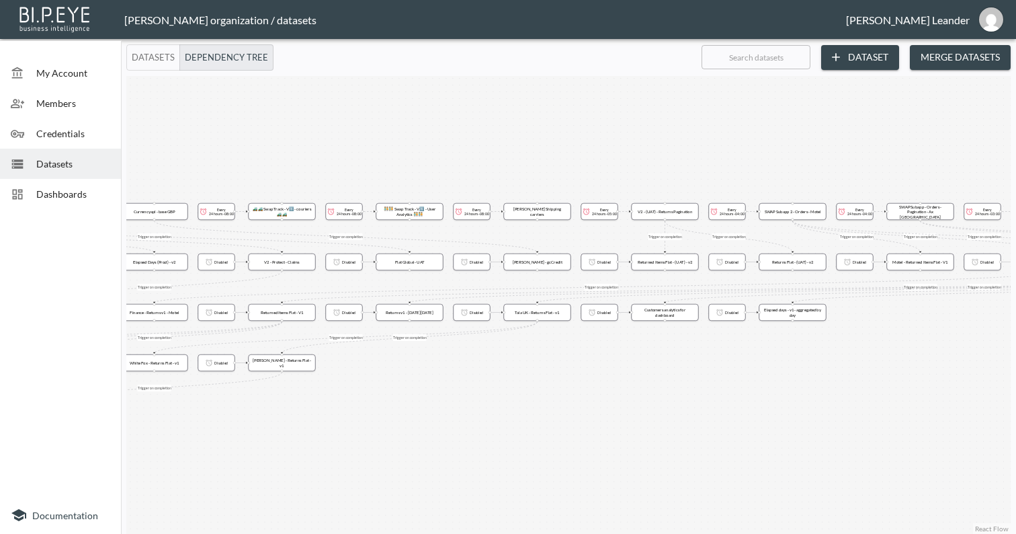
drag, startPoint x: 185, startPoint y: 218, endPoint x: 954, endPoint y: 236, distance: 769.3
click at [954, 236] on div "Trigger on completion Trigger on completion Trigger on completion Trigger on co…" at bounding box center [568, 305] width 885 height 458
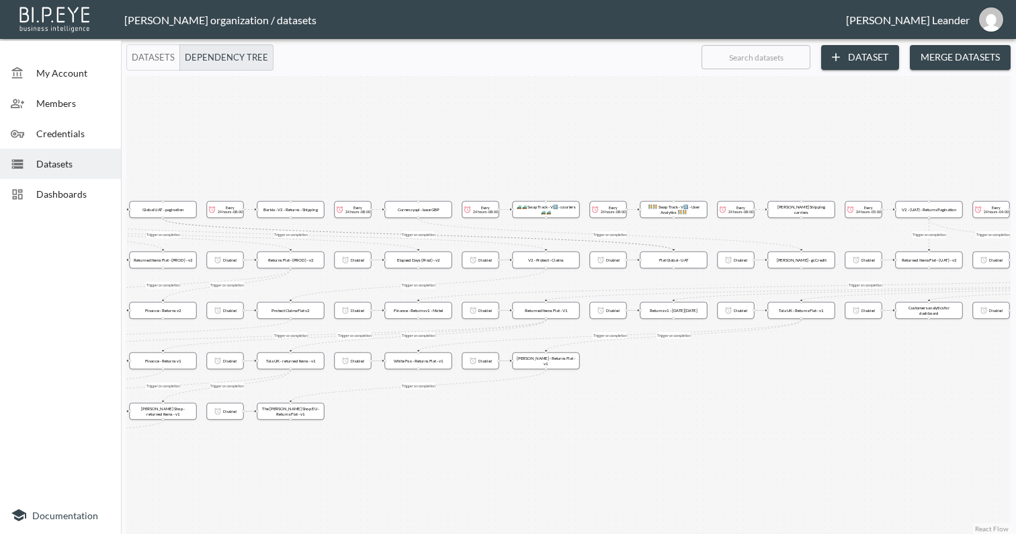
drag, startPoint x: 194, startPoint y: 225, endPoint x: 422, endPoint y: 225, distance: 227.9
click at [422, 225] on div "Trigger on completion Trigger on completion Trigger on completion Trigger on co…" at bounding box center [568, 305] width 885 height 458
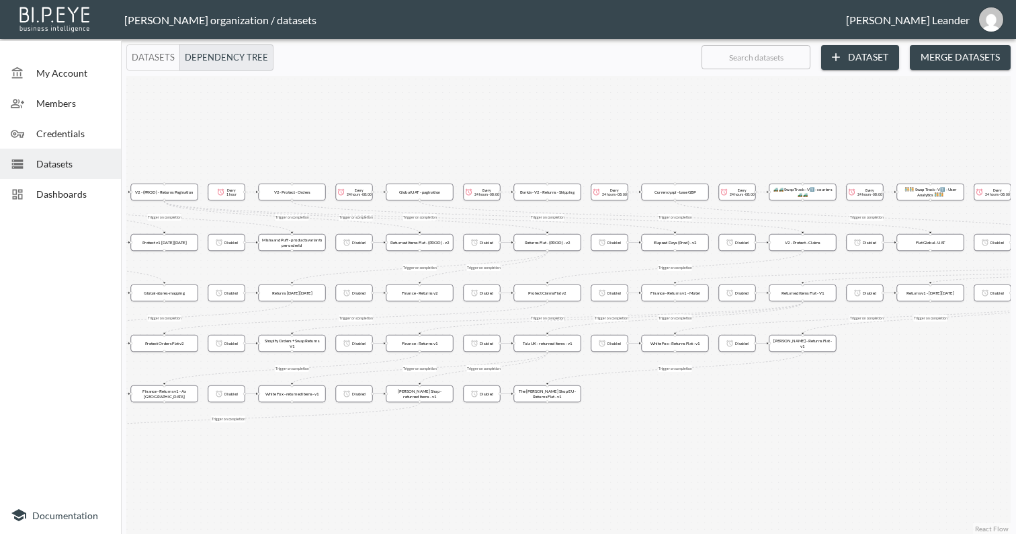
drag, startPoint x: 233, startPoint y: 138, endPoint x: 348, endPoint y: 147, distance: 115.9
click at [489, 121] on div "Trigger on completion Trigger on completion Trigger on completion Trigger on co…" at bounding box center [568, 305] width 885 height 458
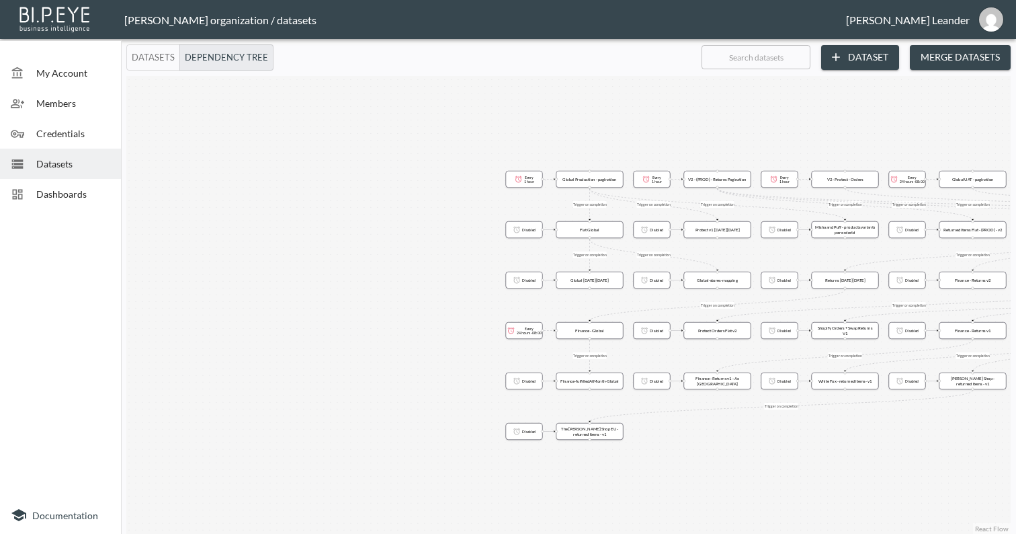
drag, startPoint x: 220, startPoint y: 140, endPoint x: 689, endPoint y: 142, distance: 469.2
click at [774, 127] on div "Trigger on completion Trigger on completion Trigger on completion Trigger on co…" at bounding box center [568, 305] width 885 height 458
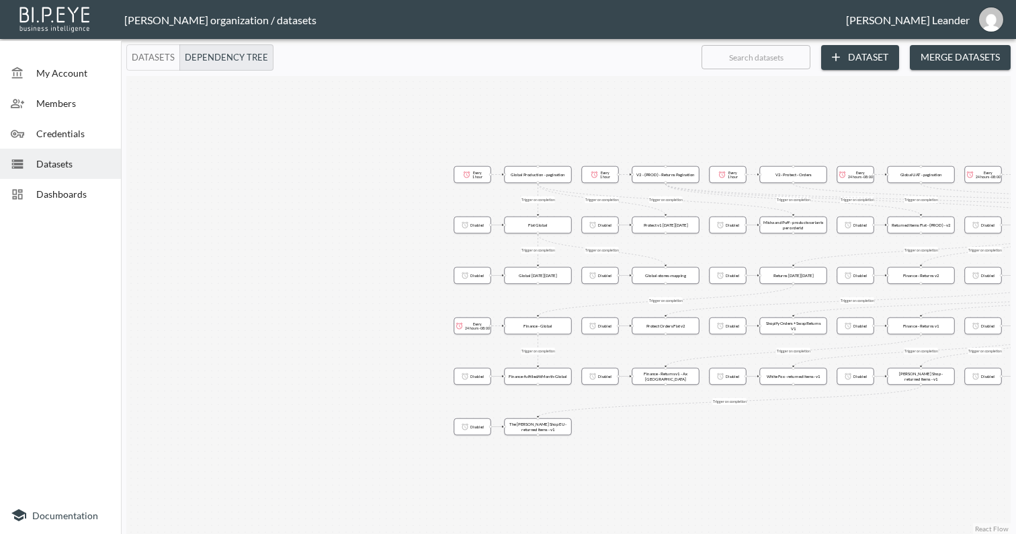
drag, startPoint x: 834, startPoint y: 454, endPoint x: 752, endPoint y: 444, distance: 82.6
click at [752, 444] on div "Trigger on completion Trigger on completion Trigger on completion Trigger on co…" at bounding box center [568, 305] width 885 height 458
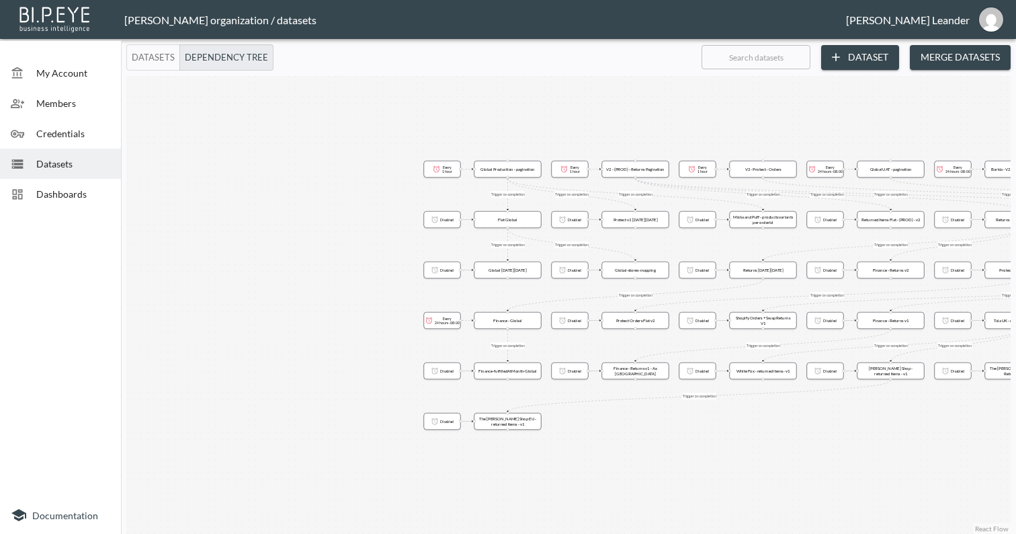
click at [71, 76] on span "My Account" at bounding box center [73, 73] width 74 height 14
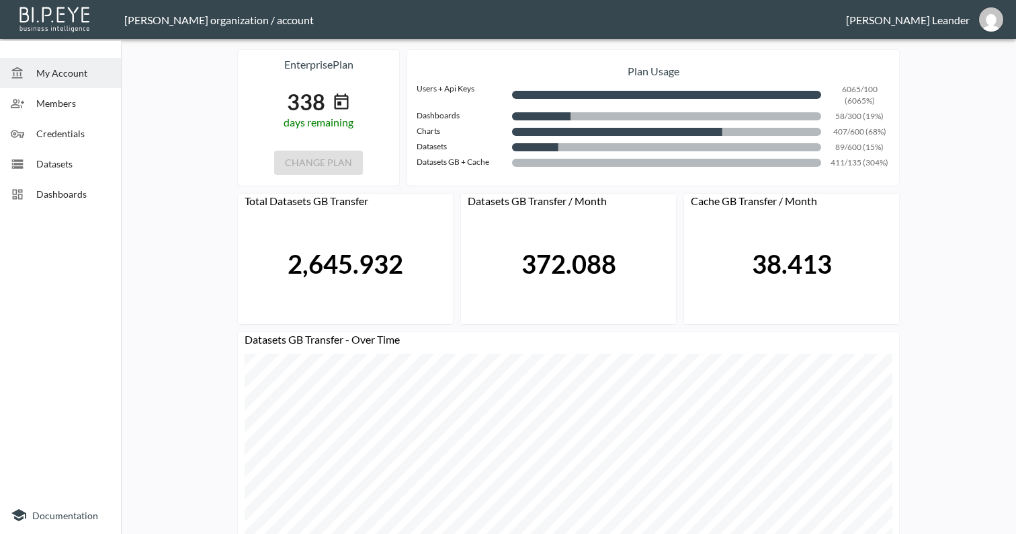
click at [67, 184] on div "Dashboards" at bounding box center [60, 194] width 121 height 30
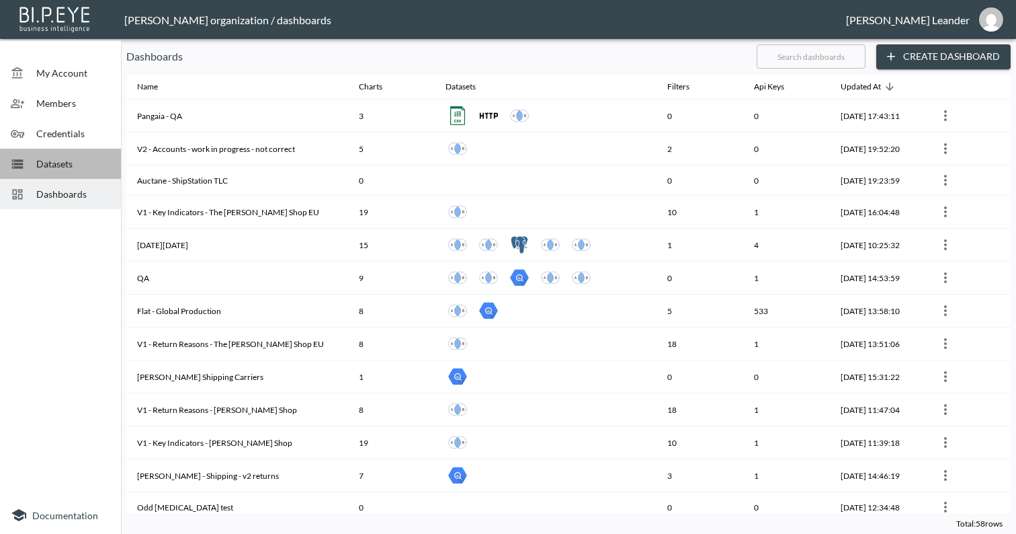
click at [61, 173] on div "Datasets" at bounding box center [60, 164] width 121 height 30
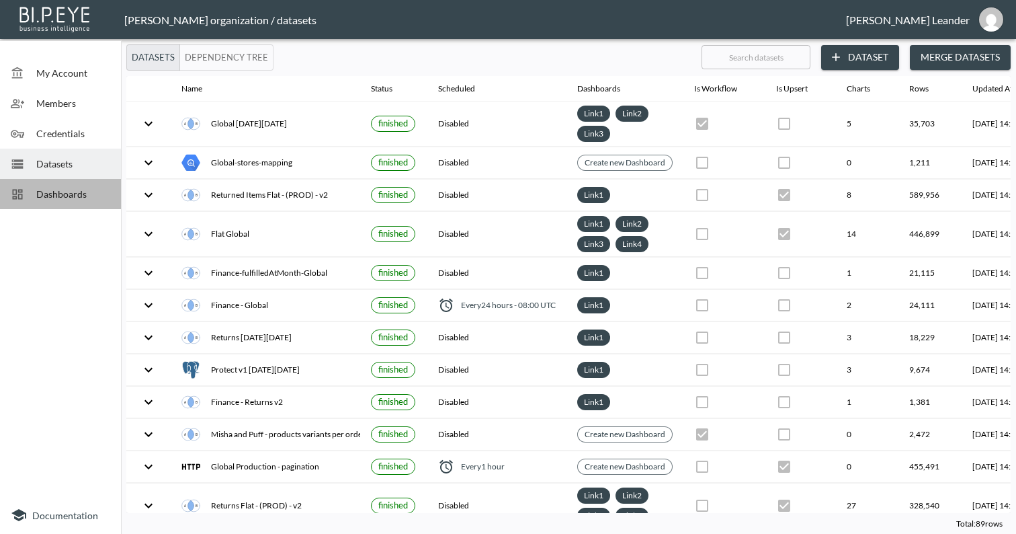
click at [60, 194] on span "Dashboards" at bounding box center [73, 194] width 74 height 14
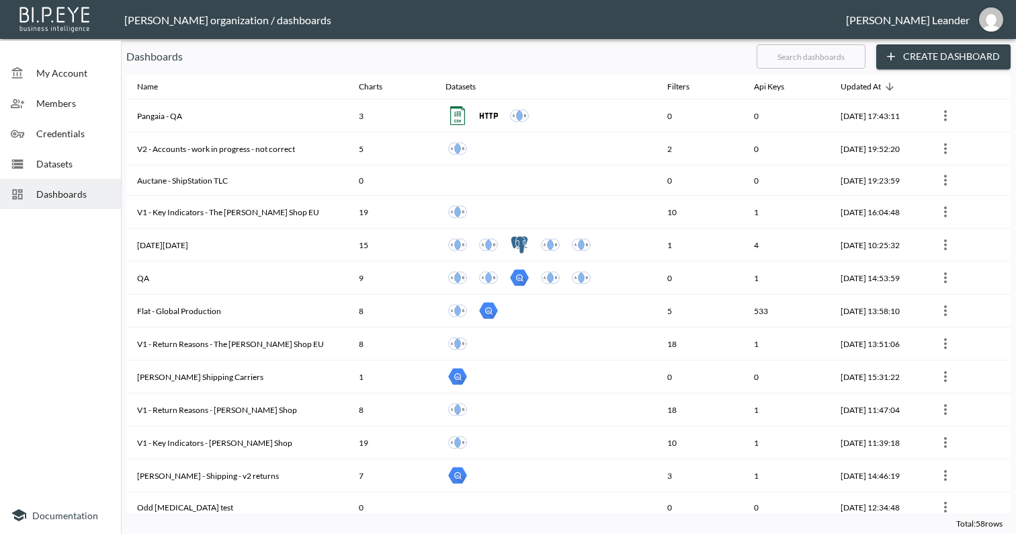
click at [824, 62] on input "text" at bounding box center [811, 57] width 109 height 34
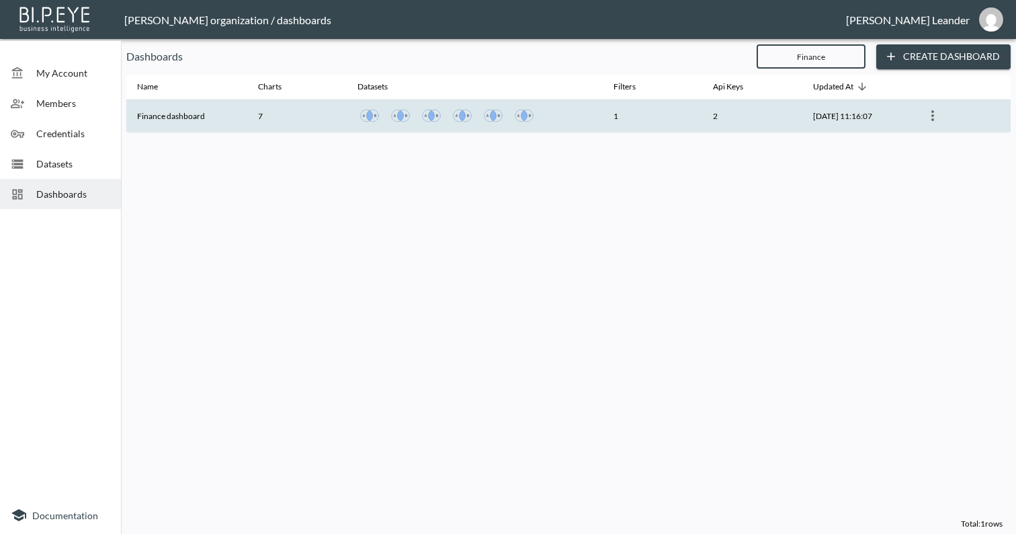
click at [191, 114] on th "Finance dashboard" at bounding box center [186, 115] width 121 height 33
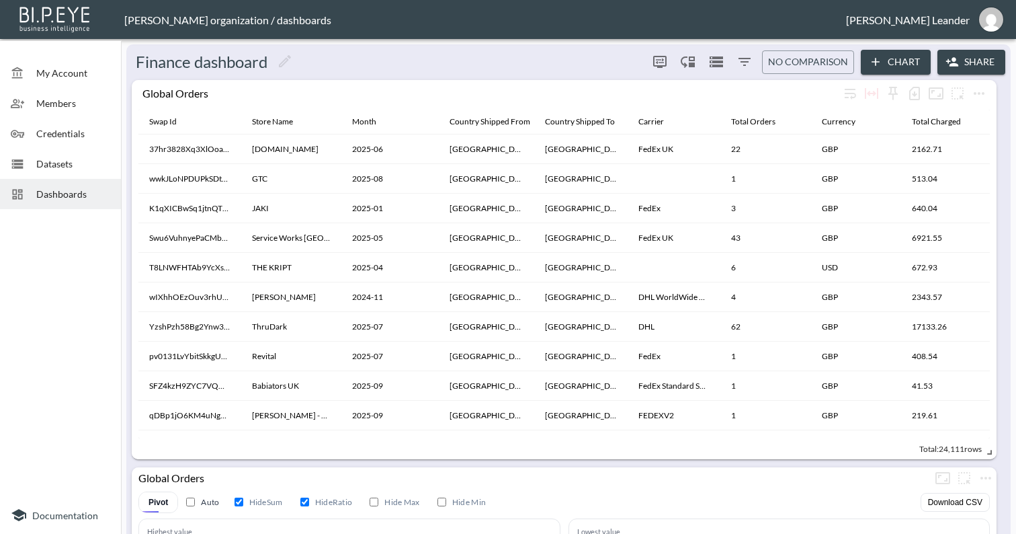
click at [59, 164] on span "Datasets" at bounding box center [73, 164] width 74 height 14
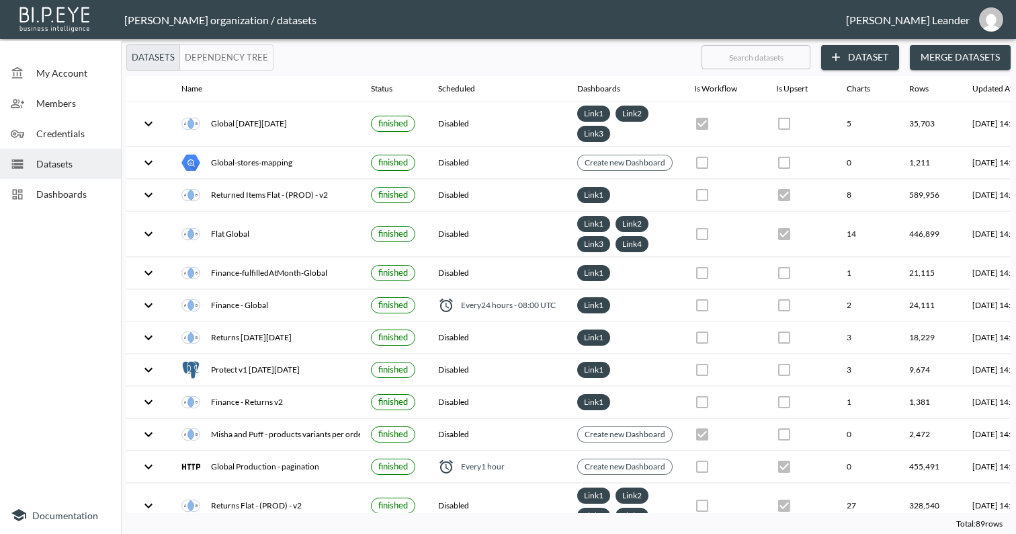
click at [742, 63] on input "text" at bounding box center [756, 57] width 109 height 34
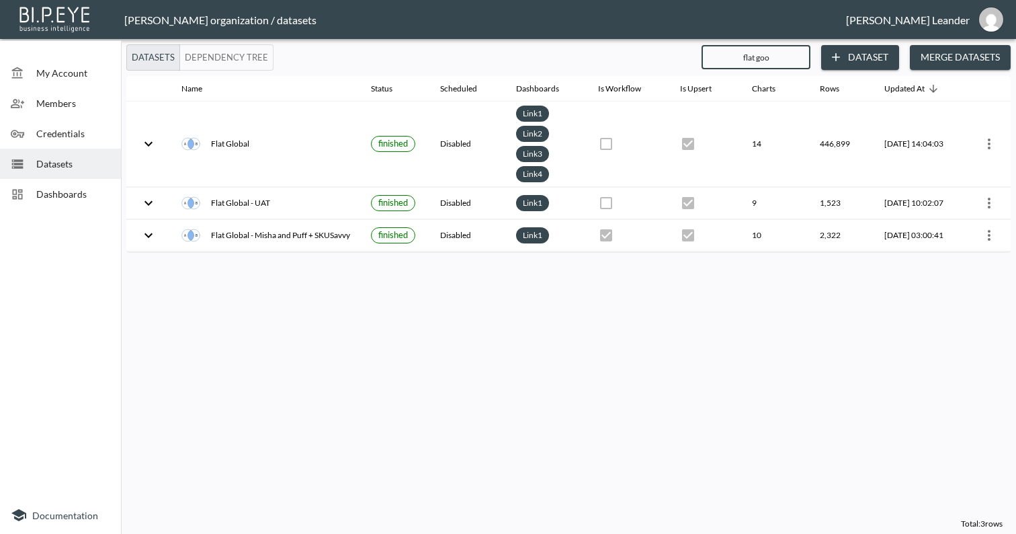
drag, startPoint x: 742, startPoint y: 63, endPoint x: 310, endPoint y: 376, distance: 533.9
click at [310, 376] on div "Name Status Scheduled Dashboards Is Workflow Is Upsert Charts Rows Updated At F…" at bounding box center [568, 294] width 885 height 437
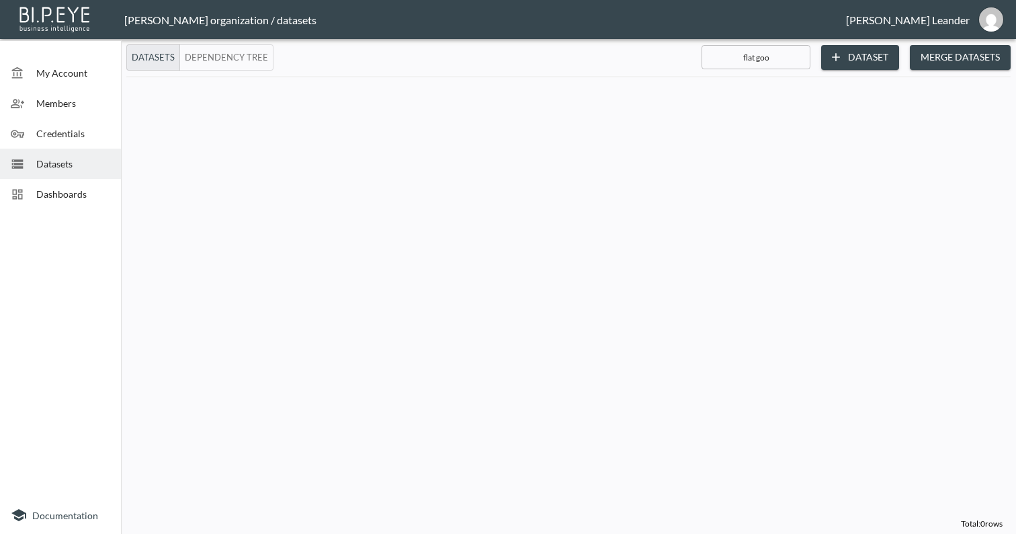
click at [73, 163] on span "Datasets" at bounding box center [73, 164] width 74 height 14
click at [782, 56] on input "flat goo" at bounding box center [756, 57] width 109 height 34
click at [782, 55] on input "flat goo" at bounding box center [756, 57] width 109 height 34
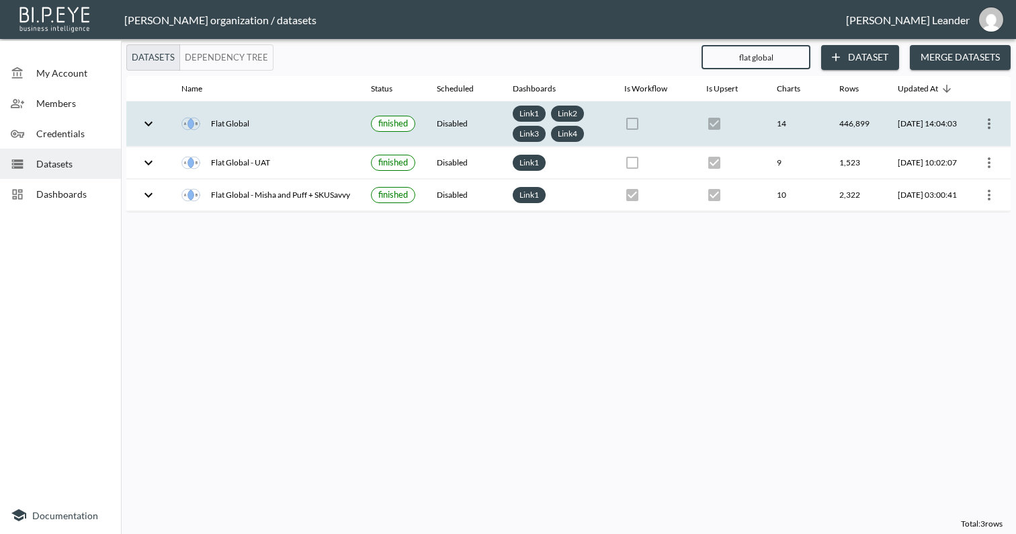
click at [993, 132] on icon "more" at bounding box center [990, 124] width 16 height 16
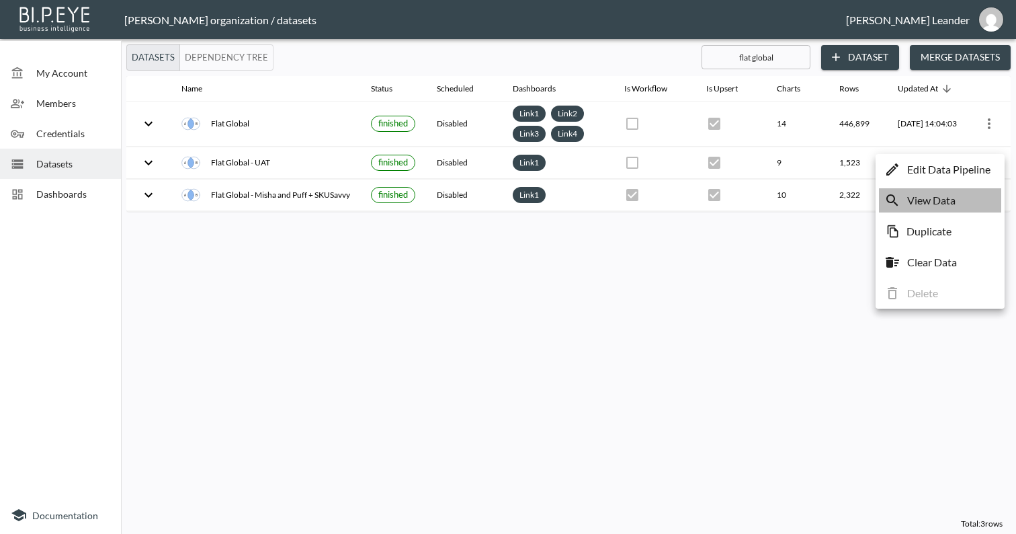
click at [954, 202] on p "View Data" at bounding box center [932, 200] width 48 height 16
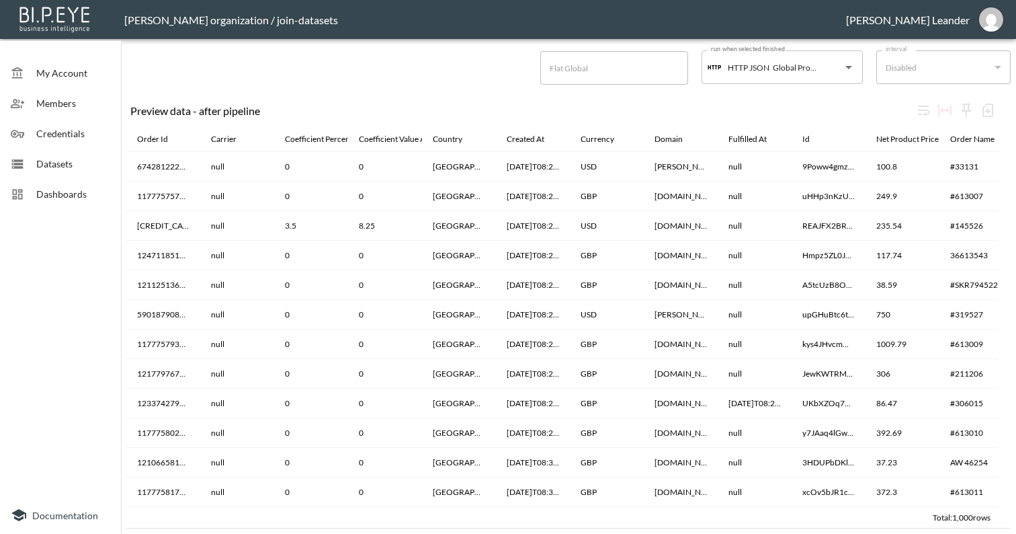
click at [77, 188] on span "Dashboards" at bounding box center [73, 194] width 74 height 14
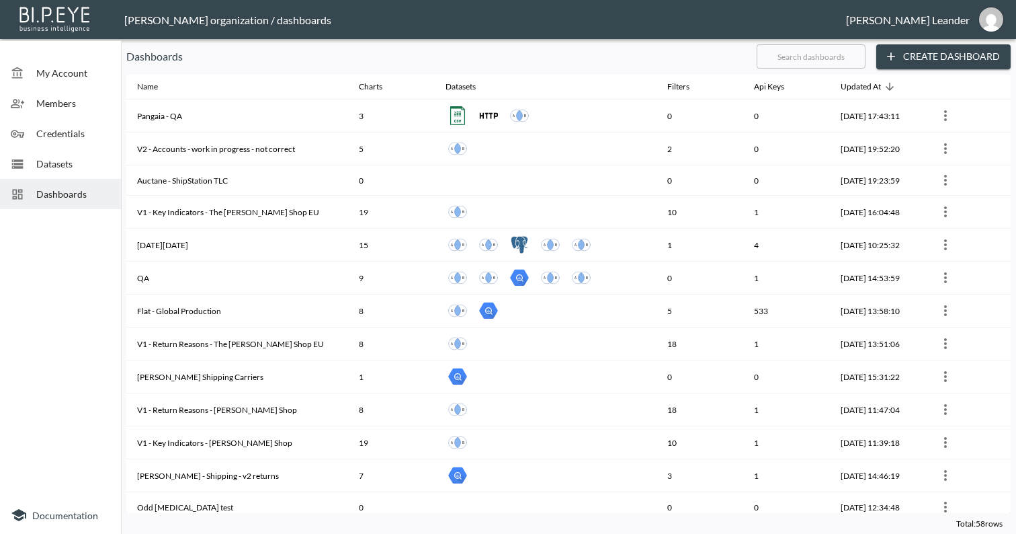
click at [36, 169] on span "Datasets" at bounding box center [73, 164] width 74 height 14
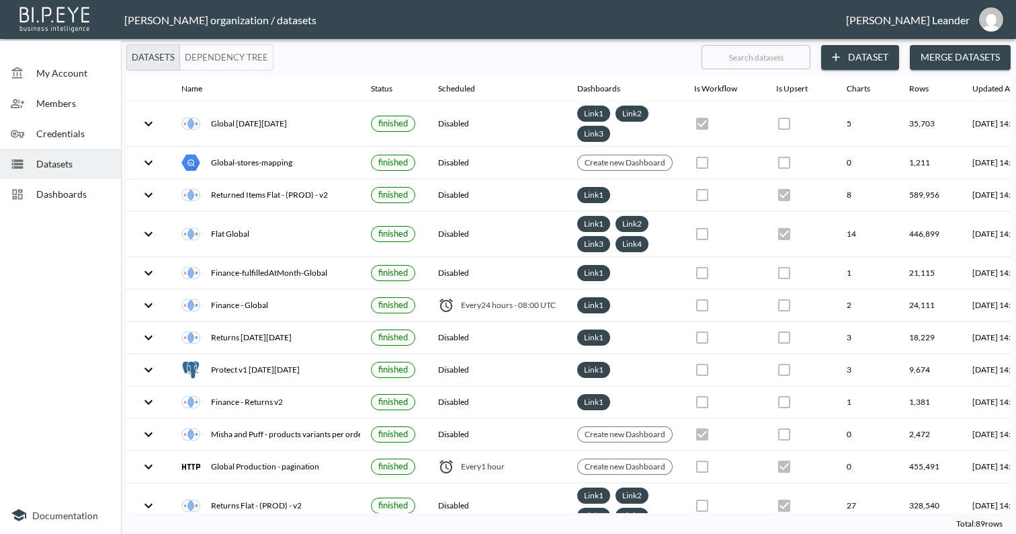
click at [747, 52] on input "text" at bounding box center [756, 57] width 109 height 34
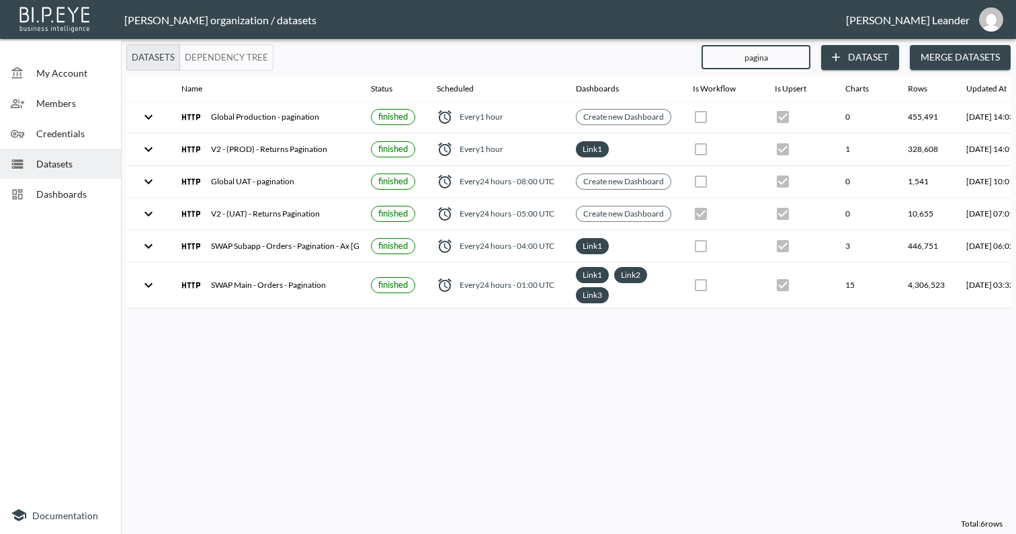
click at [63, 190] on span "Dashboards" at bounding box center [73, 194] width 74 height 14
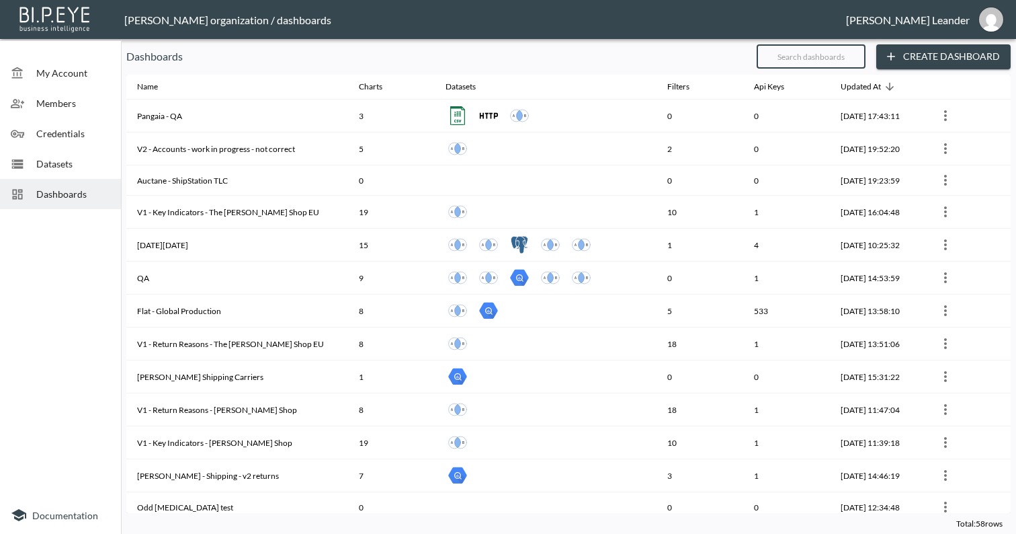
click at [806, 53] on input "text" at bounding box center [811, 57] width 109 height 34
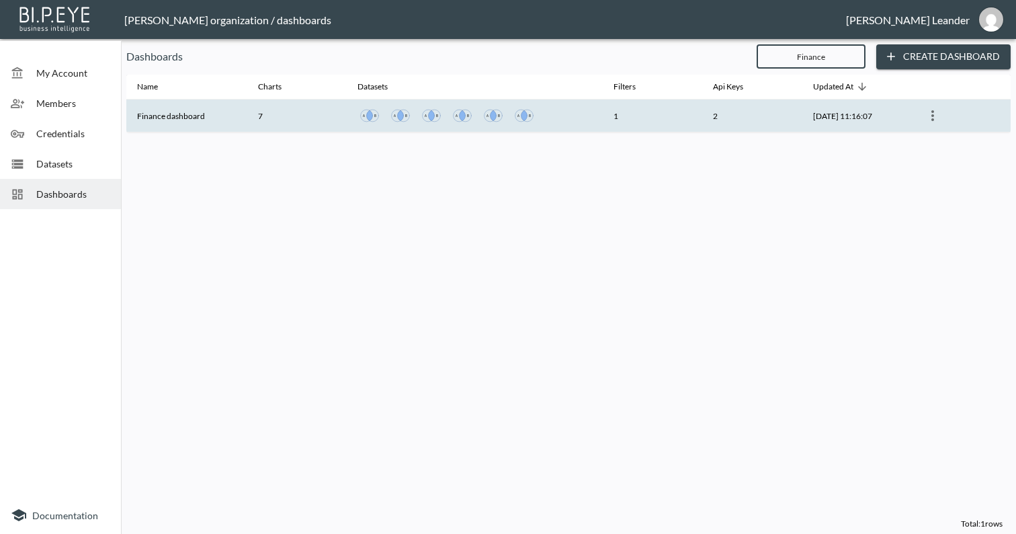
click at [200, 117] on th "Finance dashboard" at bounding box center [186, 115] width 121 height 33
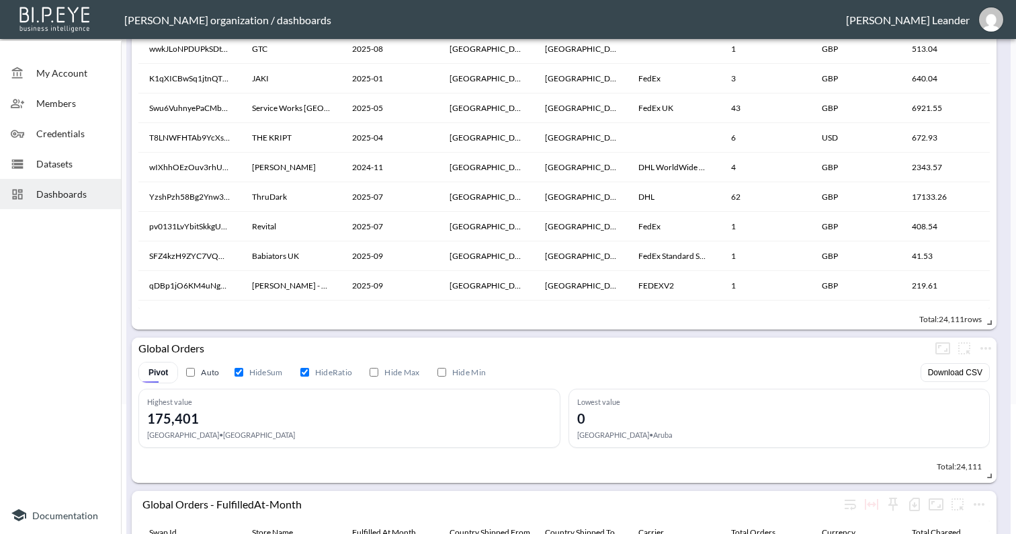
scroll to position [312, 0]
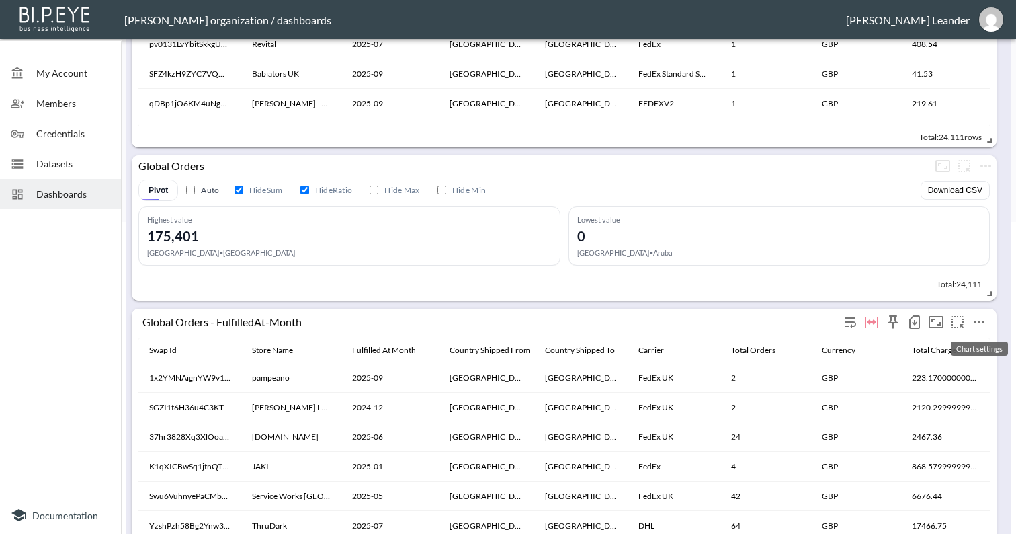
click at [982, 322] on icon "more" at bounding box center [979, 322] width 16 height 16
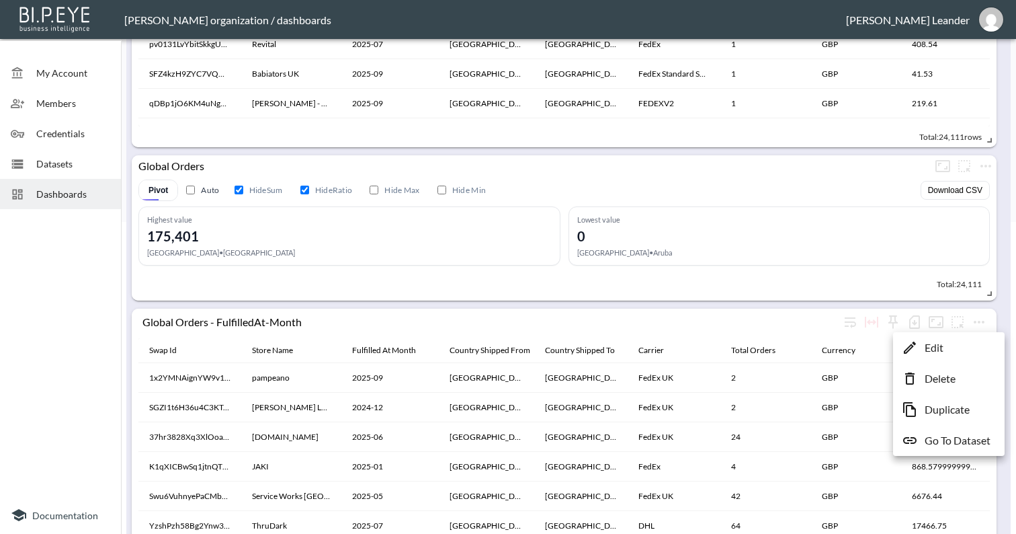
click at [978, 450] on li "Go To Dataset" at bounding box center [949, 440] width 105 height 24
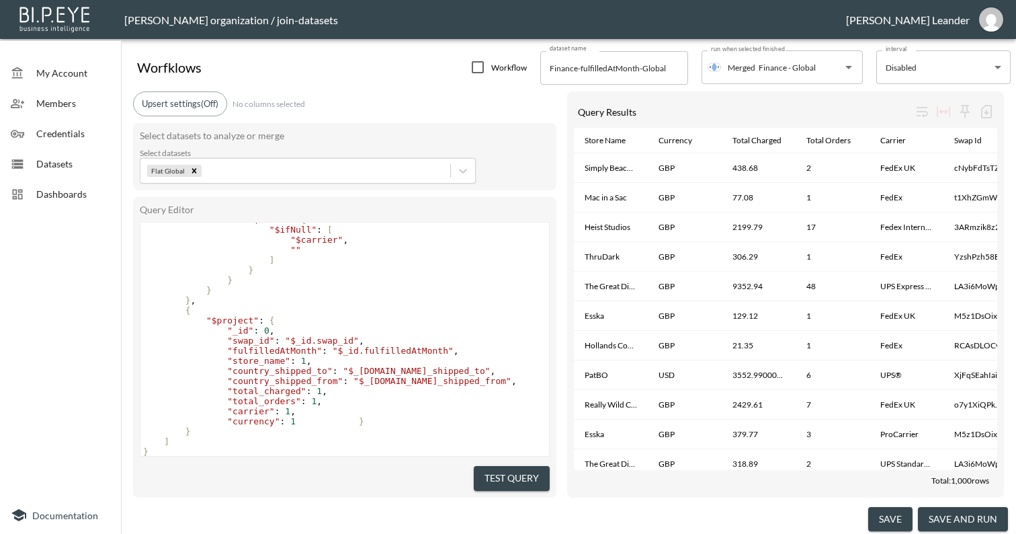
scroll to position [401, 0]
click at [28, 164] on div at bounding box center [24, 163] width 26 height 13
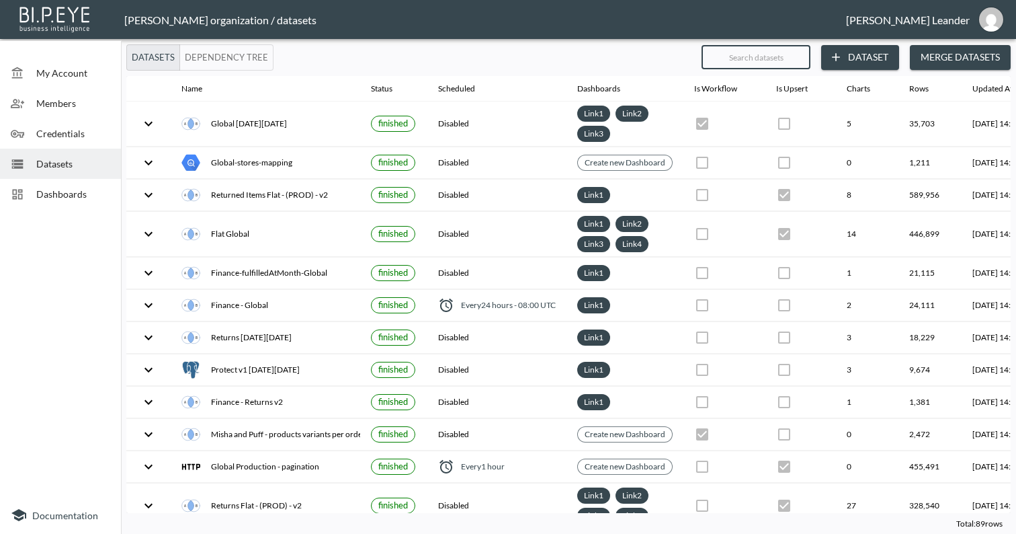
click at [744, 61] on input "text" at bounding box center [756, 57] width 109 height 34
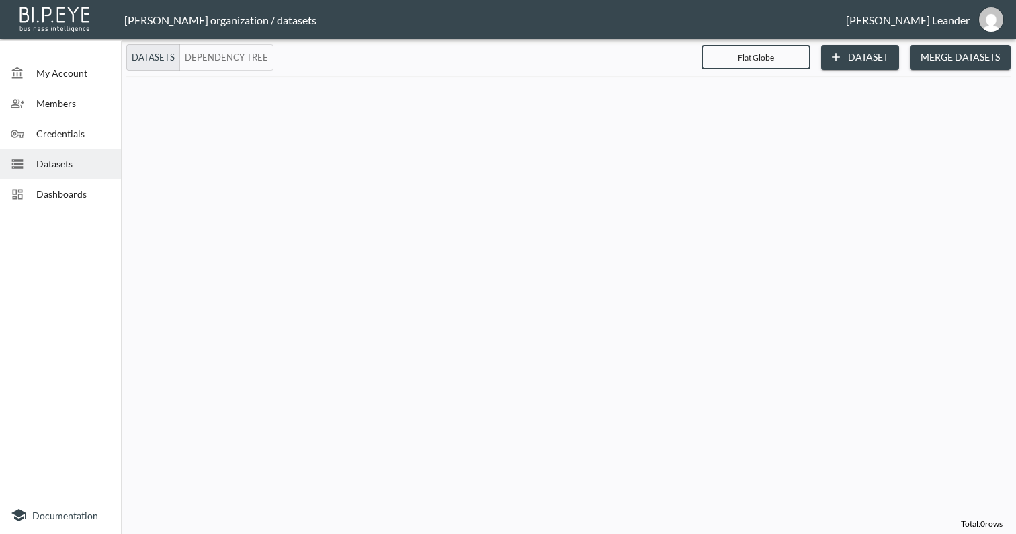
drag, startPoint x: 744, startPoint y: 61, endPoint x: 145, endPoint y: 145, distance: 604.9
click at [145, 145] on div at bounding box center [568, 294] width 885 height 437
click at [783, 58] on input "Flat Globe" at bounding box center [756, 57] width 109 height 34
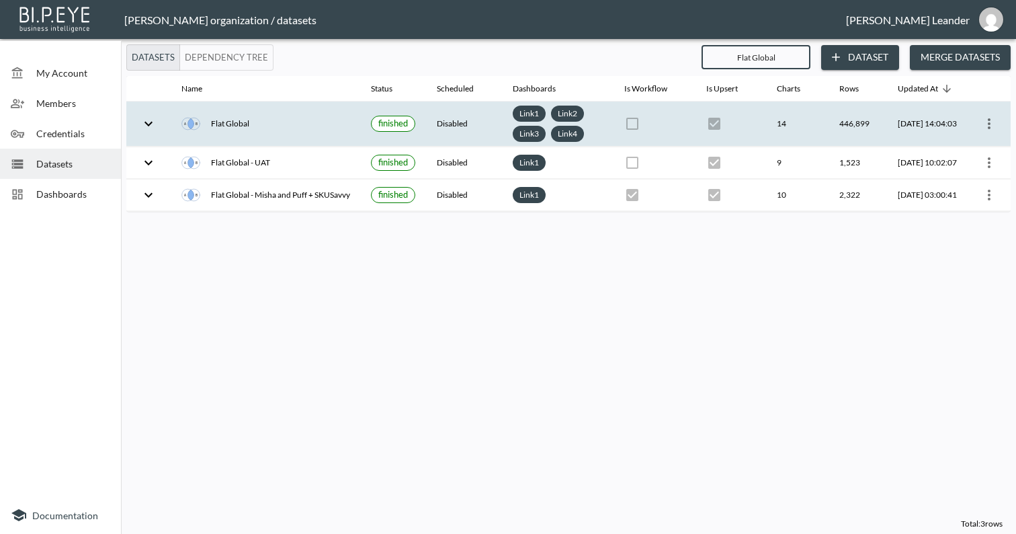
click at [994, 132] on icon "more" at bounding box center [990, 124] width 16 height 16
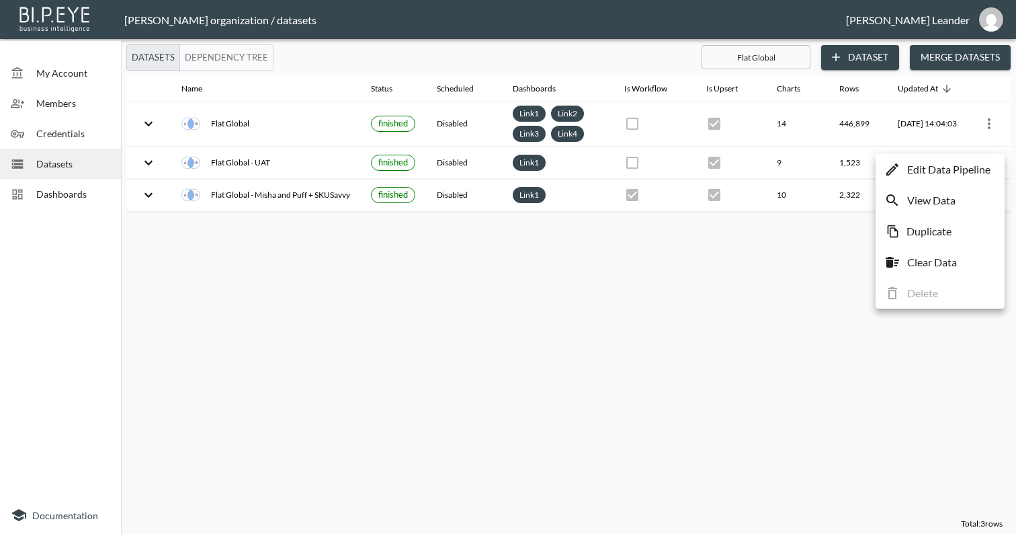
click at [969, 202] on li "View Data" at bounding box center [940, 200] width 122 height 24
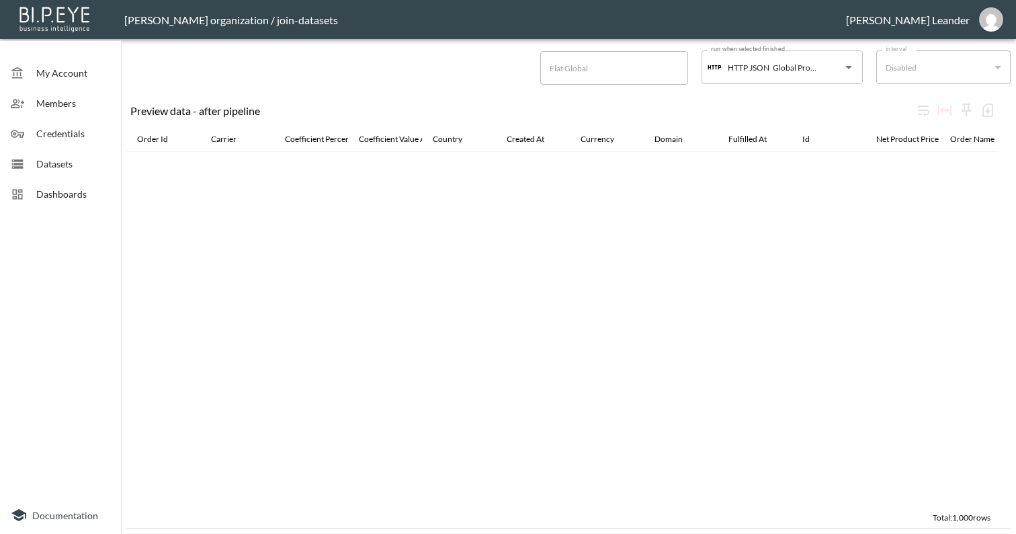
scroll to position [3992, 0]
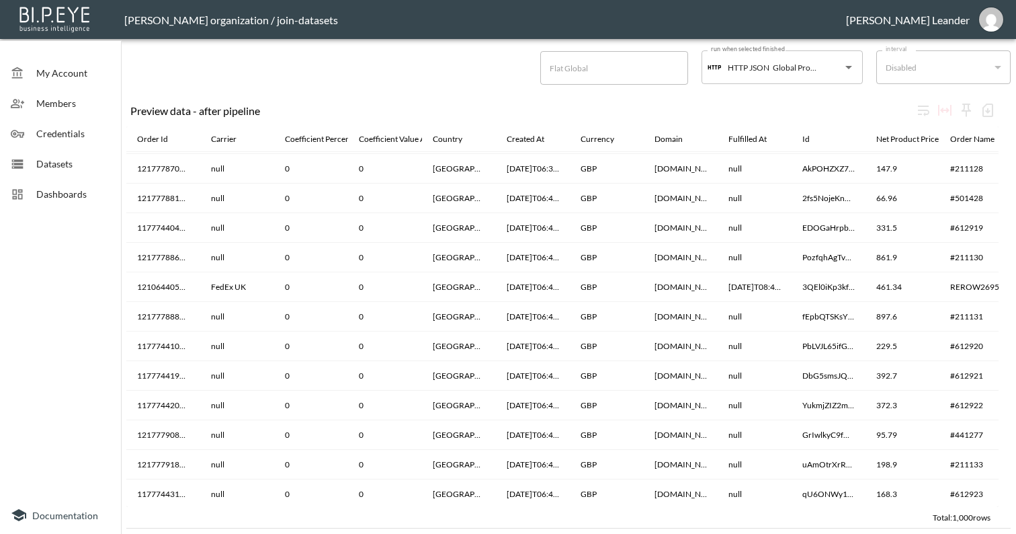
click at [64, 162] on span "Datasets" at bounding box center [73, 164] width 74 height 14
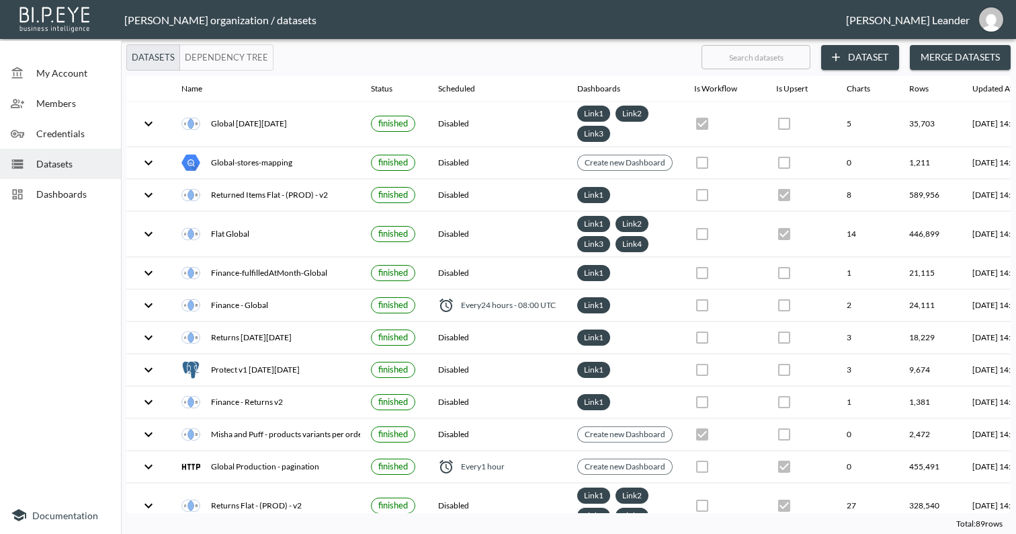
click at [763, 54] on input "text" at bounding box center [756, 57] width 109 height 34
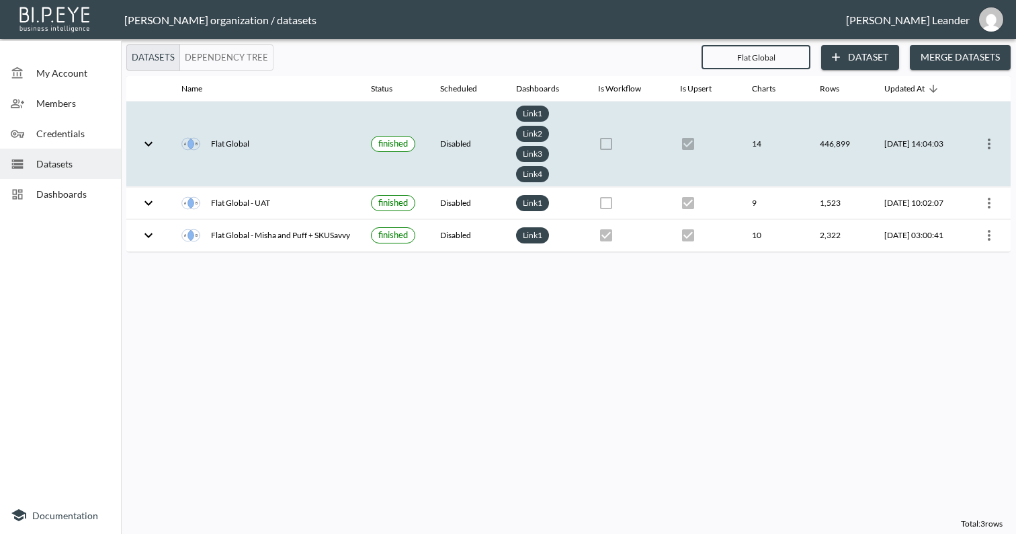
click at [989, 138] on icon "more" at bounding box center [989, 143] width 3 height 11
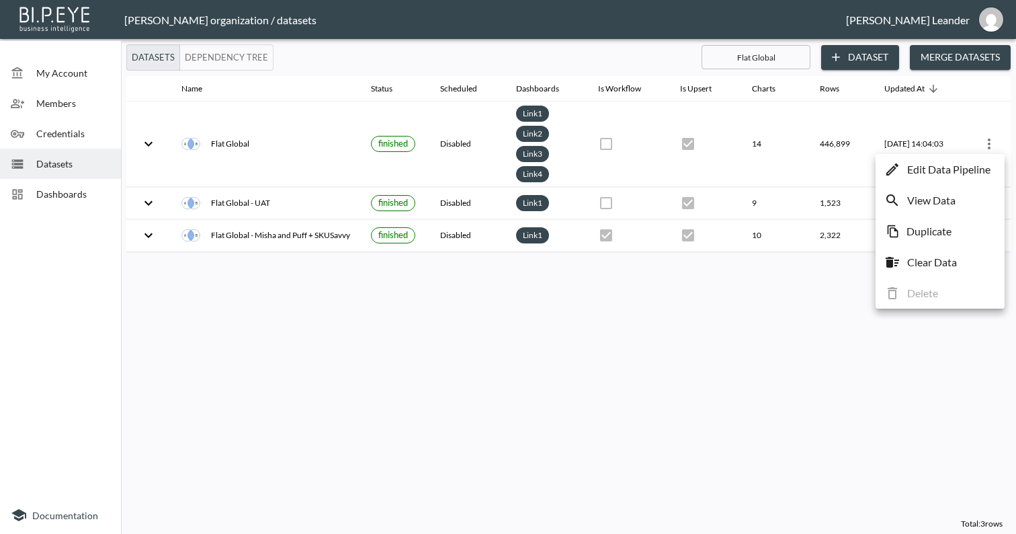
click at [631, 66] on div at bounding box center [508, 267] width 1016 height 534
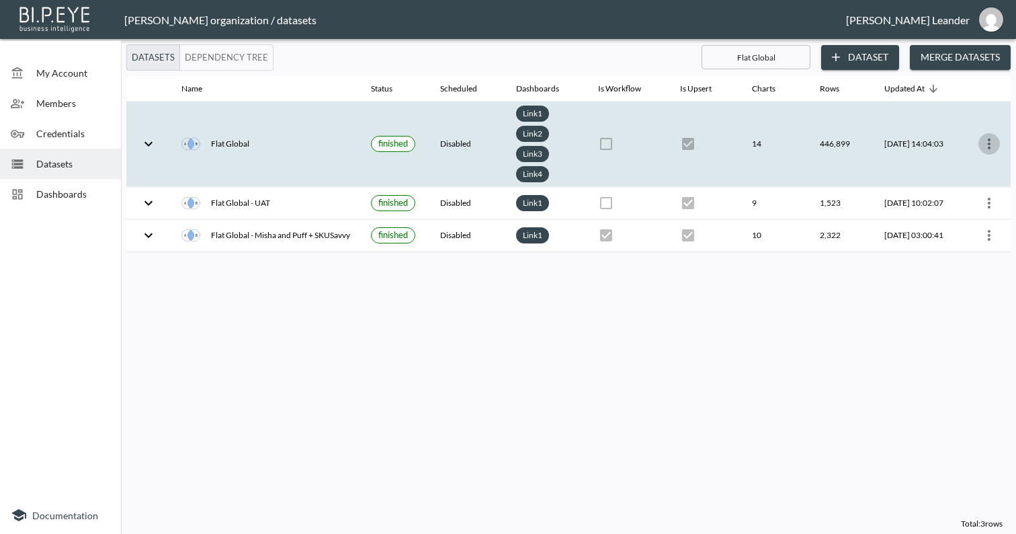
click at [989, 141] on icon "more" at bounding box center [990, 144] width 16 height 16
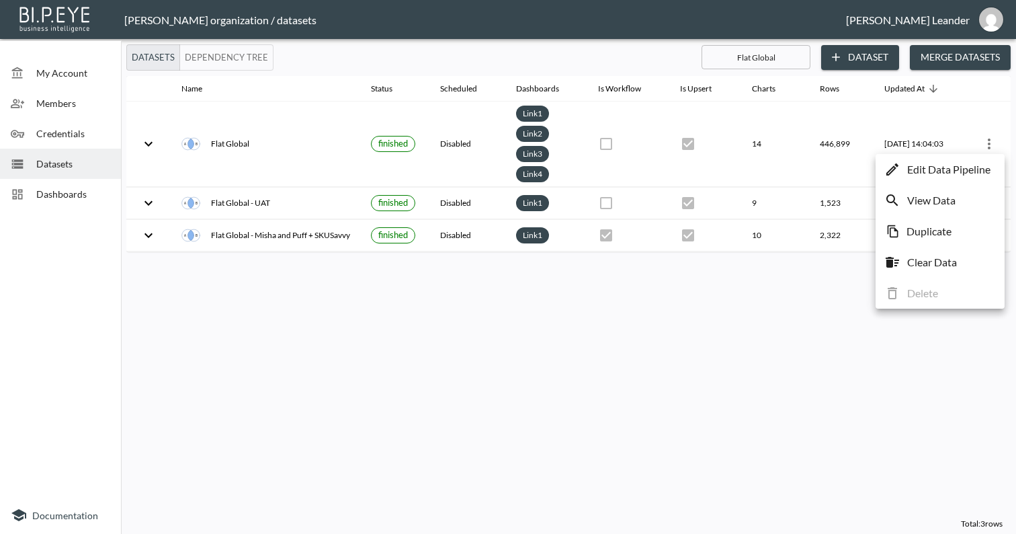
click at [967, 167] on p "Edit Data Pipeline" at bounding box center [949, 169] width 83 height 16
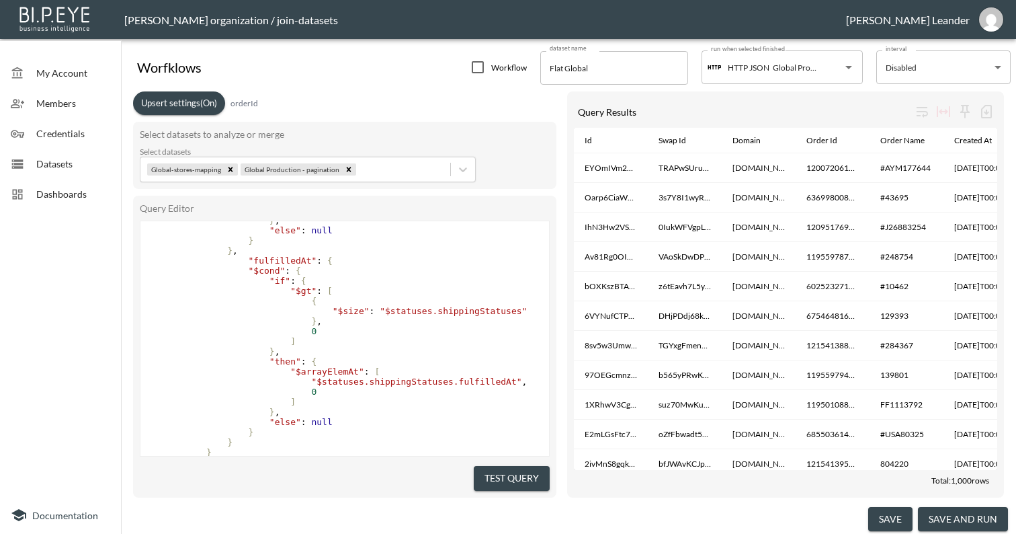
scroll to position [1168, 0]
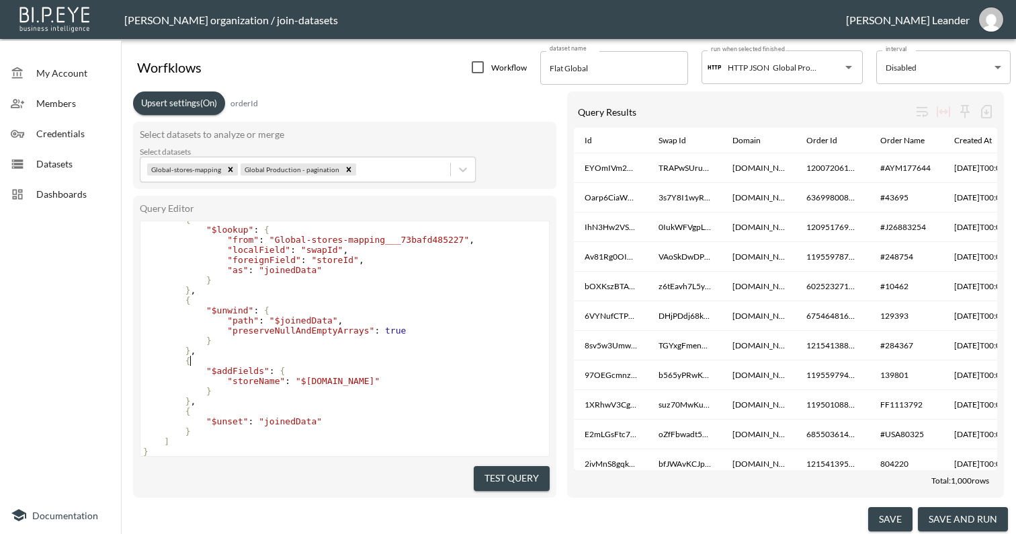
click at [346, 356] on pre "{" at bounding box center [345, 361] width 409 height 10
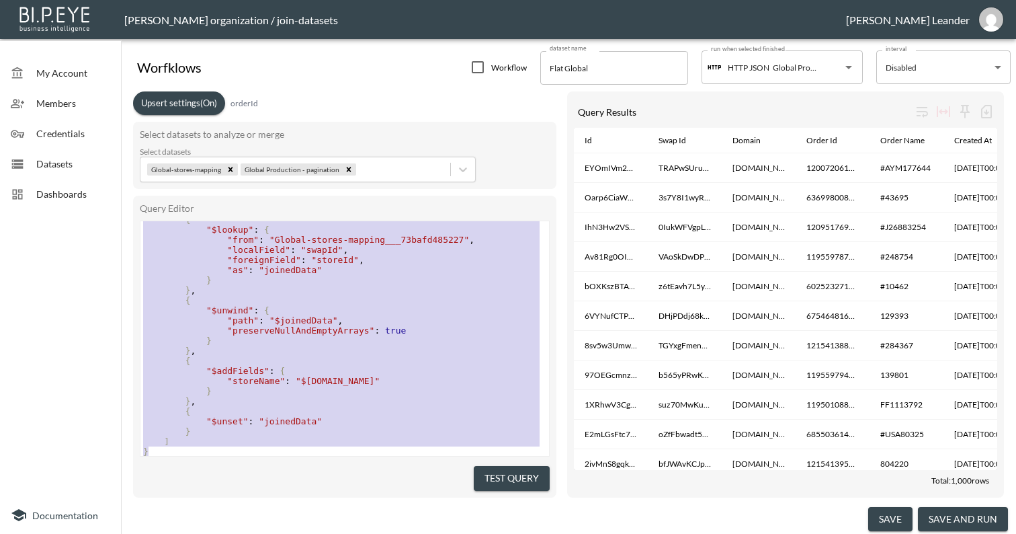
click at [54, 157] on span "Datasets" at bounding box center [73, 164] width 74 height 14
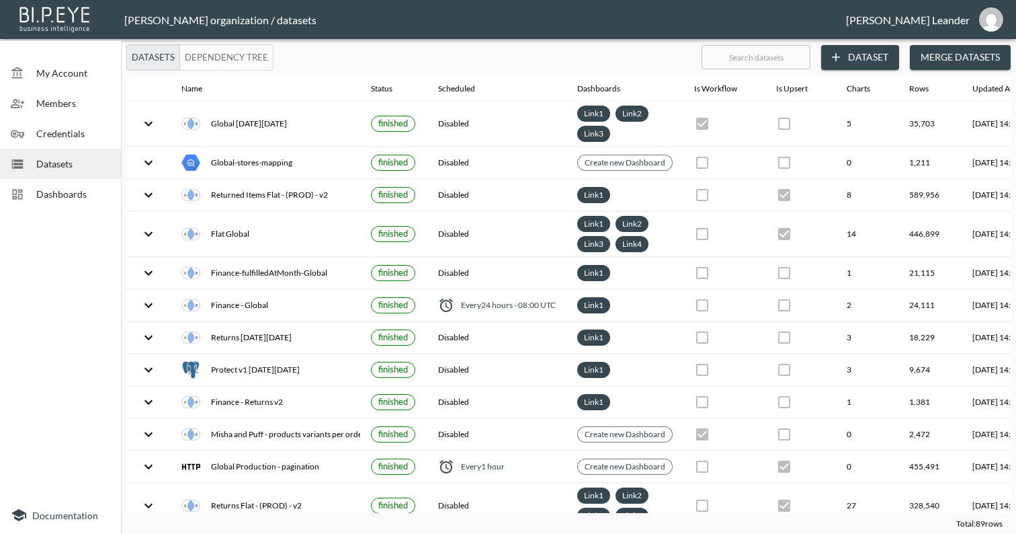
click at [753, 52] on input "text" at bounding box center [756, 57] width 109 height 34
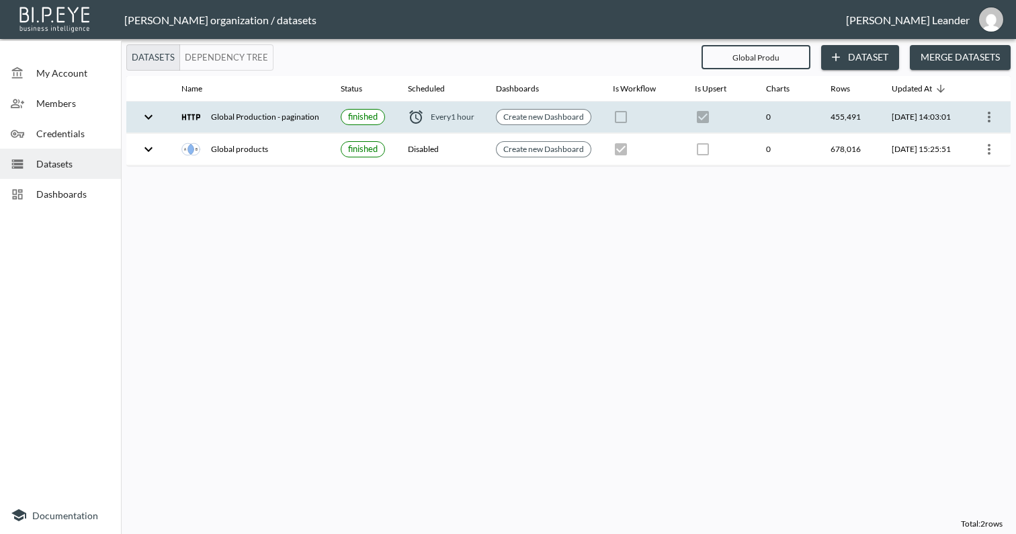
click at [148, 112] on icon "expand row" at bounding box center [149, 117] width 16 height 16
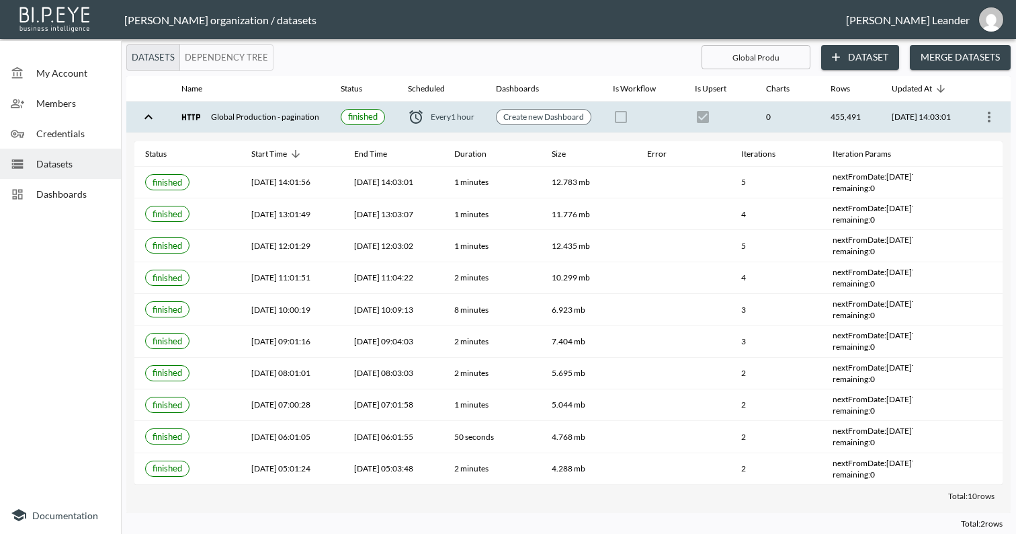
click at [994, 112] on icon "more" at bounding box center [990, 117] width 16 height 16
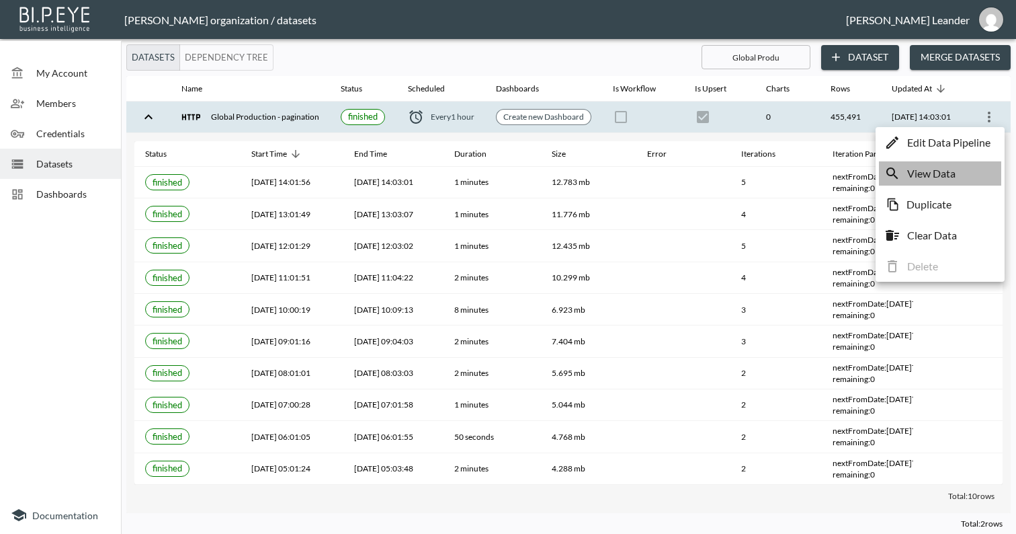
click at [941, 163] on li "View Data" at bounding box center [940, 173] width 122 height 24
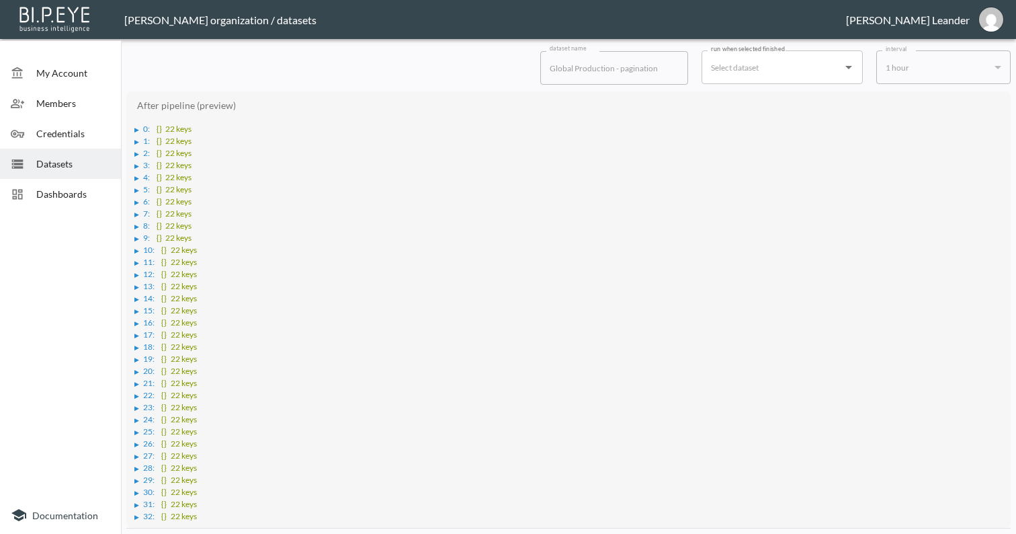
click at [136, 130] on div "▶" at bounding box center [136, 129] width 5 height 7
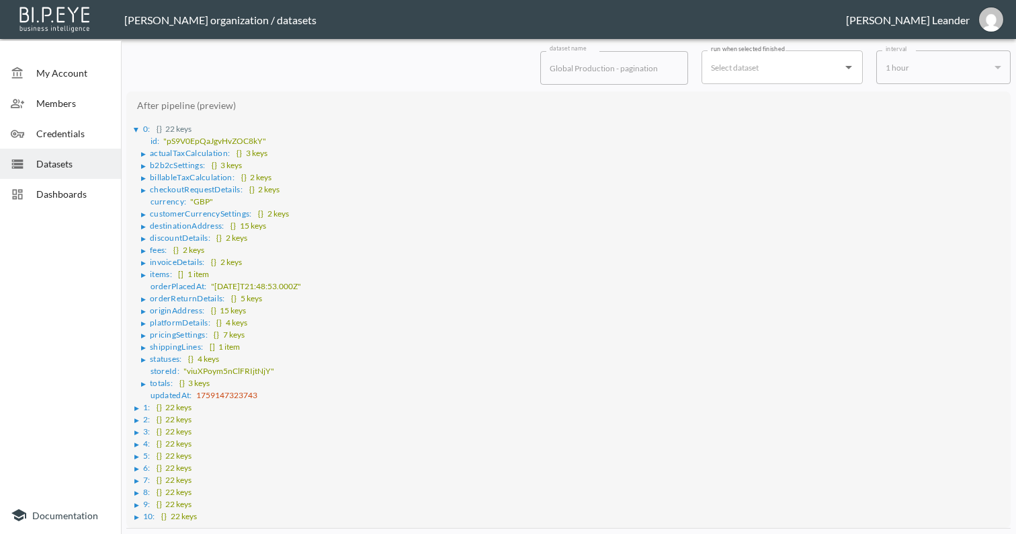
click at [137, 407] on div "▶" at bounding box center [136, 408] width 5 height 7
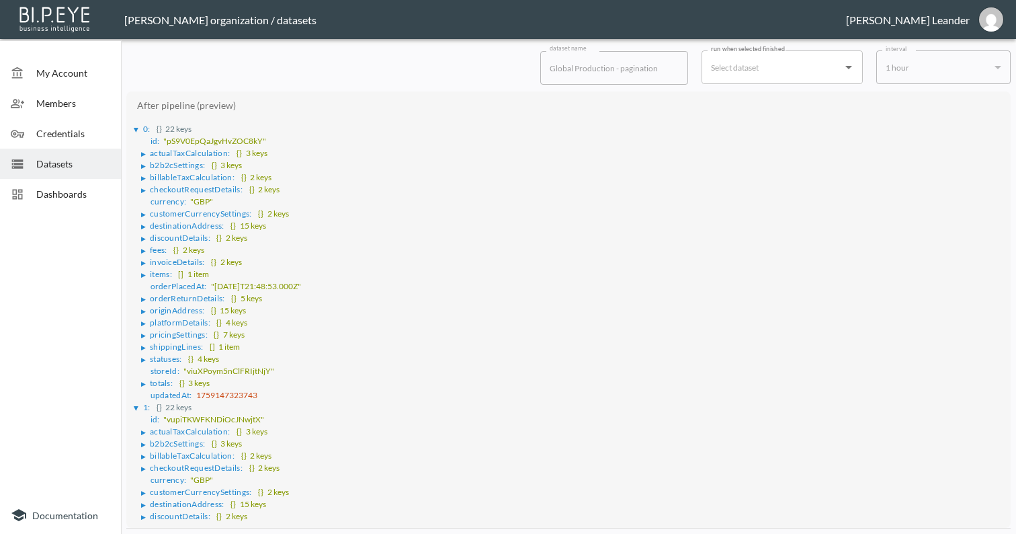
click at [83, 158] on span "Datasets" at bounding box center [73, 164] width 74 height 14
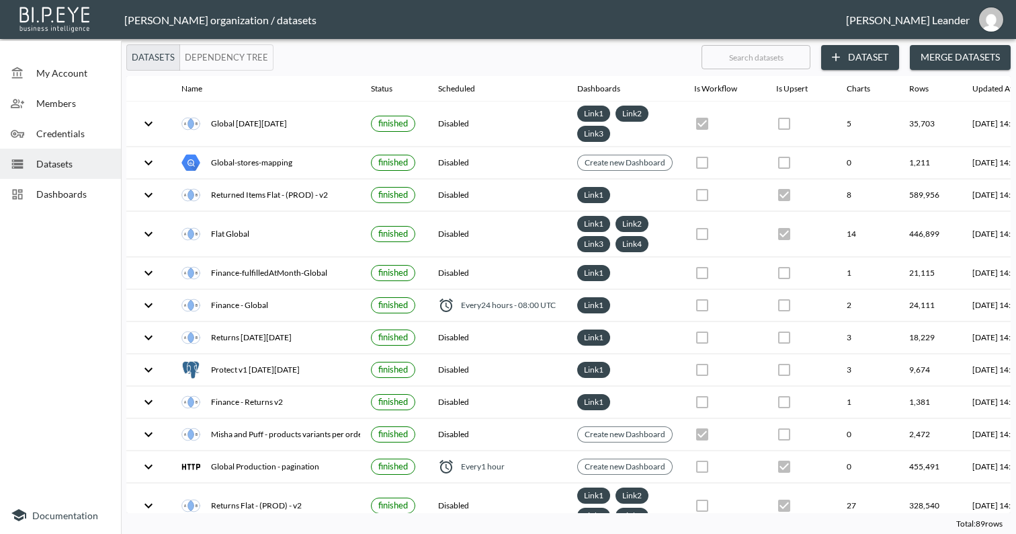
click at [736, 48] on input "text" at bounding box center [756, 57] width 109 height 34
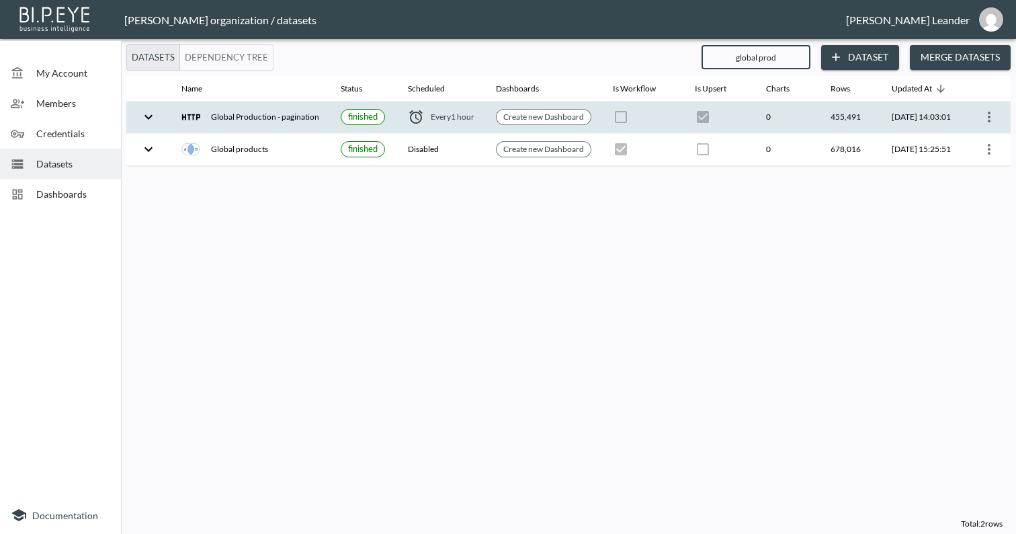
click at [991, 112] on icon "more" at bounding box center [989, 117] width 3 height 11
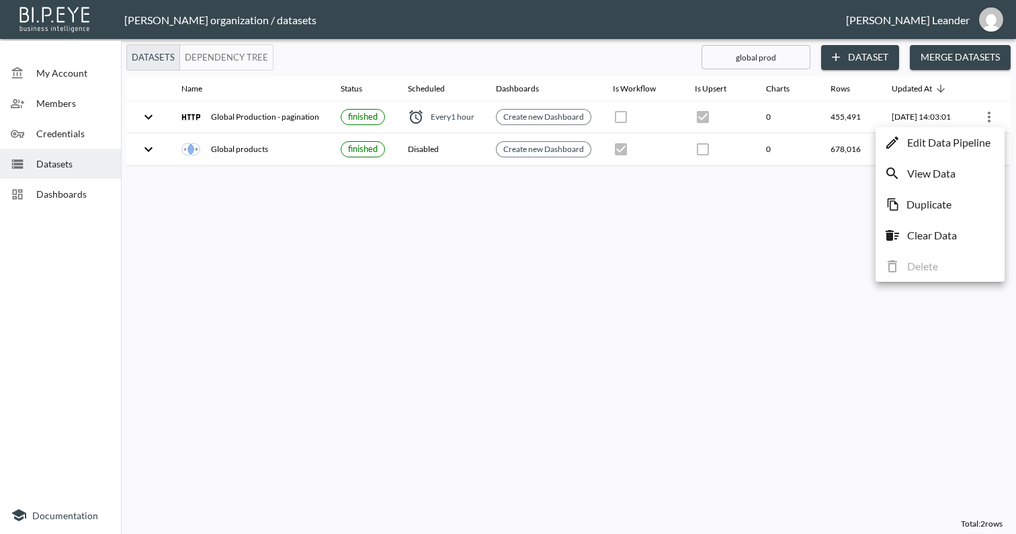
click at [966, 135] on p "Edit Data Pipeline" at bounding box center [949, 142] width 83 height 16
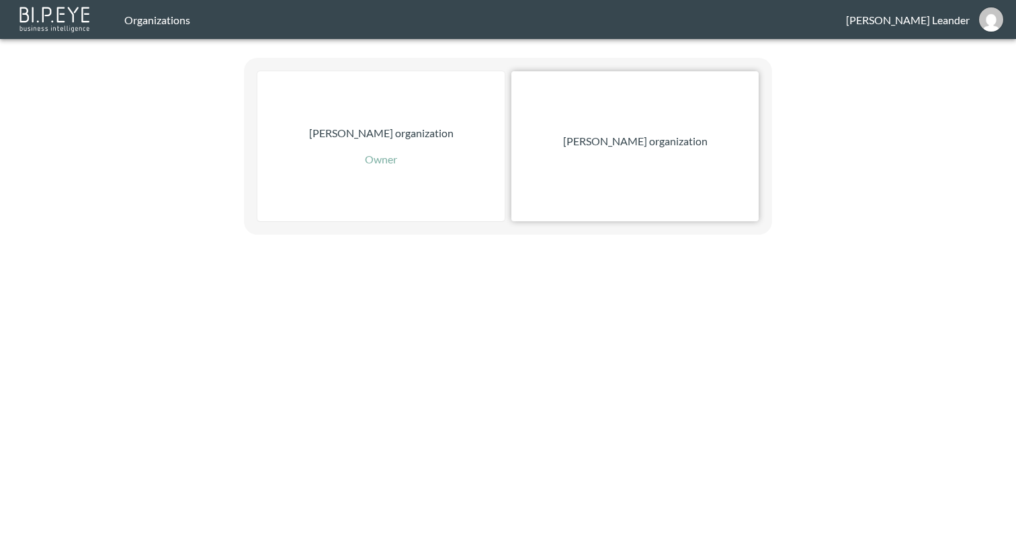
click at [680, 159] on div "[PERSON_NAME] organization" at bounding box center [635, 146] width 247 height 150
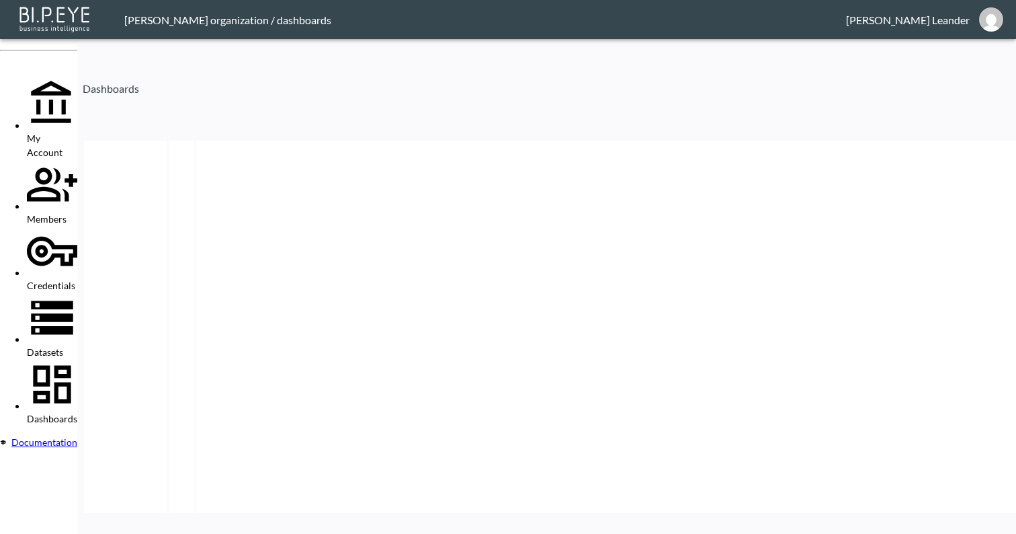
drag, startPoint x: 803, startPoint y: 62, endPoint x: 584, endPoint y: 237, distance: 280.2
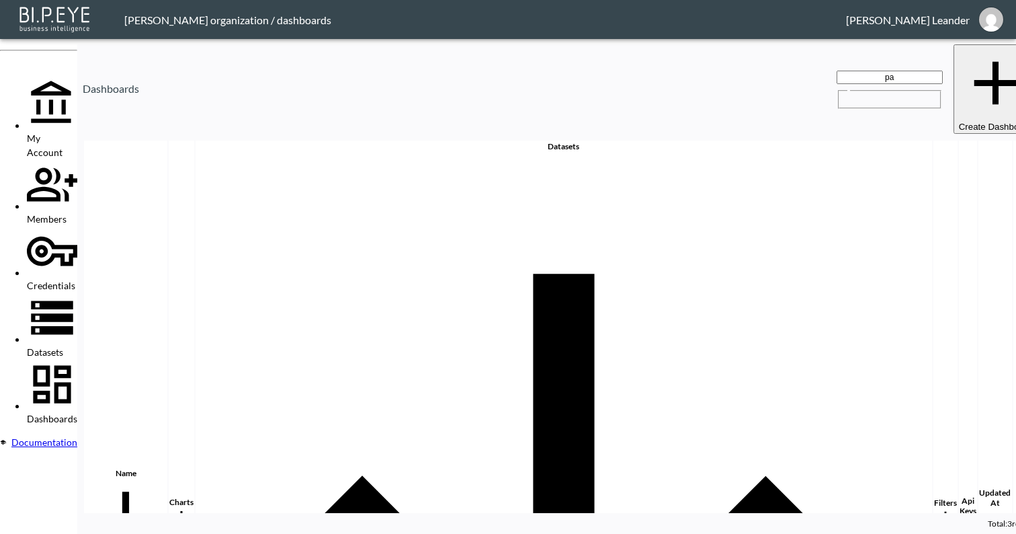
type input "p"
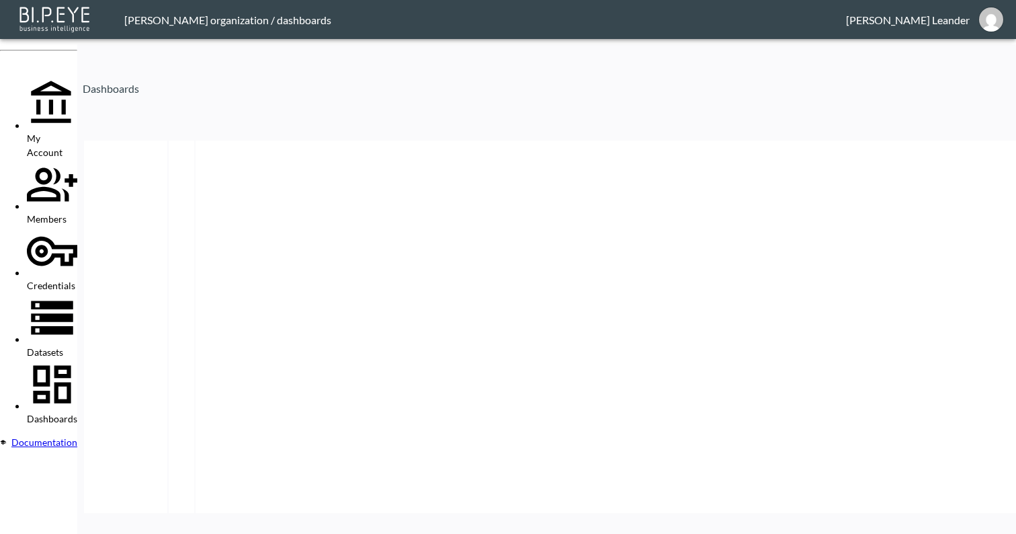
click at [63, 346] on span "Datasets" at bounding box center [45, 351] width 36 height 11
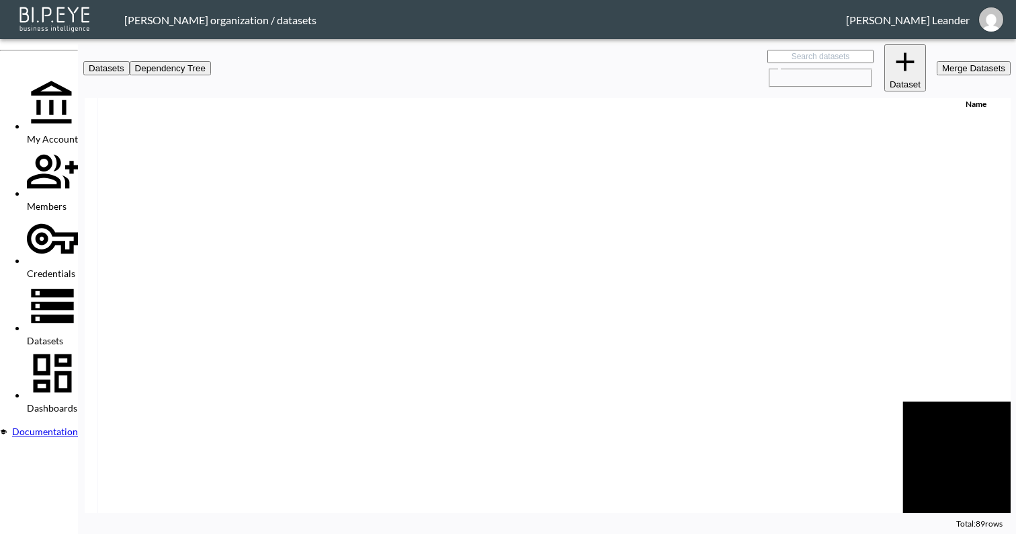
click at [776, 63] on input "text" at bounding box center [821, 56] width 106 height 13
type input "p"
checkbox input "false"
checkbox input "true"
checkbox input "false"
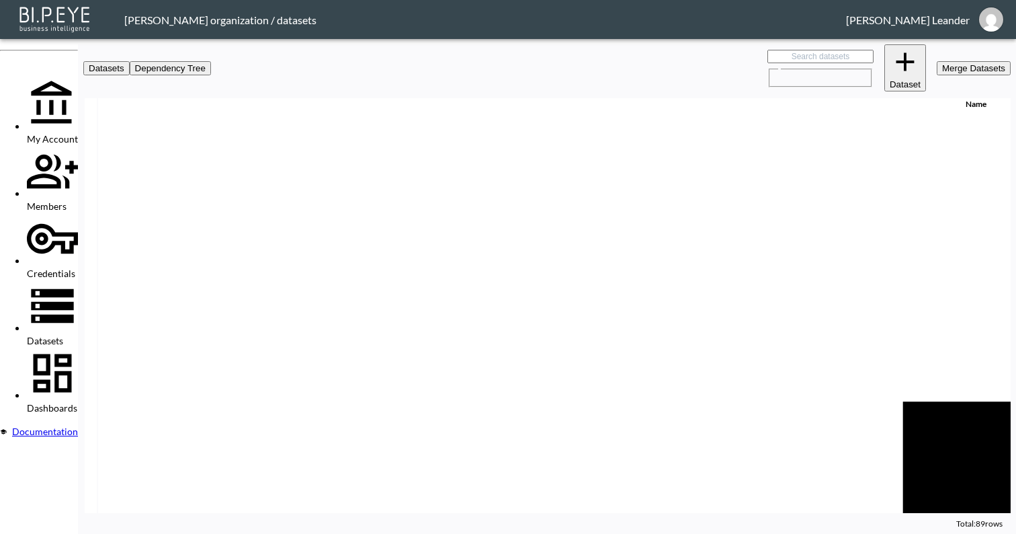
checkbox input "true"
checkbox input "false"
checkbox input "true"
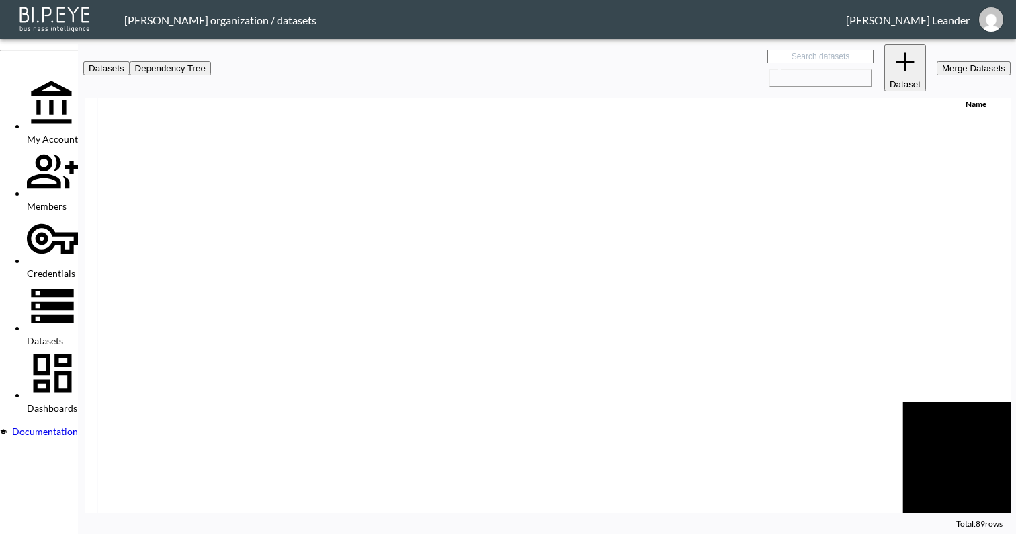
checkbox input "true"
checkbox input "false"
checkbox input "true"
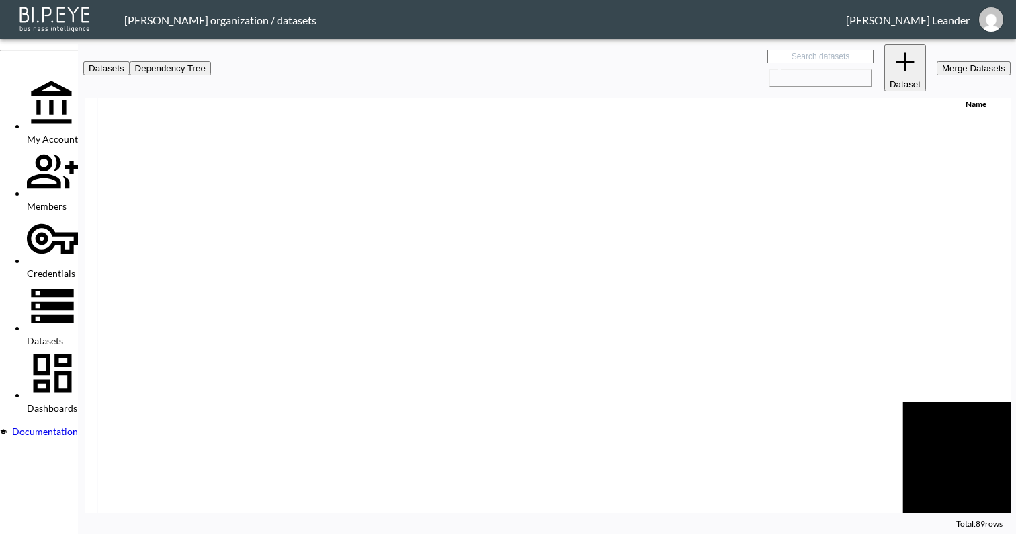
checkbox input "false"
checkbox input "true"
checkbox input "false"
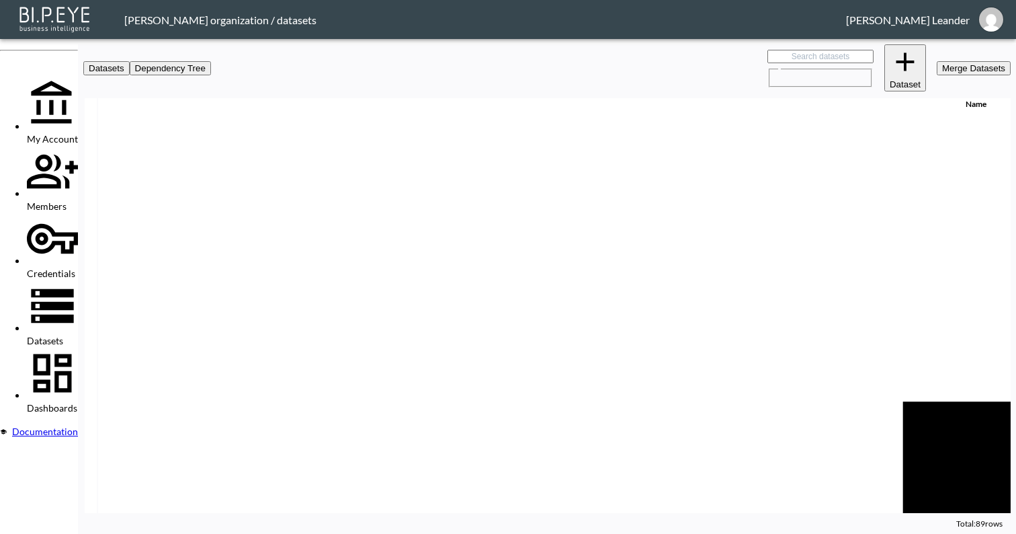
checkbox input "true"
checkbox input "false"
checkbox input "true"
checkbox input "false"
checkbox input "true"
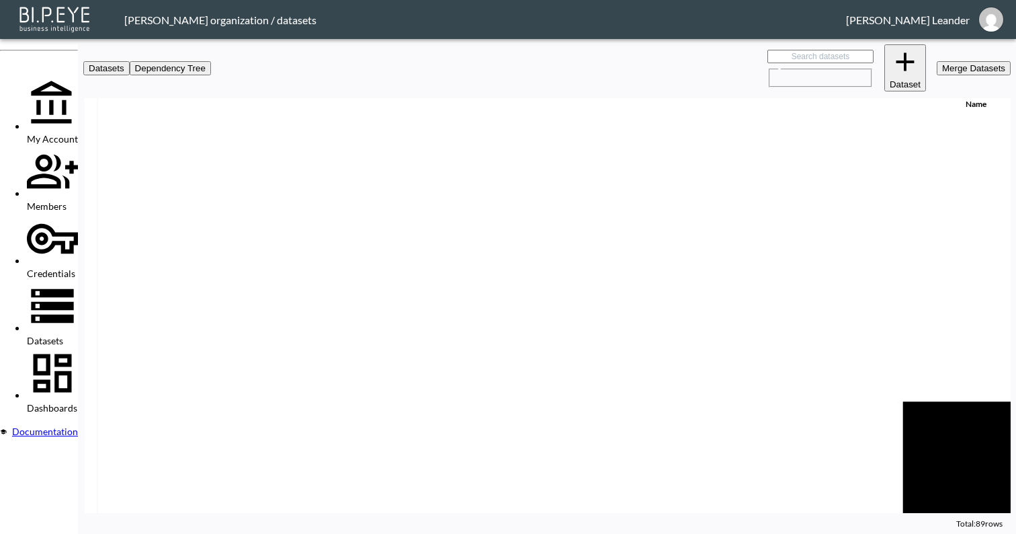
checkbox input "false"
checkbox input "true"
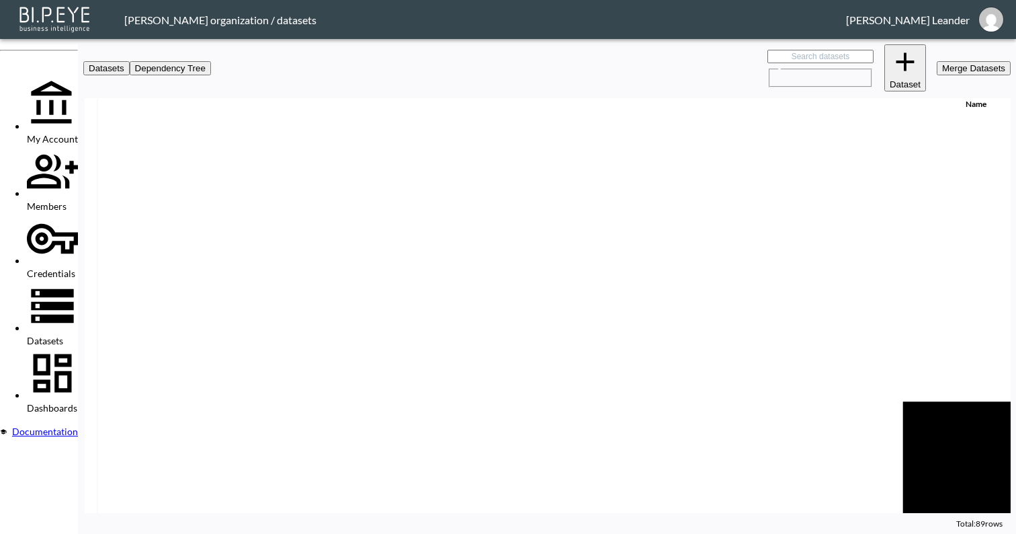
checkbox input "false"
checkbox input "true"
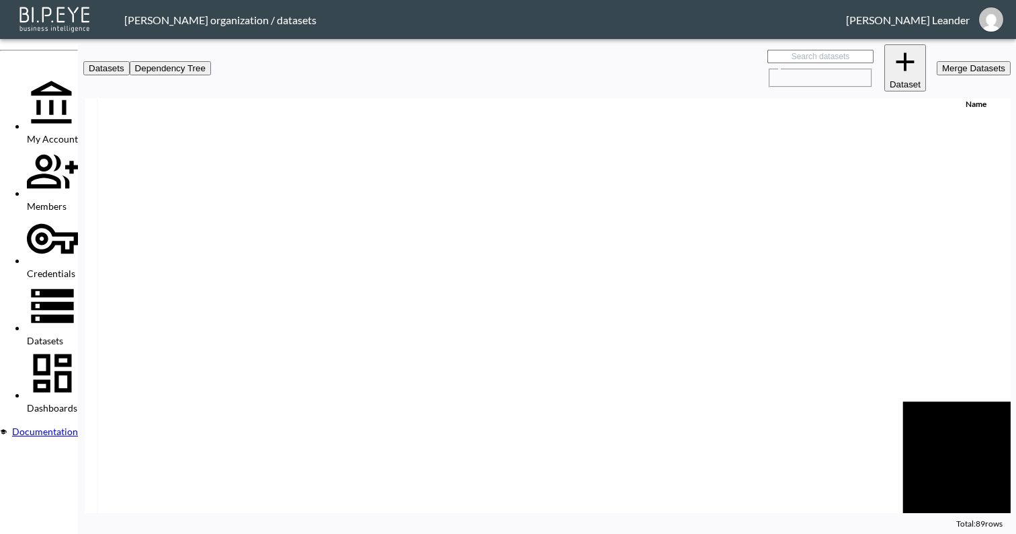
checkbox input "true"
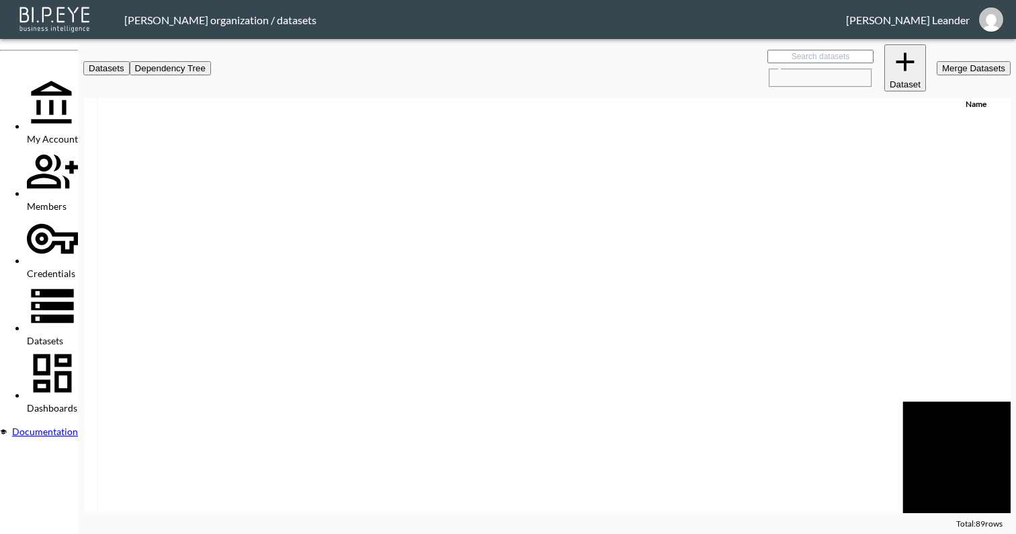
checkbox input "true"
checkbox input "false"
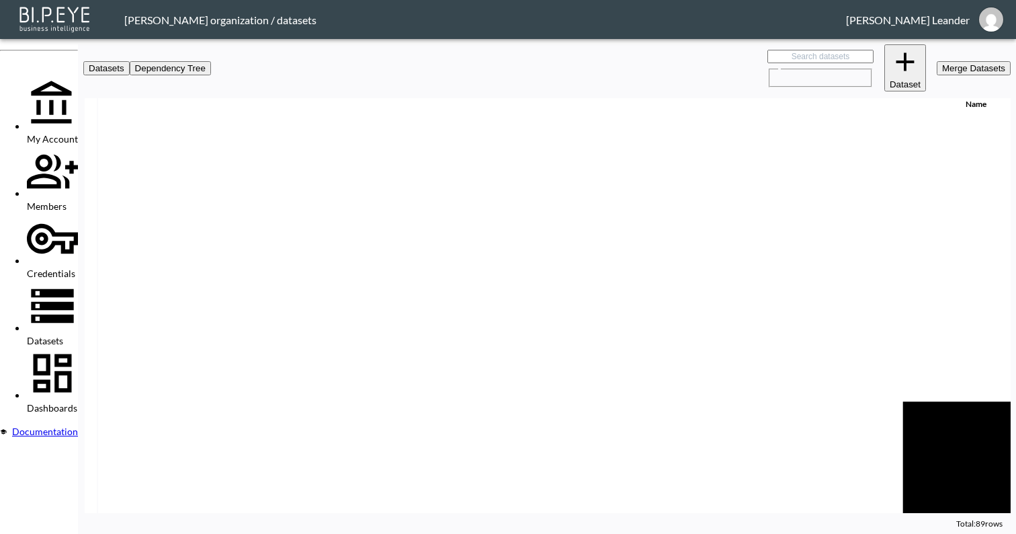
checkbox input "true"
checkbox input "false"
checkbox input "true"
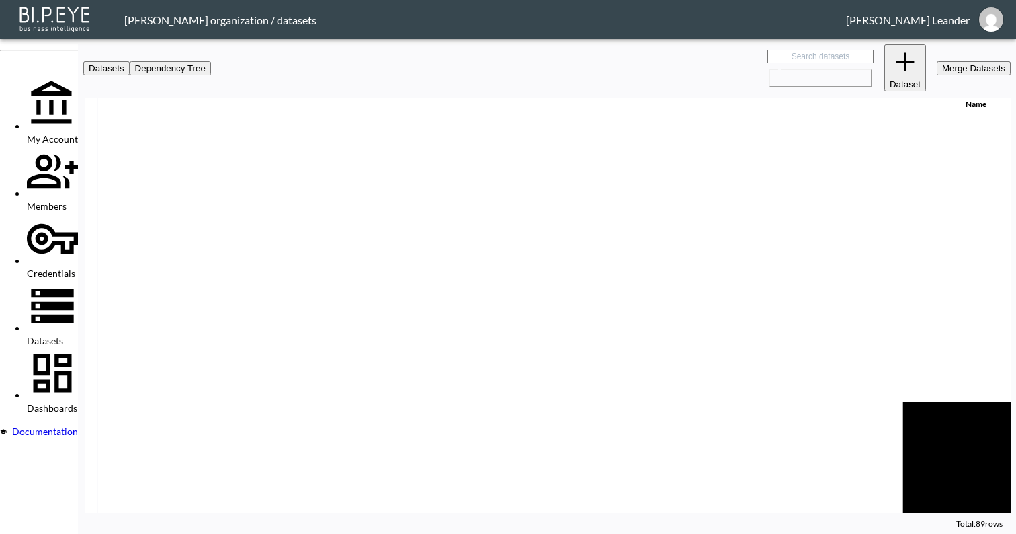
checkbox input "false"
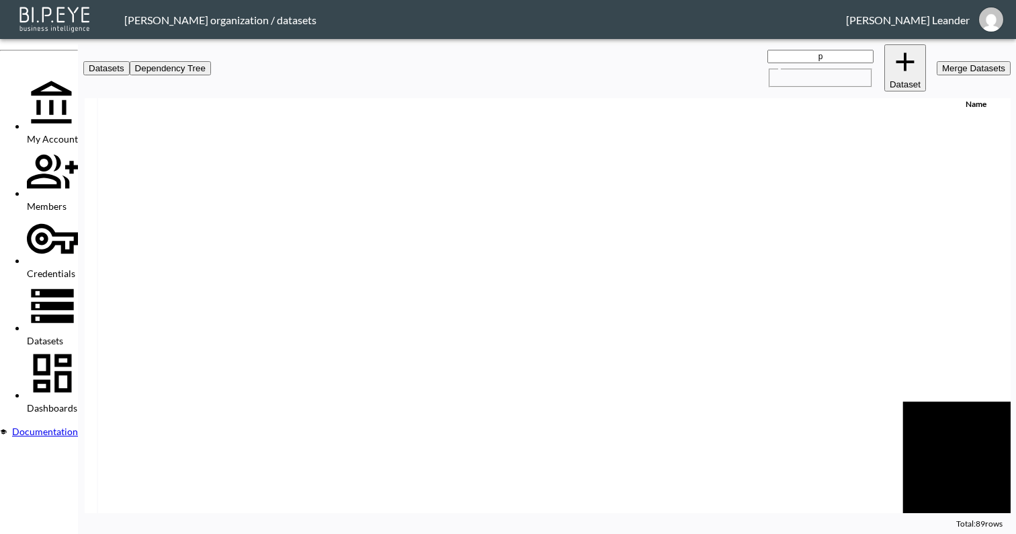
type input "pa"
checkbox input "true"
checkbox input "false"
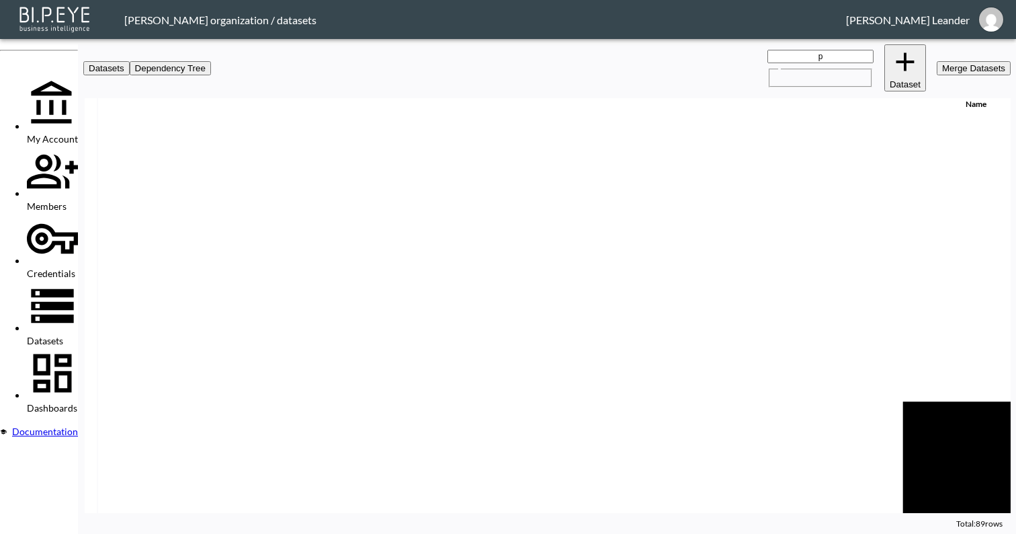
checkbox input "true"
checkbox input "false"
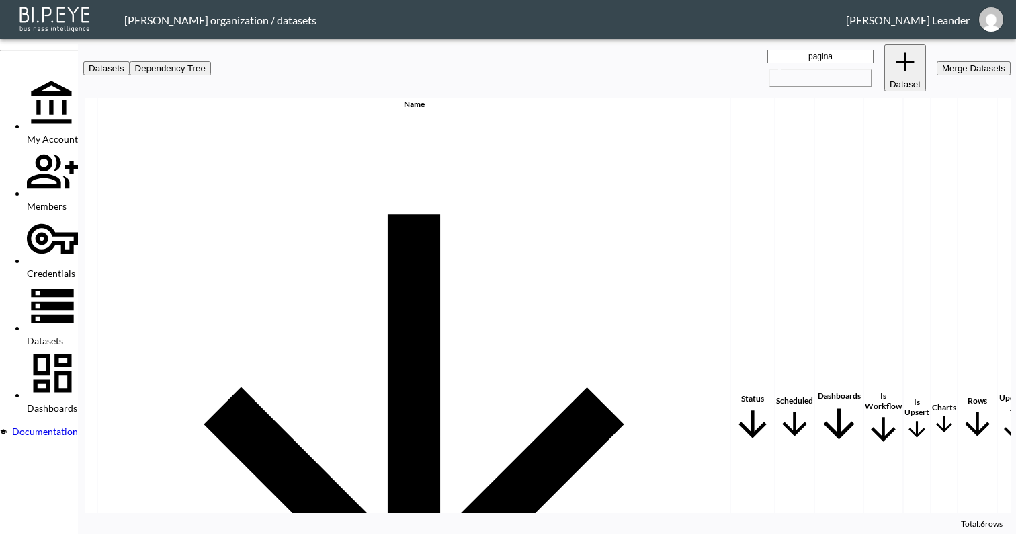
type input "pagina"
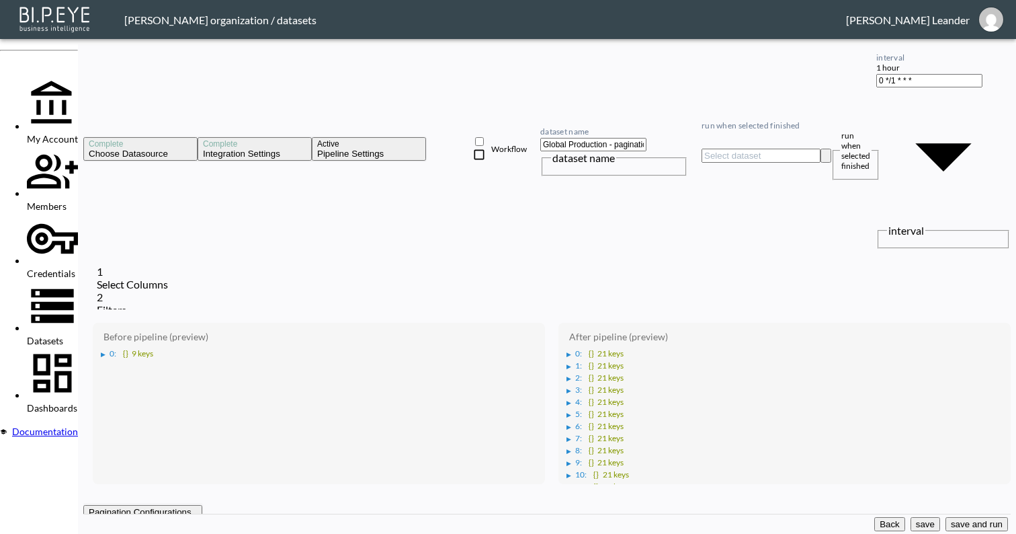
click at [106, 351] on div "▶" at bounding box center [103, 354] width 5 height 7
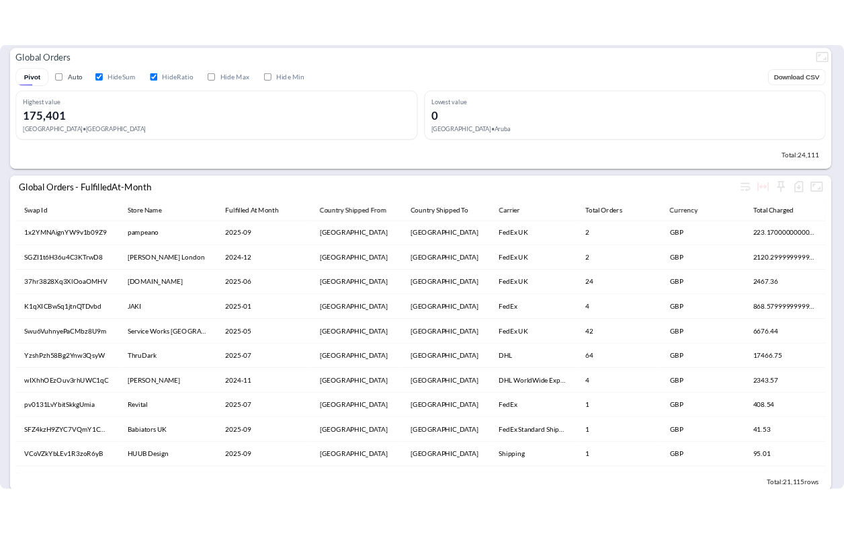
scroll to position [440, 0]
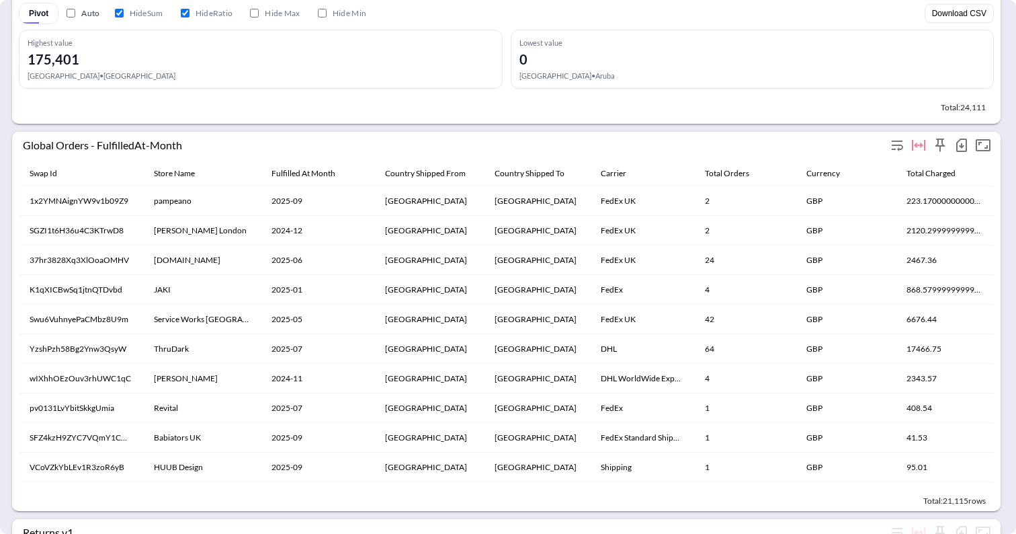
click at [84, 144] on div "Global Orders - FulfilledAt-Month" at bounding box center [455, 144] width 864 height 13
click at [97, 144] on div "Global Orders - FulfilledAt-Month" at bounding box center [455, 144] width 864 height 13
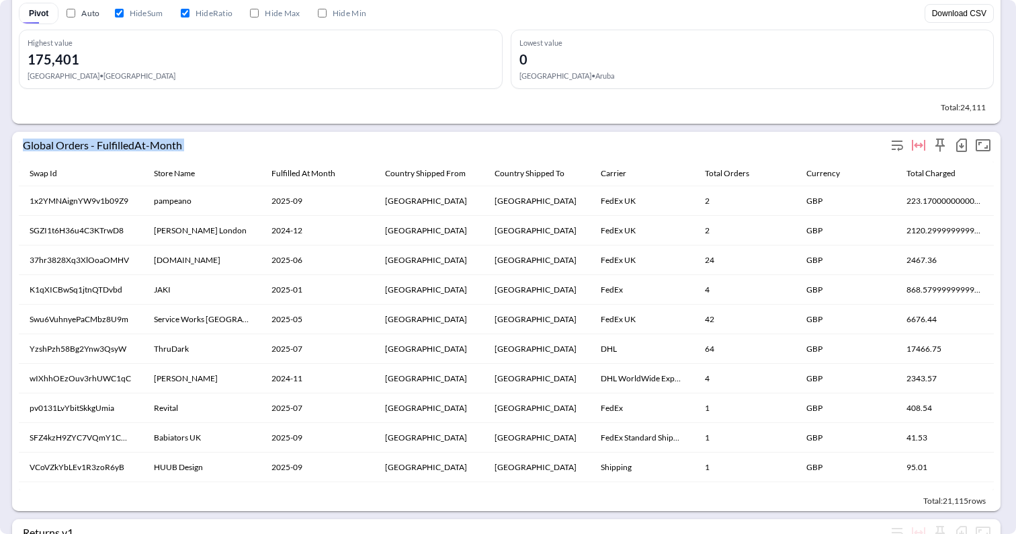
click at [97, 144] on div "Global Orders - FulfilledAt-Month" at bounding box center [455, 144] width 864 height 13
click at [123, 149] on div "Global Orders - FulfilledAt-Month" at bounding box center [455, 144] width 864 height 13
click at [136, 143] on div "Global Orders - FulfilledAt-Month" at bounding box center [455, 144] width 864 height 13
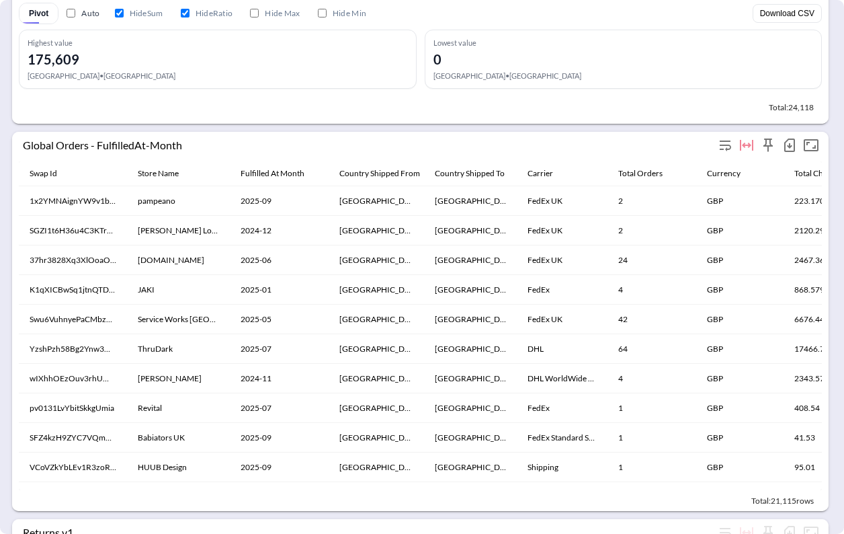
click at [132, 151] on div "Global Orders - FulfilledAt-Month" at bounding box center [369, 144] width 692 height 13
click at [137, 136] on div "Global Orders - FulfilledAt-Month" at bounding box center [420, 147] width 803 height 30
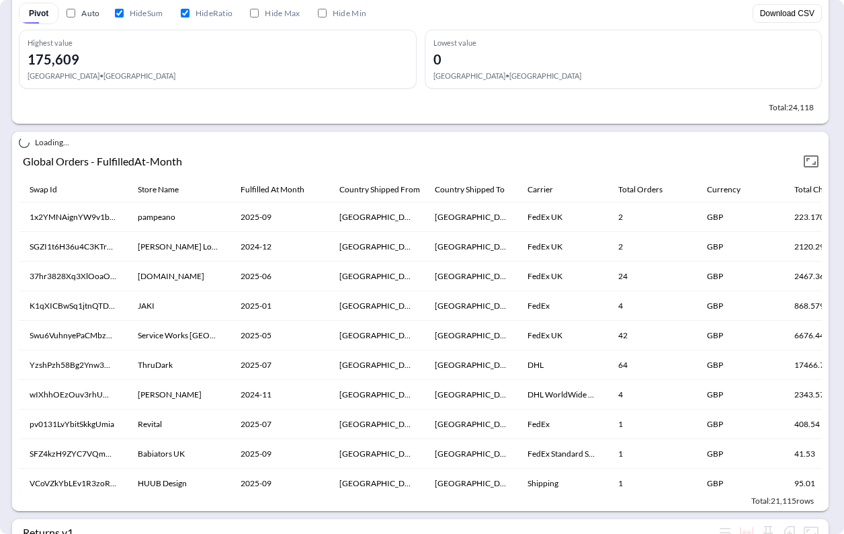
click at [161, 158] on div "Global Orders - FulfilledAt-Month" at bounding box center [412, 161] width 778 height 13
click at [168, 157] on div "Global Orders - FulfilledAt-Month" at bounding box center [412, 161] width 778 height 13
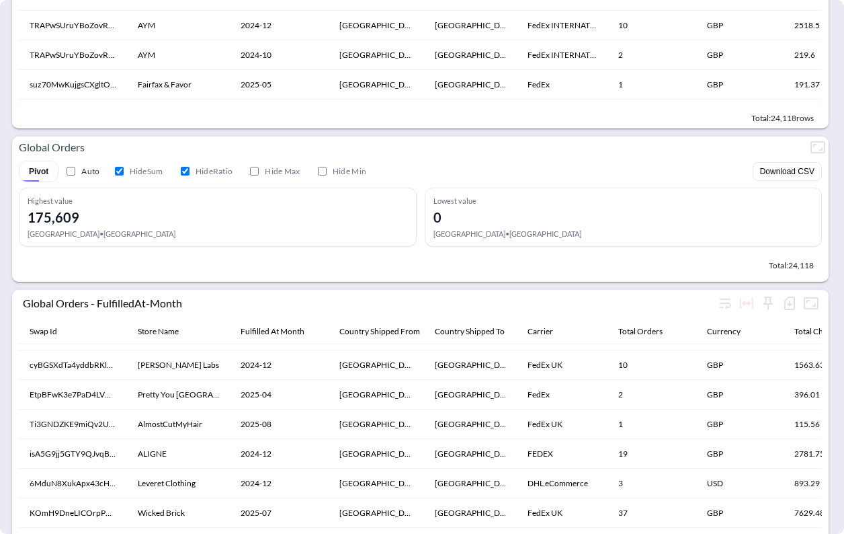
scroll to position [421, 0]
